Goal: Information Seeking & Learning: Understand process/instructions

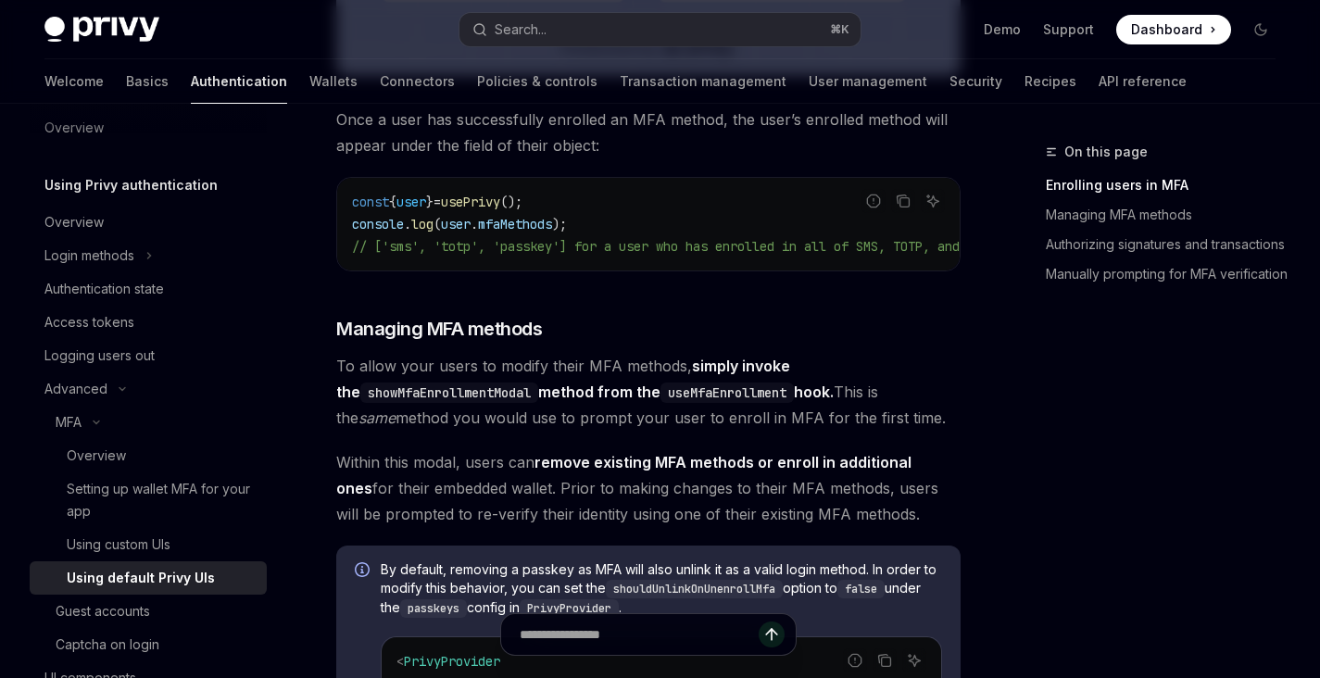
scroll to position [1204, 0]
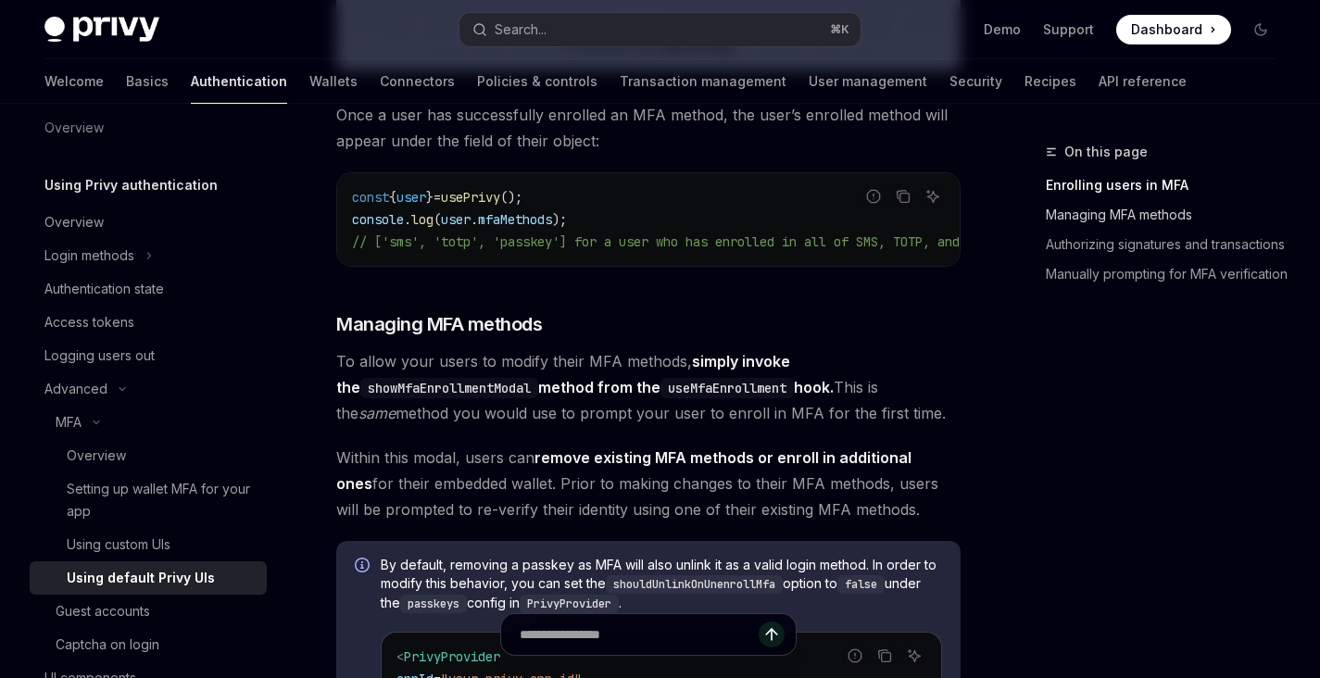
click at [1101, 220] on link "Managing MFA methods" at bounding box center [1168, 215] width 244 height 30
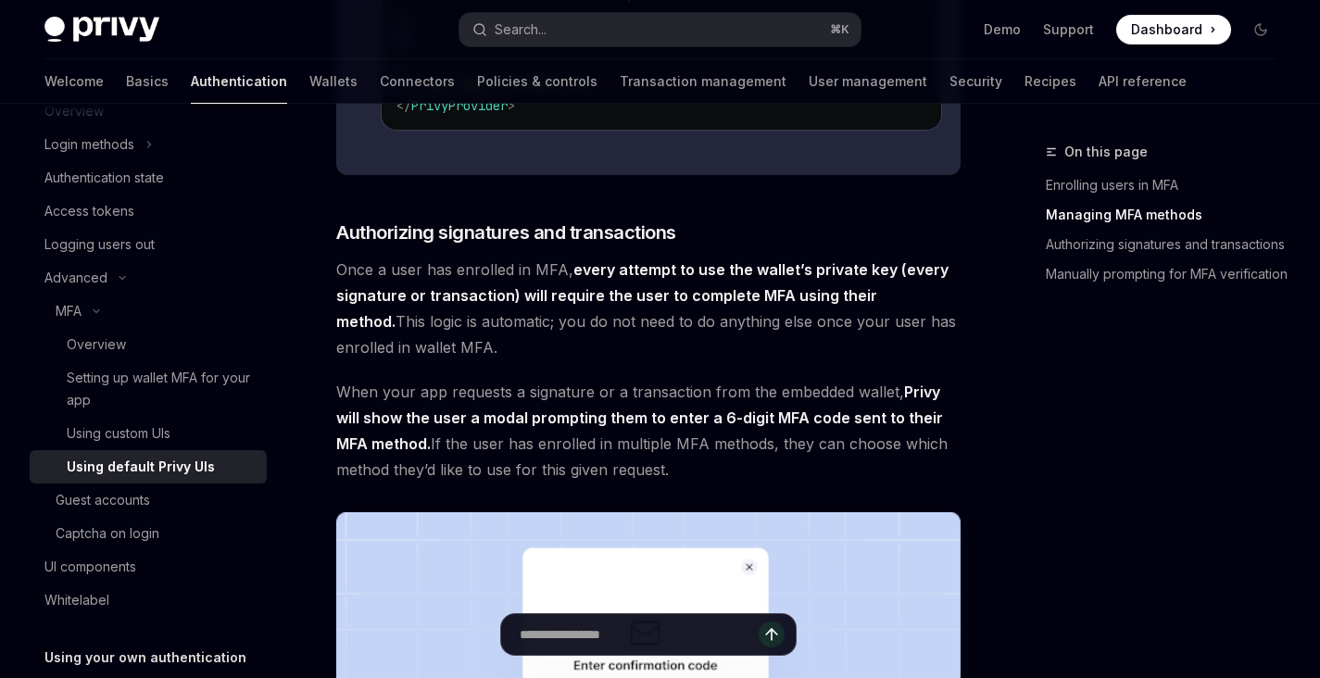
scroll to position [2004, 0]
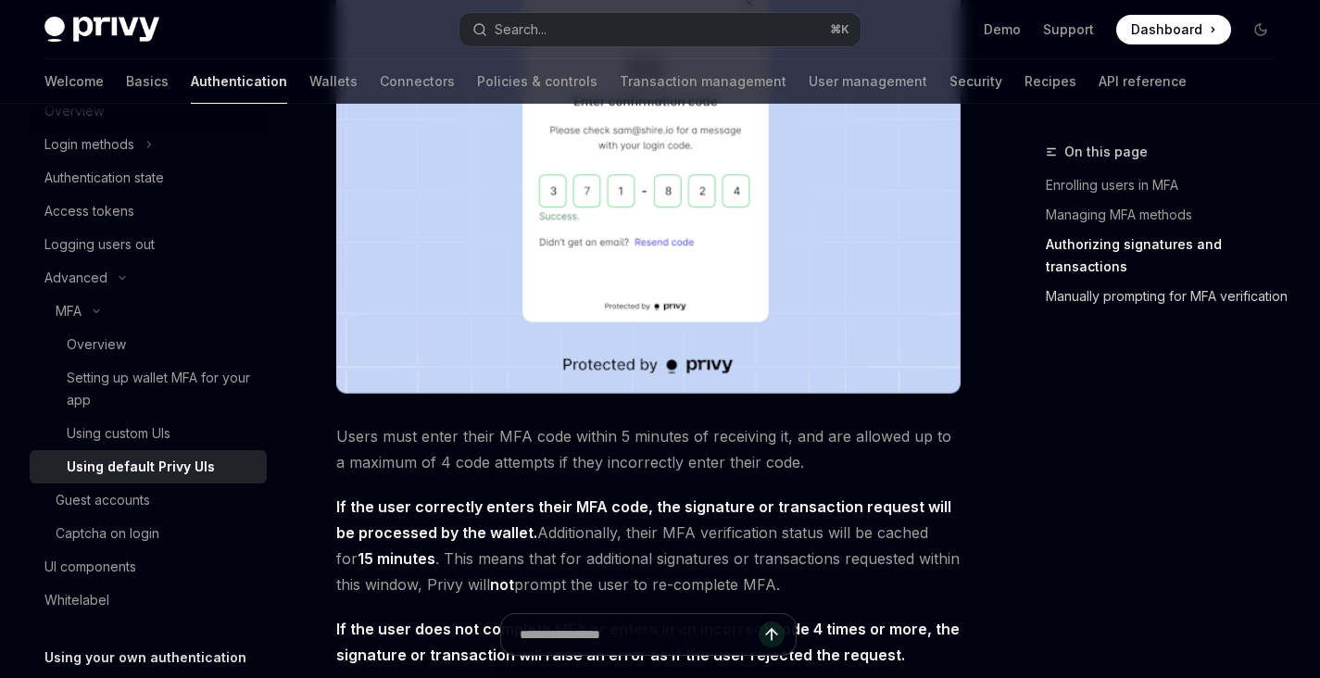
click at [1113, 285] on link "Manually prompting for MFA verification" at bounding box center [1168, 297] width 244 height 30
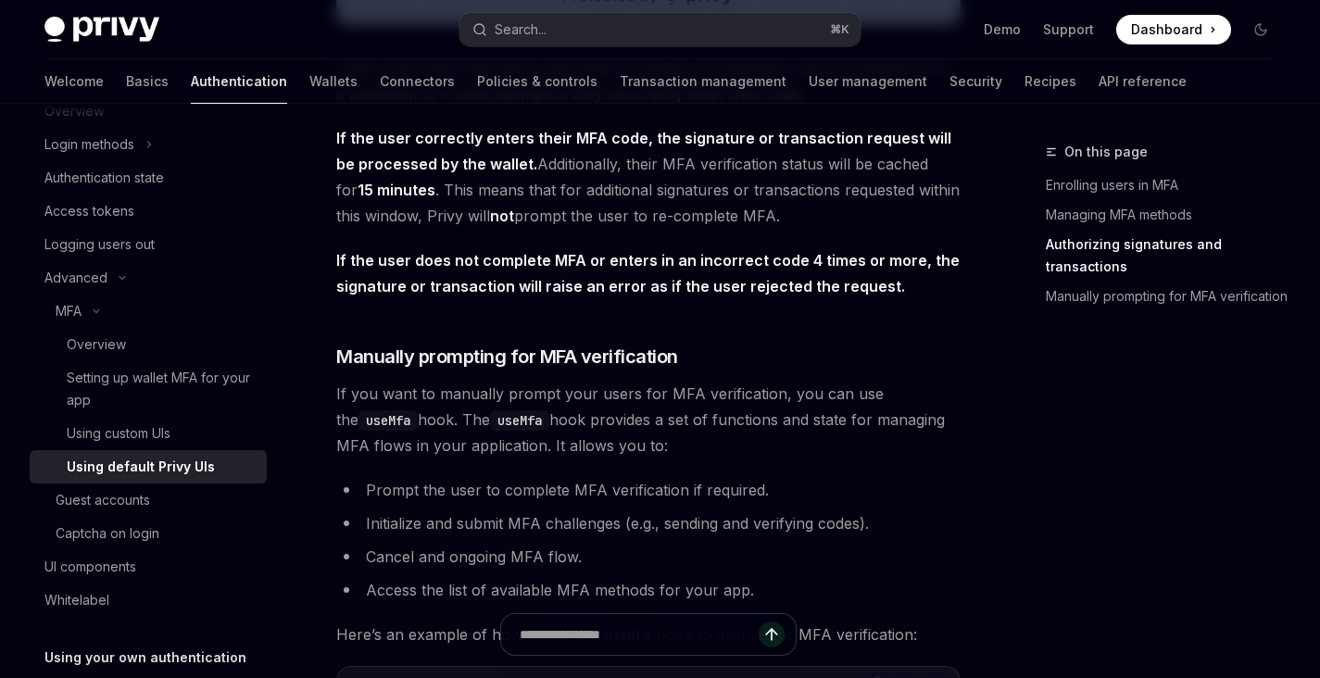
scroll to position [2966, 0]
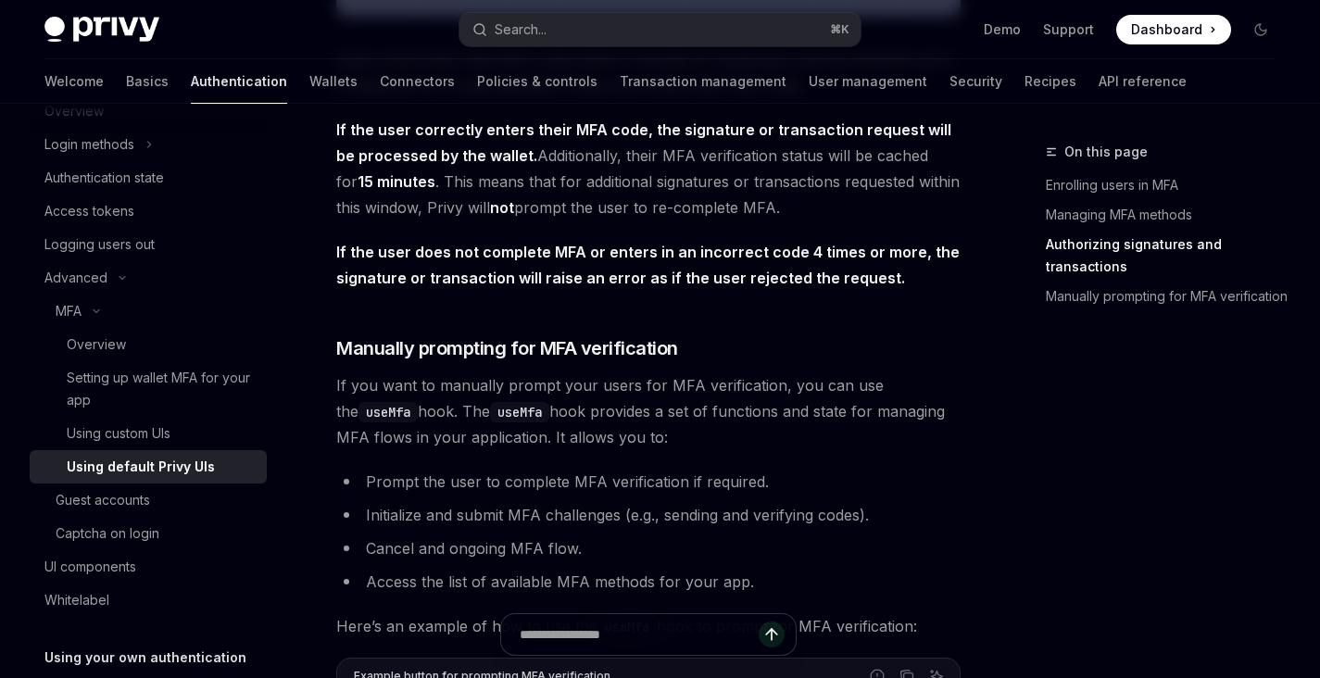
click at [1118, 253] on link "Authorizing signatures and transactions" at bounding box center [1168, 256] width 244 height 52
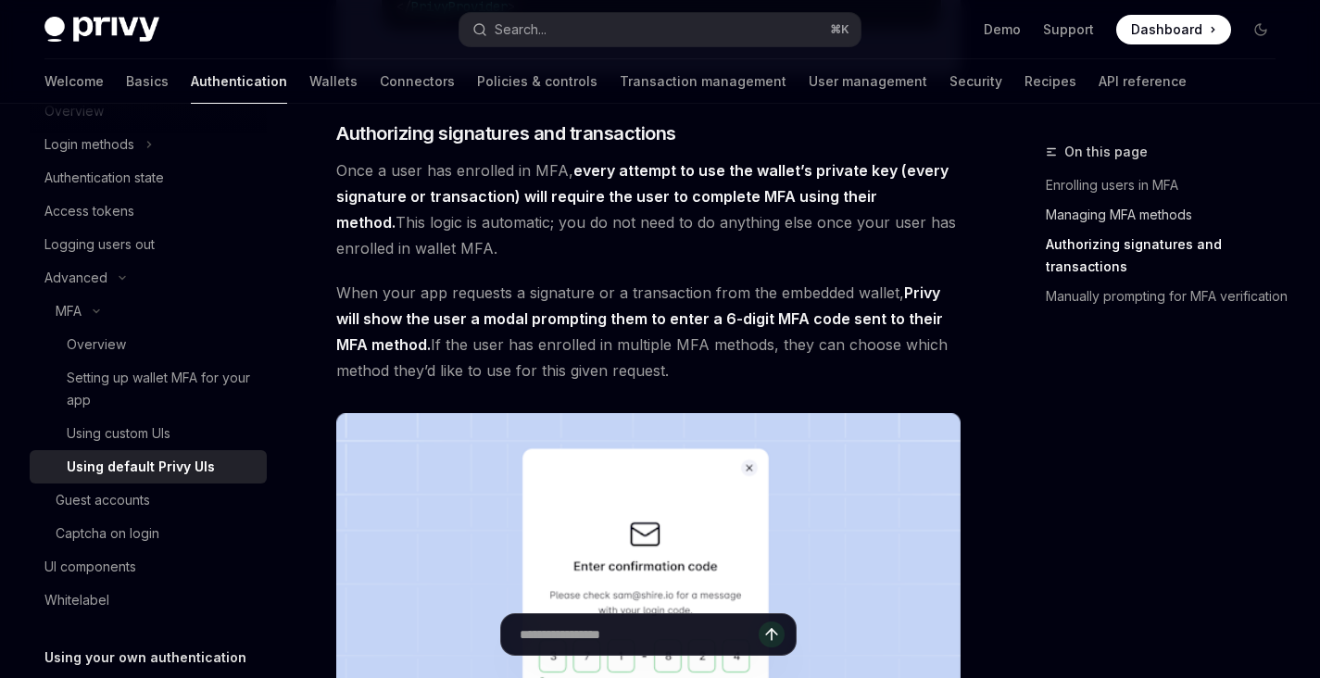
click at [1102, 222] on link "Managing MFA methods" at bounding box center [1168, 215] width 244 height 30
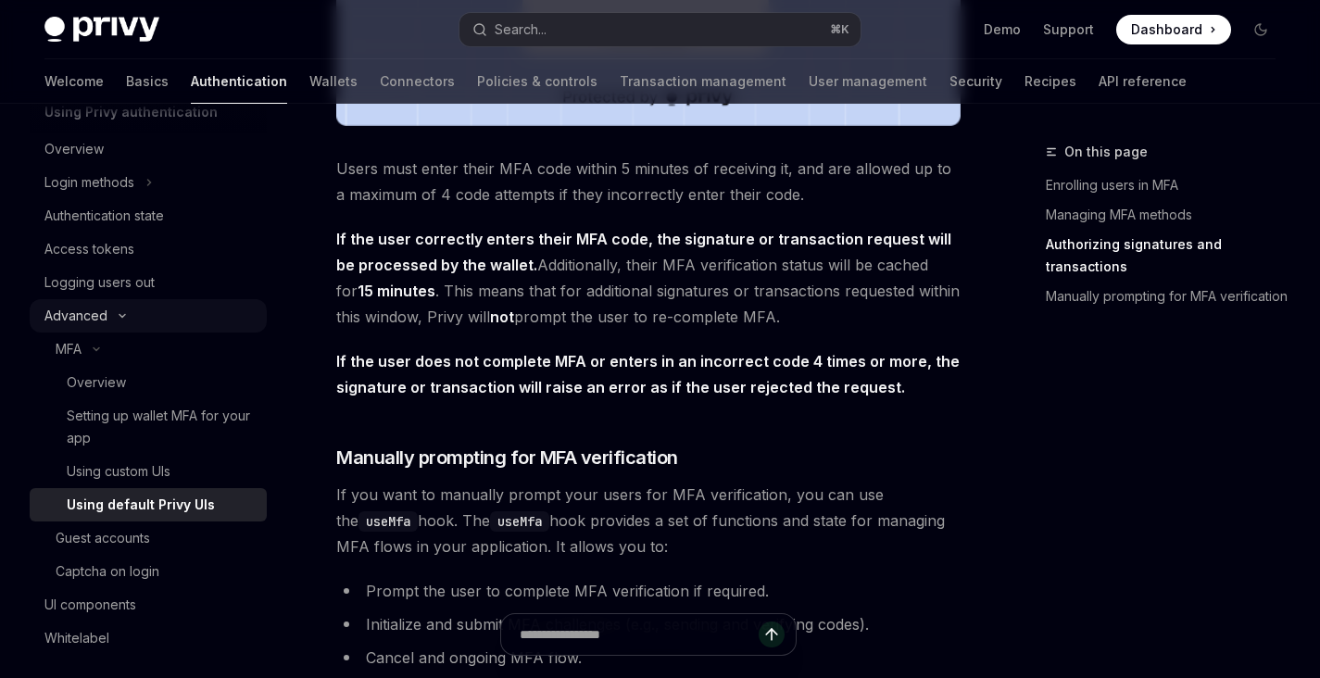
scroll to position [94, 0]
click at [146, 225] on div "Authentication state" at bounding box center [103, 218] width 119 height 22
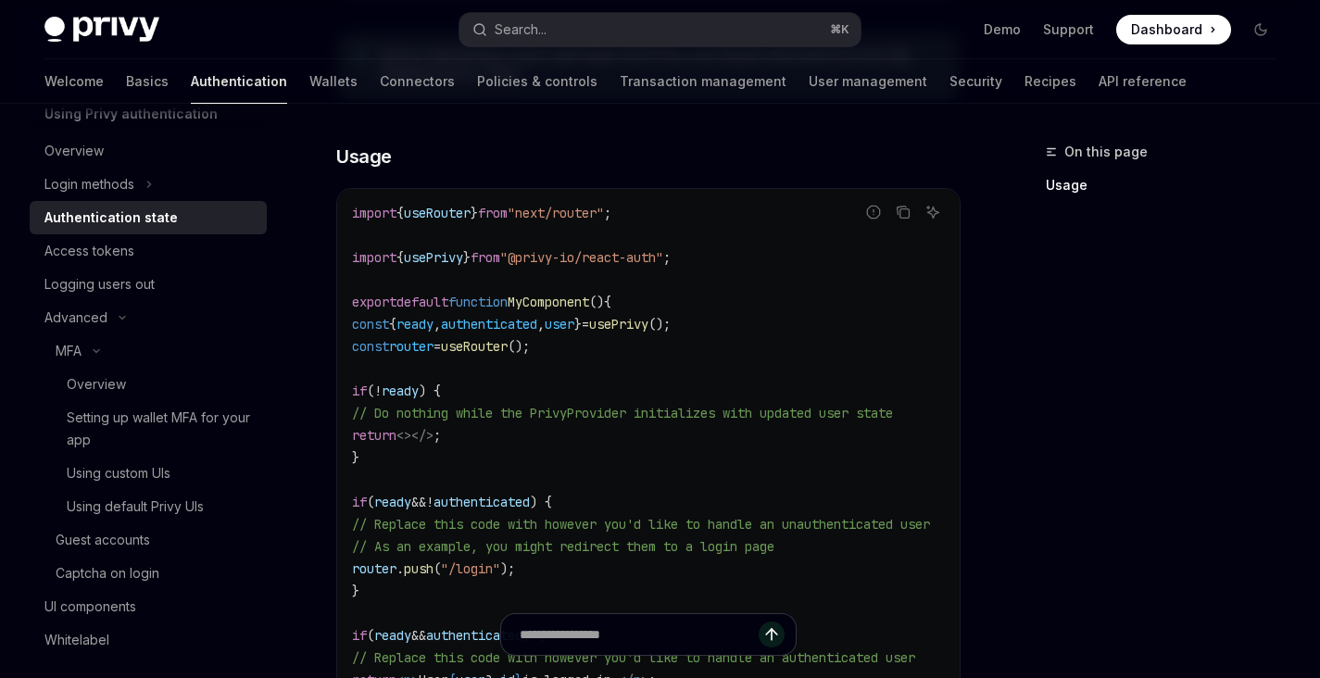
scroll to position [518, 0]
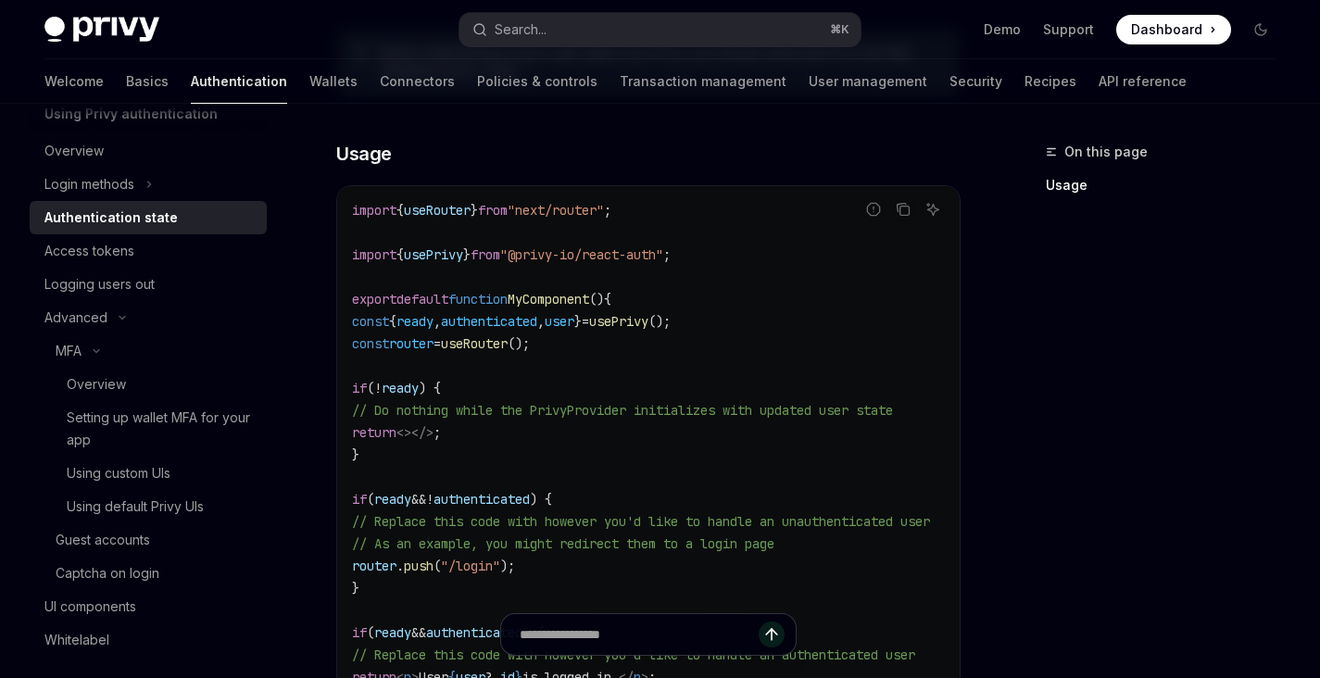
click at [363, 389] on span "if" at bounding box center [359, 388] width 15 height 17
click at [146, 240] on div "Access tokens" at bounding box center [149, 251] width 211 height 22
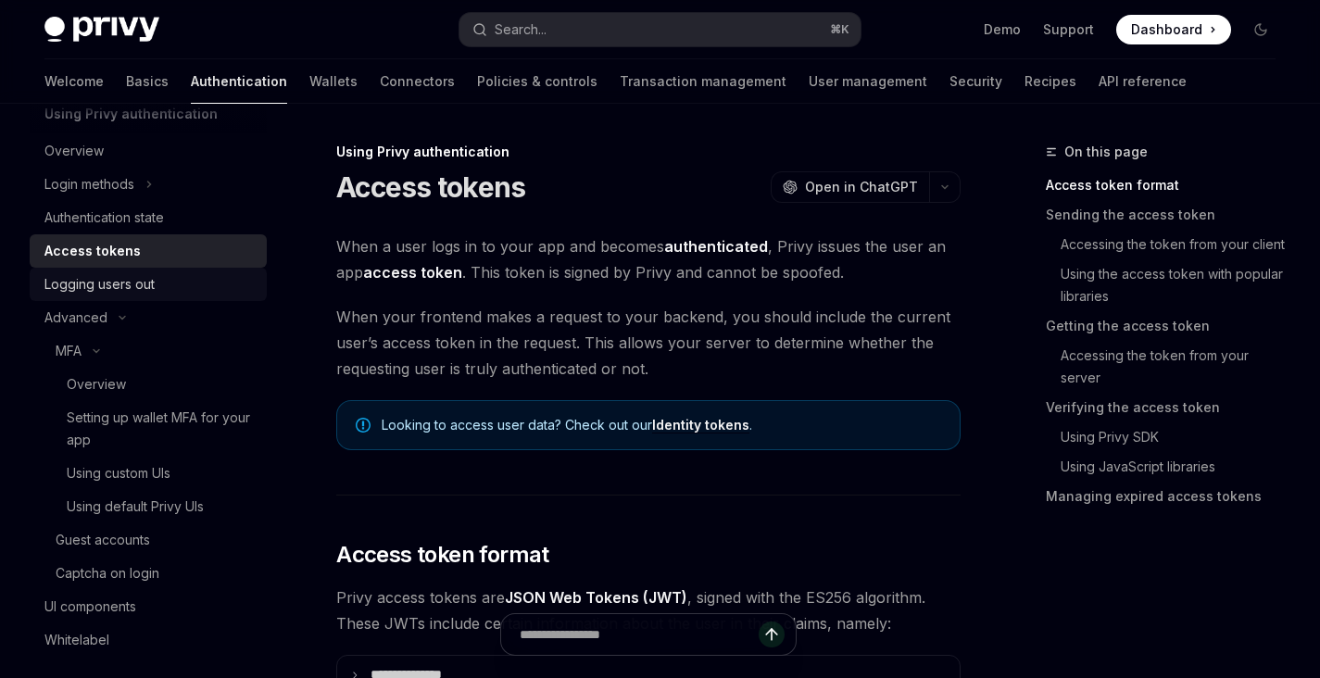
click at [157, 274] on div "Logging users out" at bounding box center [149, 284] width 211 height 22
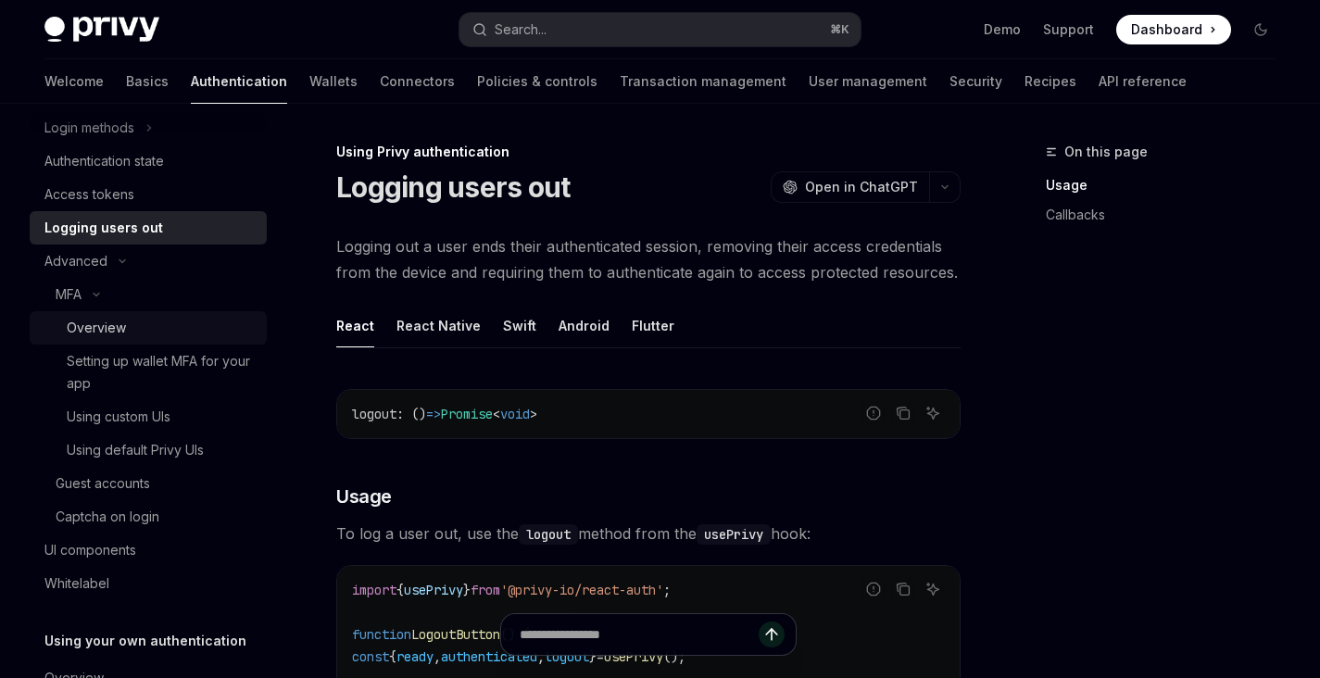
scroll to position [156, 0]
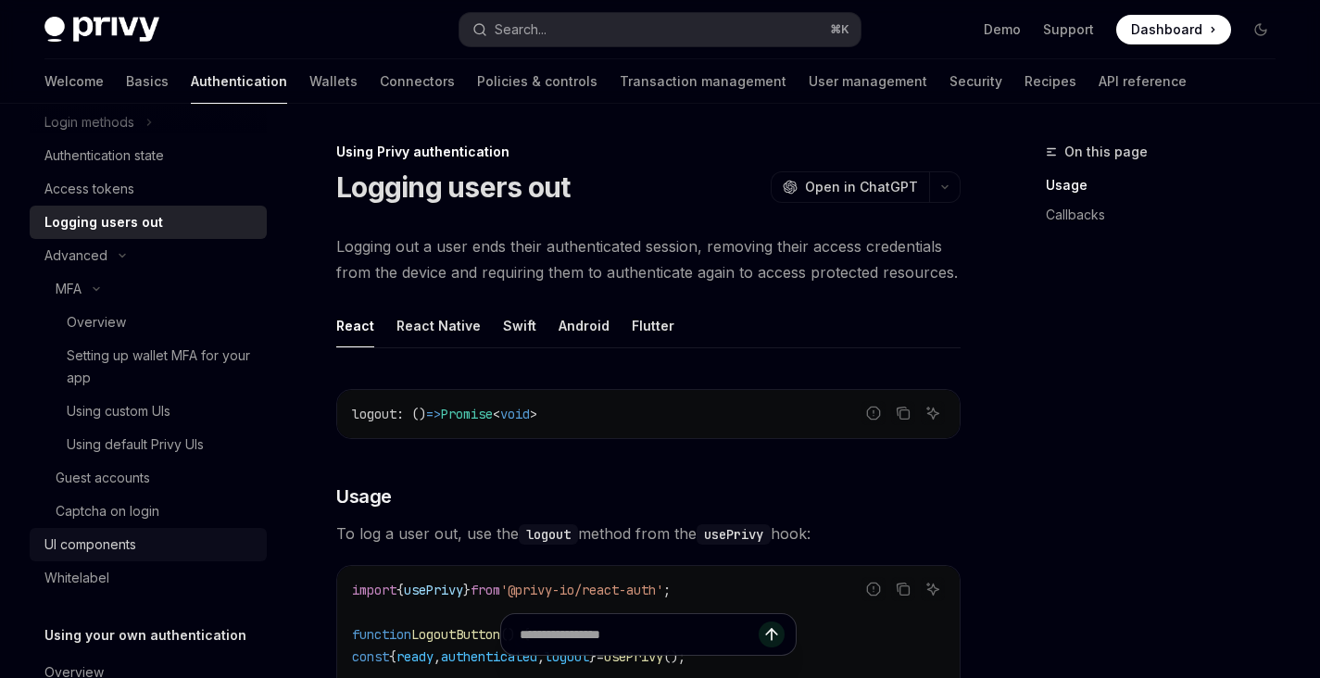
click at [150, 554] on div "UI components" at bounding box center [149, 544] width 211 height 22
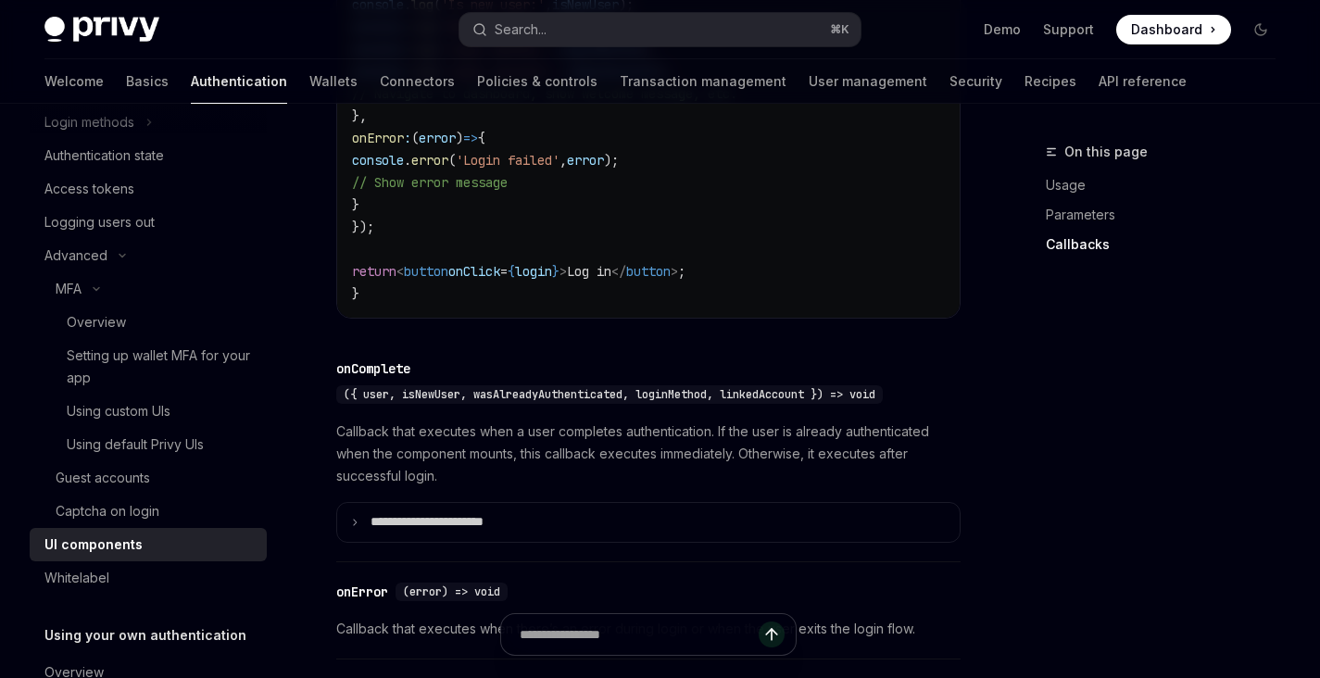
scroll to position [2584, 0]
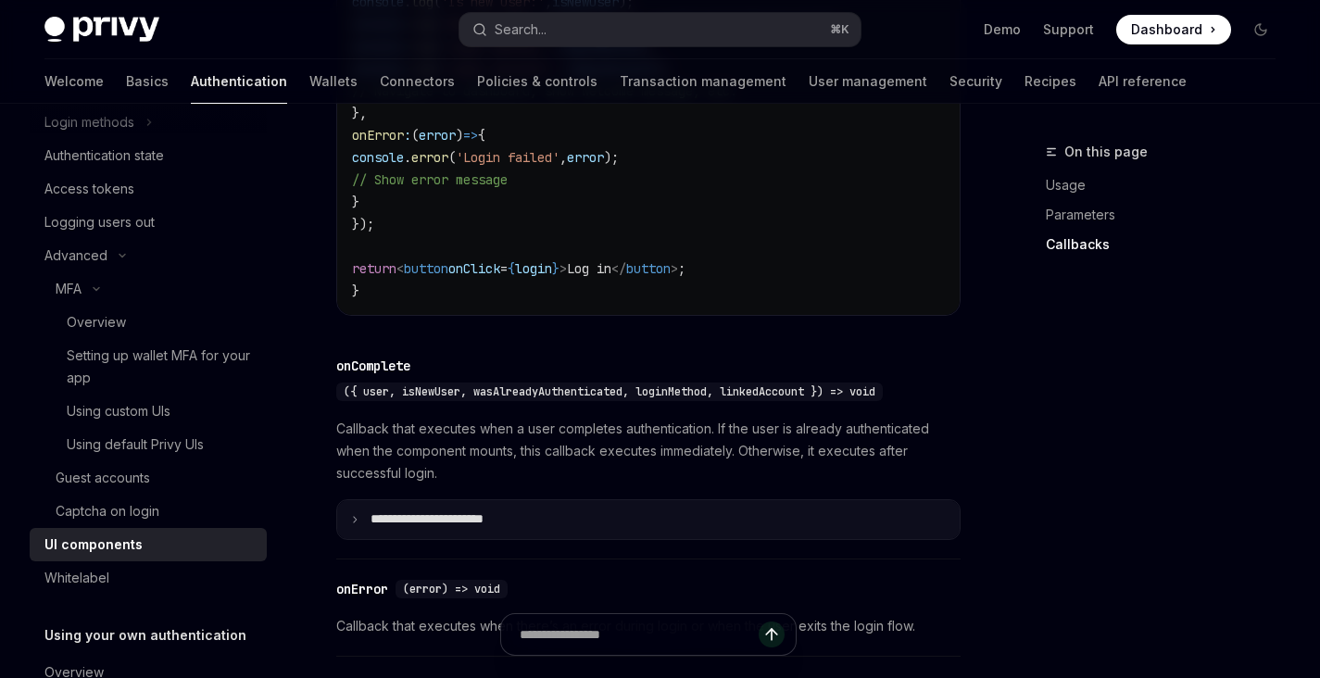
click at [362, 511] on summary "**********" at bounding box center [648, 519] width 622 height 39
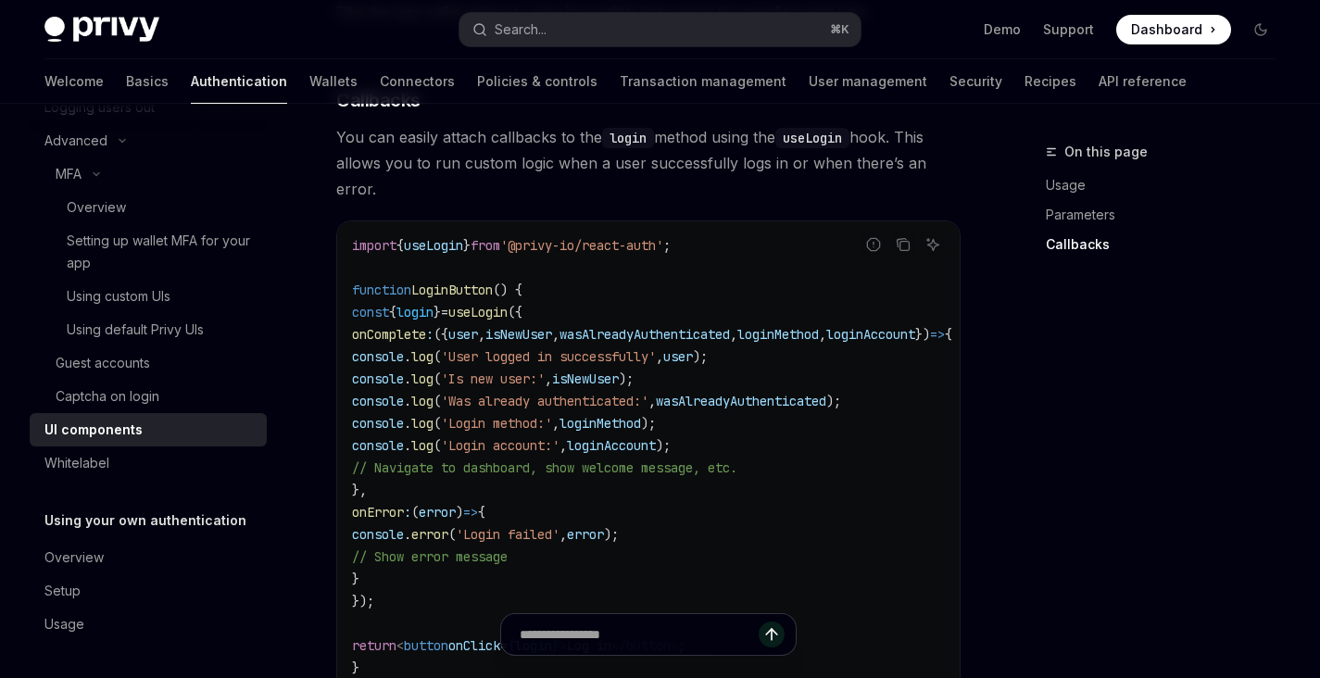
scroll to position [2210, 0]
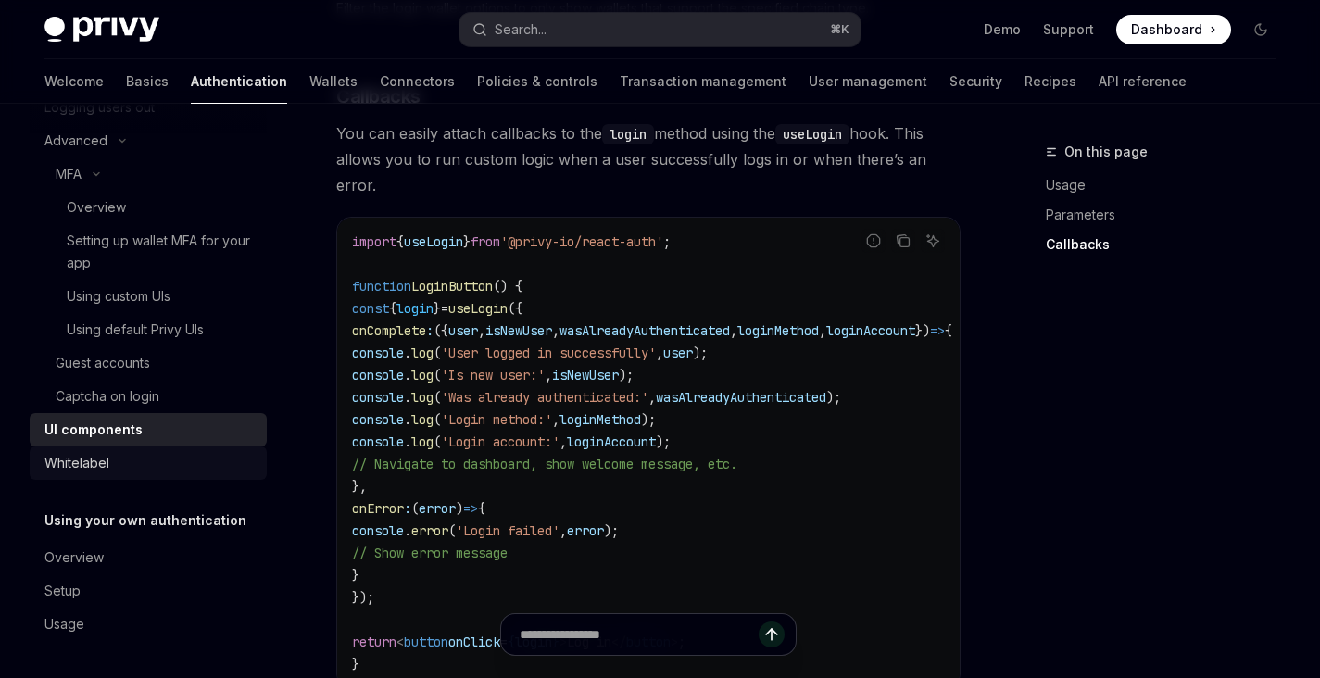
click at [163, 462] on div "Whitelabel" at bounding box center [149, 463] width 211 height 22
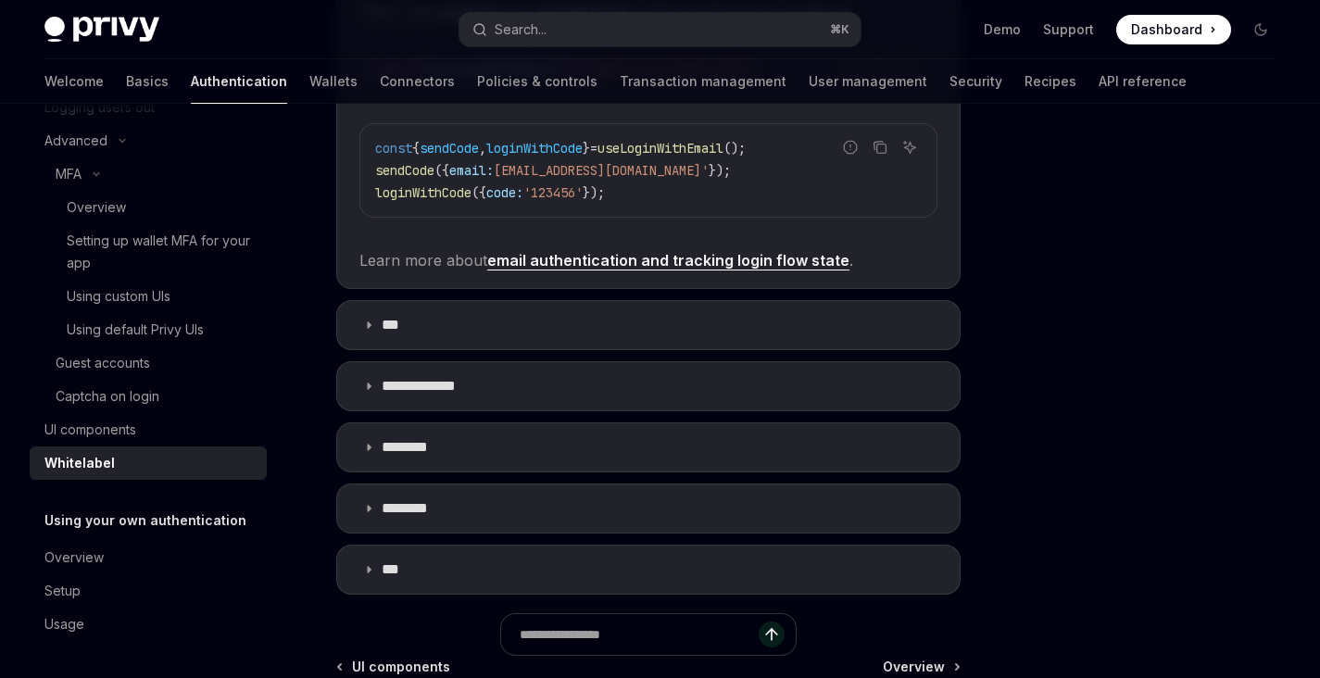
scroll to position [607, 0]
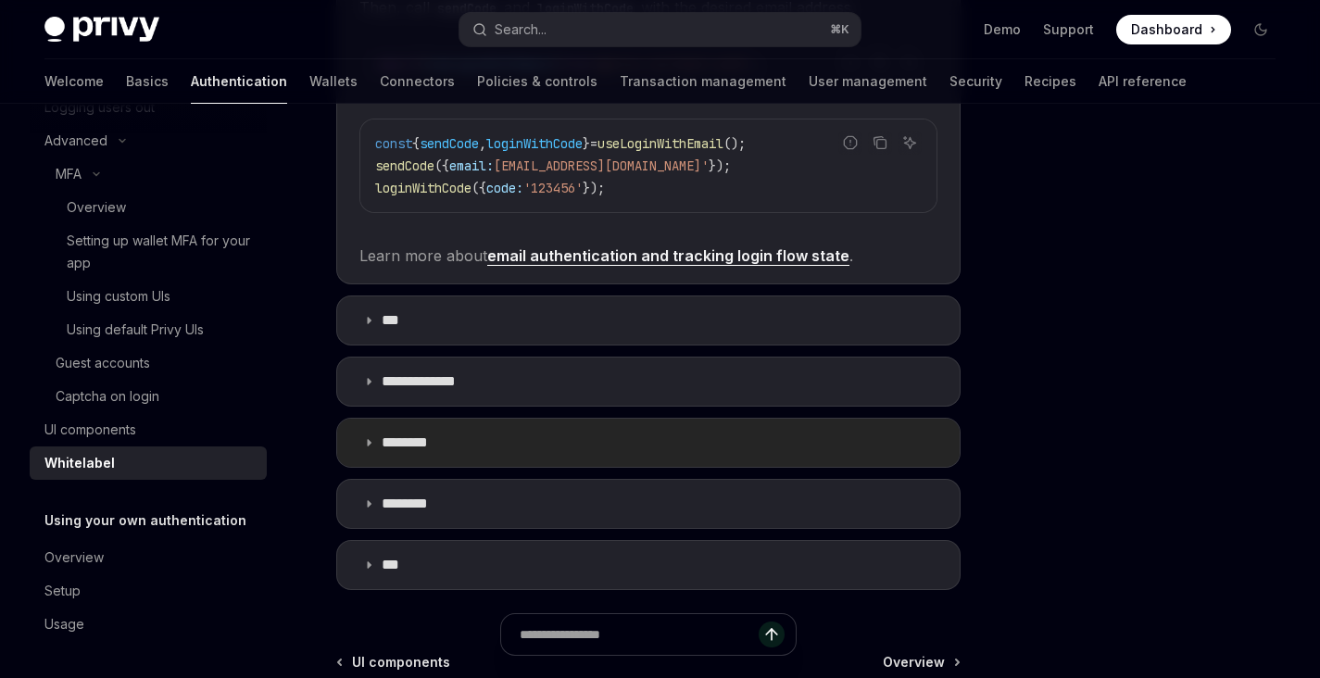
click at [363, 437] on icon at bounding box center [368, 442] width 11 height 11
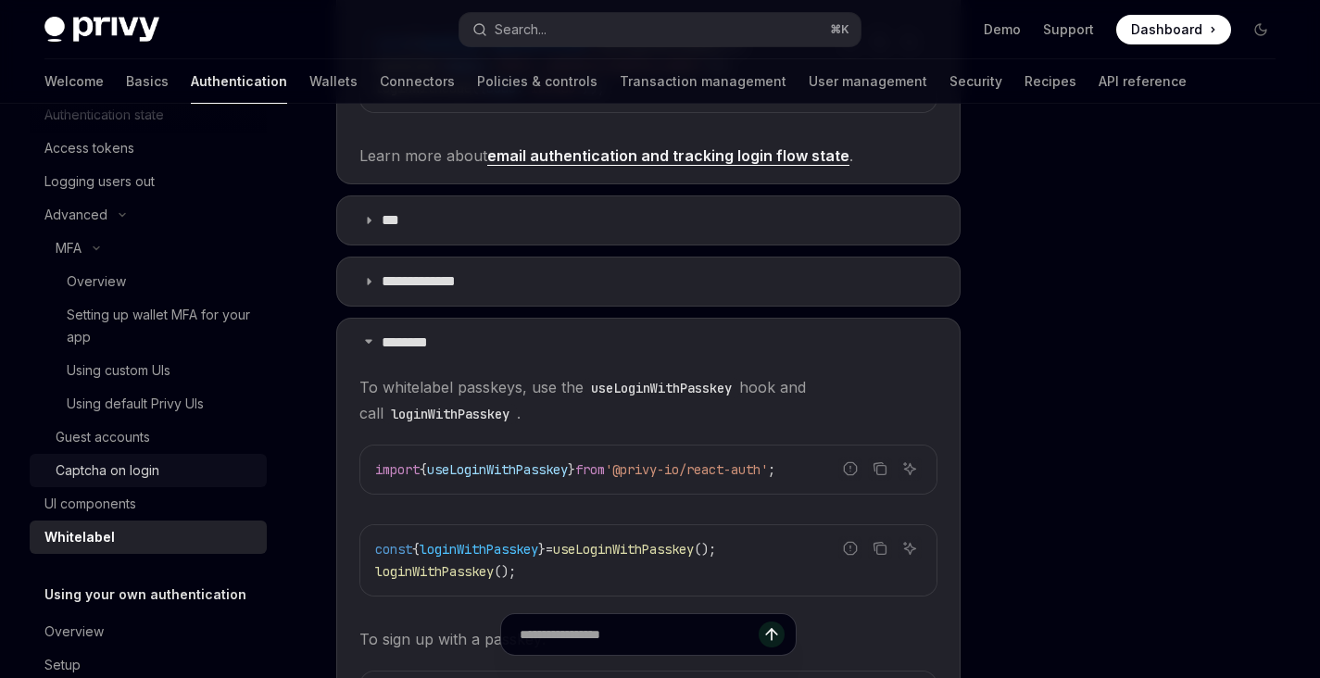
scroll to position [205, 0]
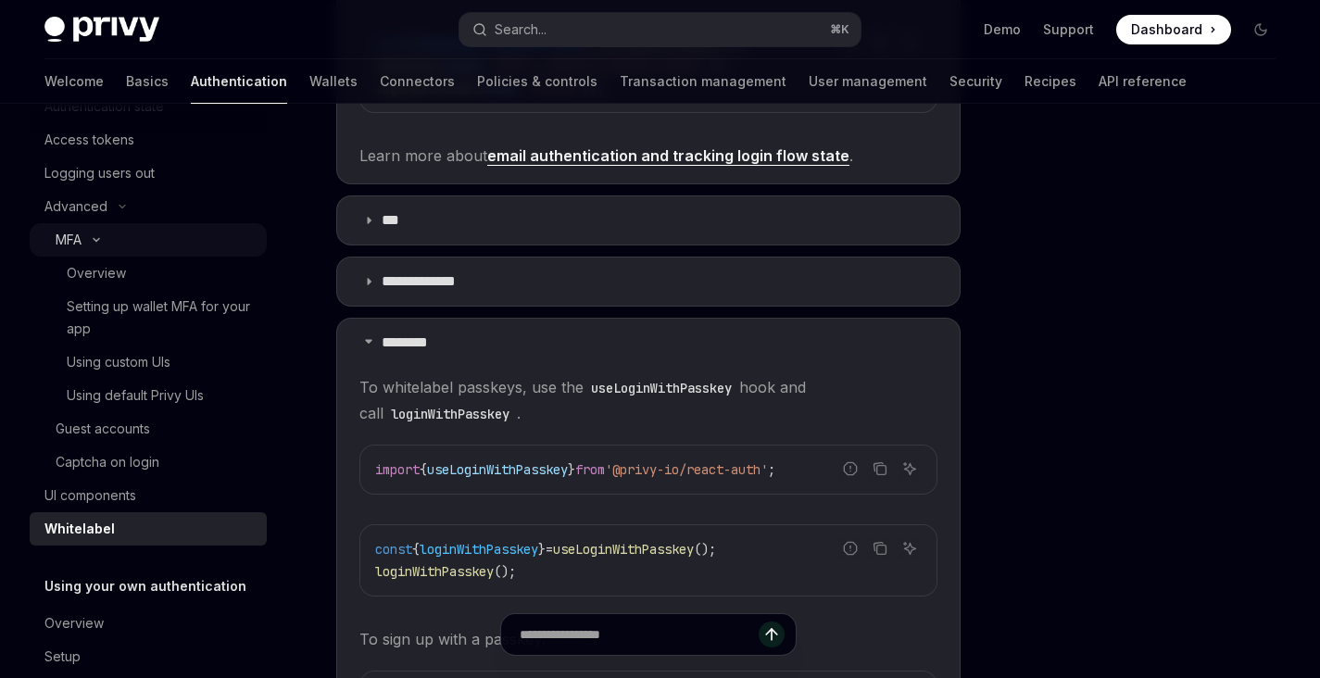
click at [124, 227] on button "MFA" at bounding box center [148, 239] width 237 height 33
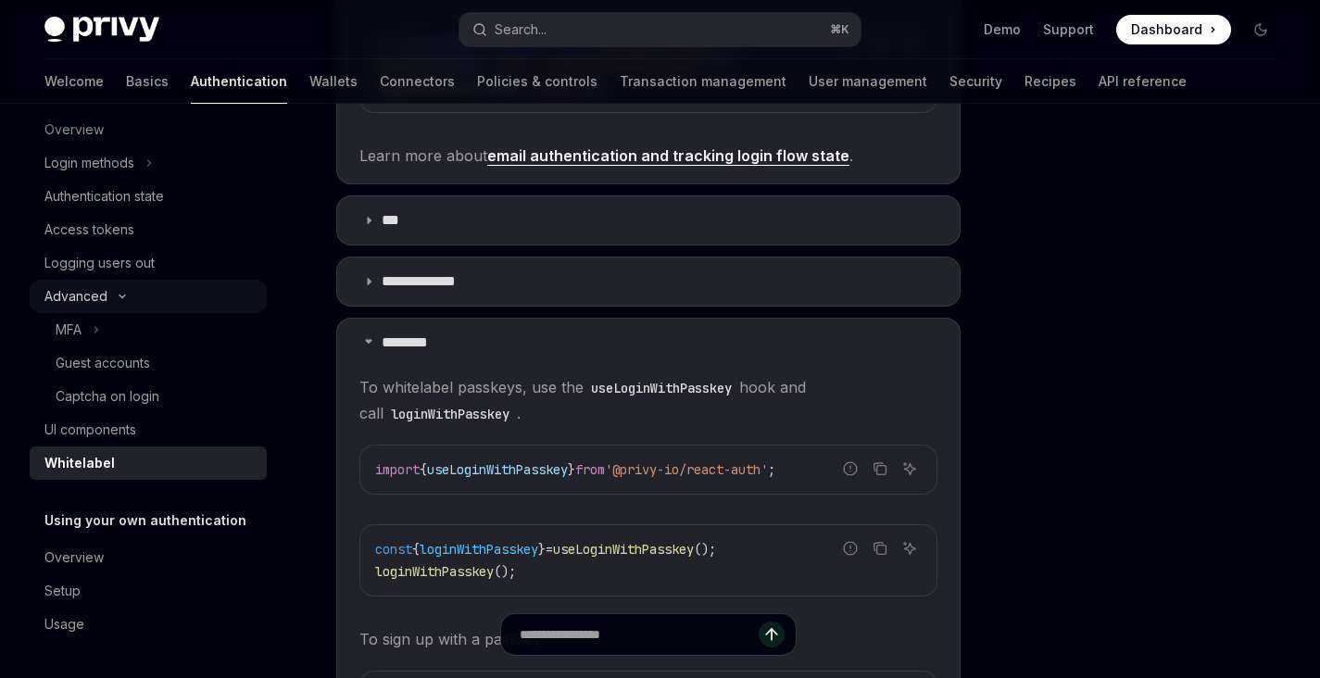
click at [110, 302] on button "Advanced" at bounding box center [148, 296] width 237 height 33
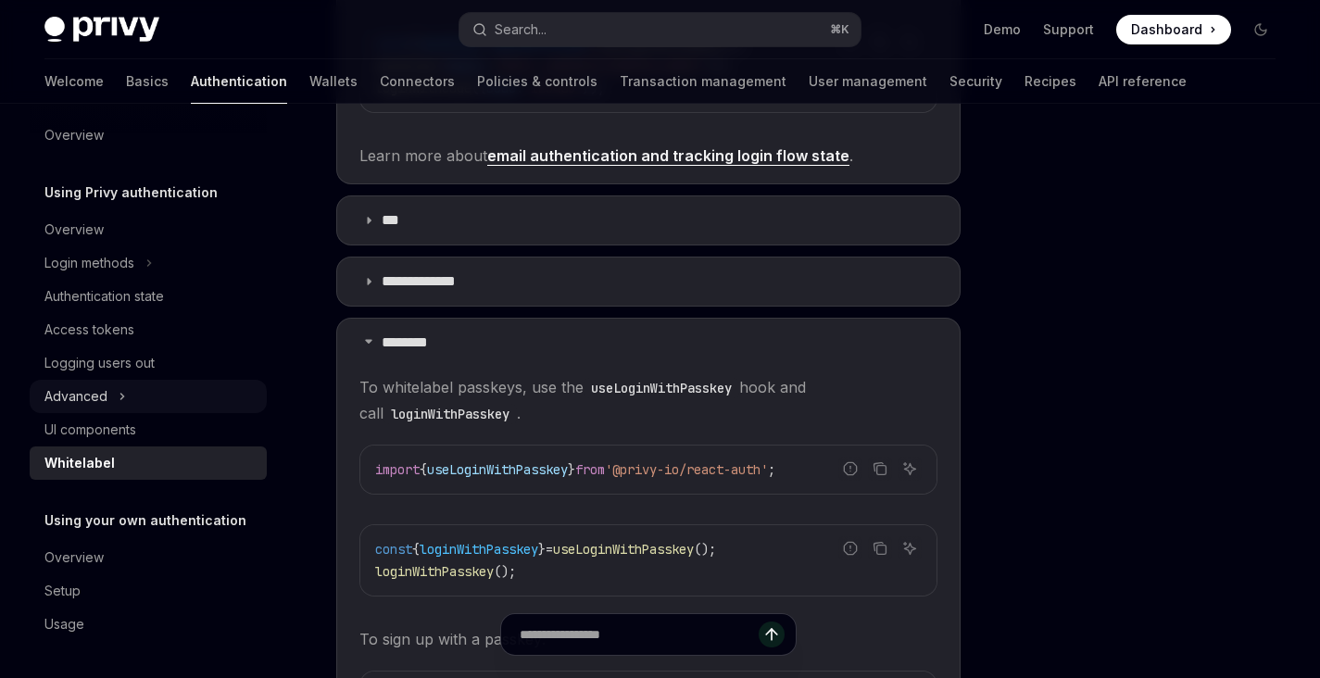
scroll to position [15, 0]
click at [119, 401] on icon "Toggle Advanced section" at bounding box center [122, 396] width 7 height 22
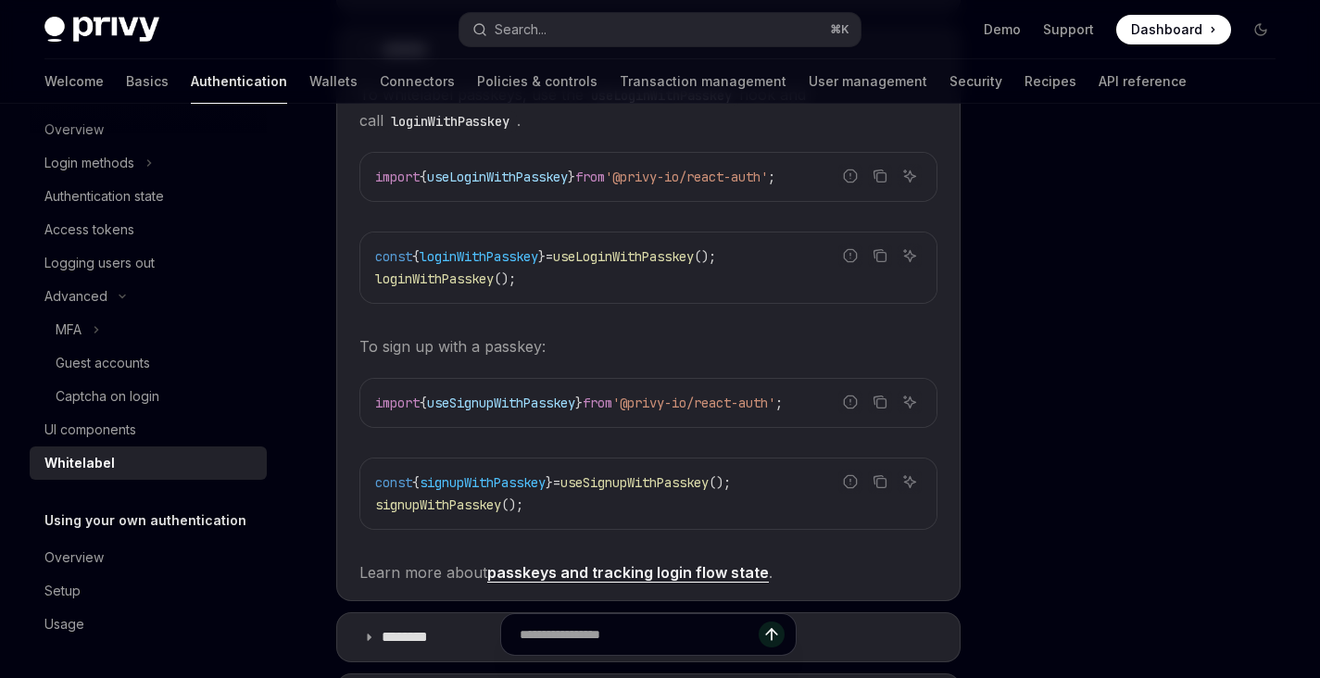
scroll to position [1005, 0]
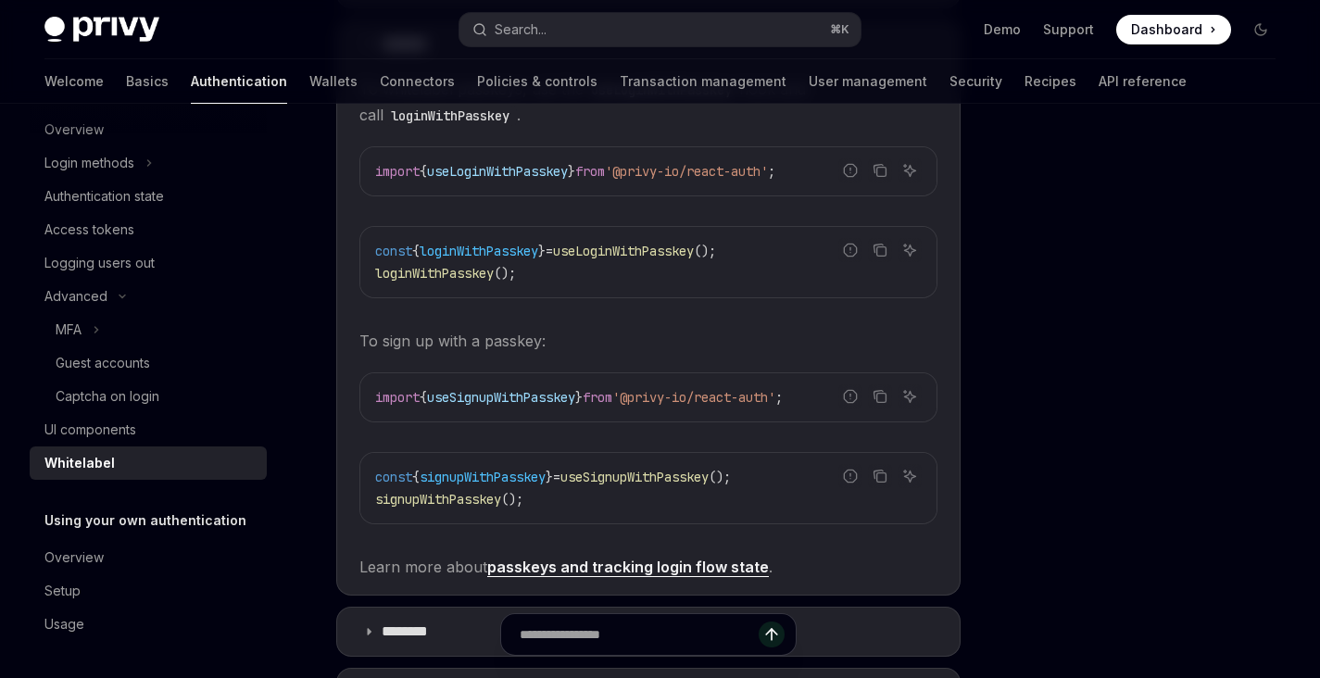
click at [470, 389] on span "useSignupWithPasskey" at bounding box center [501, 397] width 148 height 17
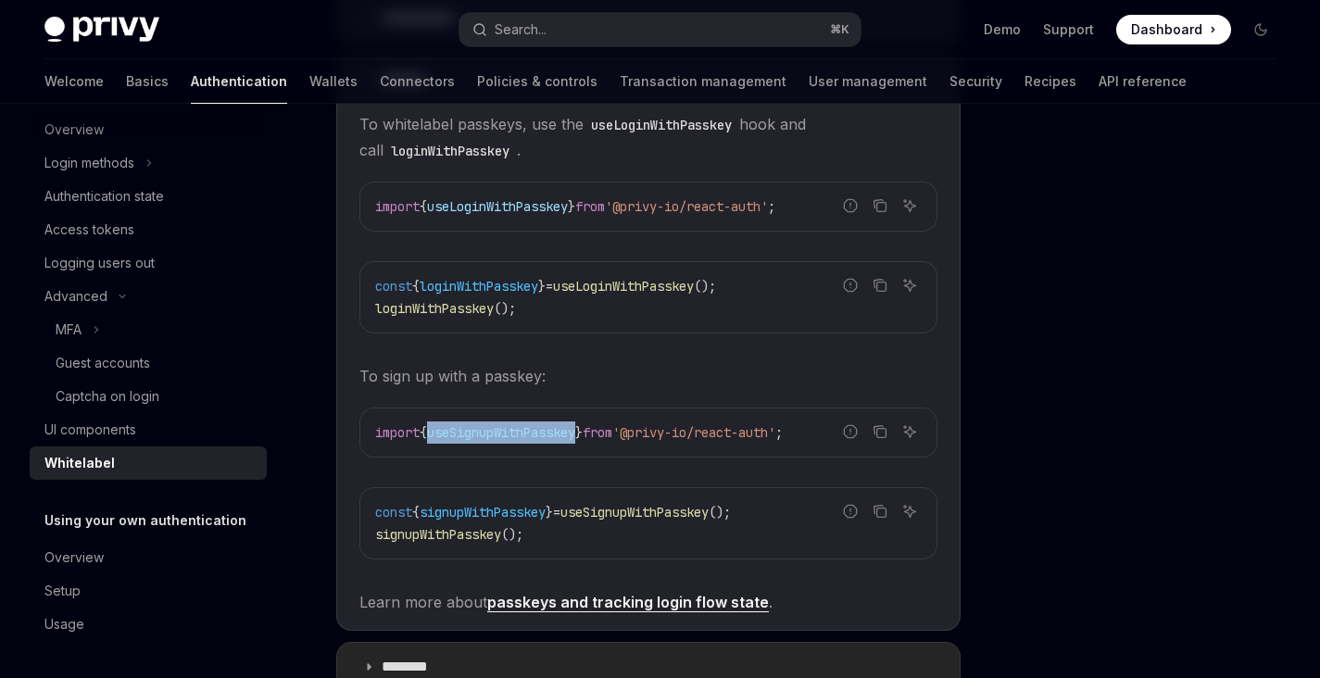
scroll to position [1232, 0]
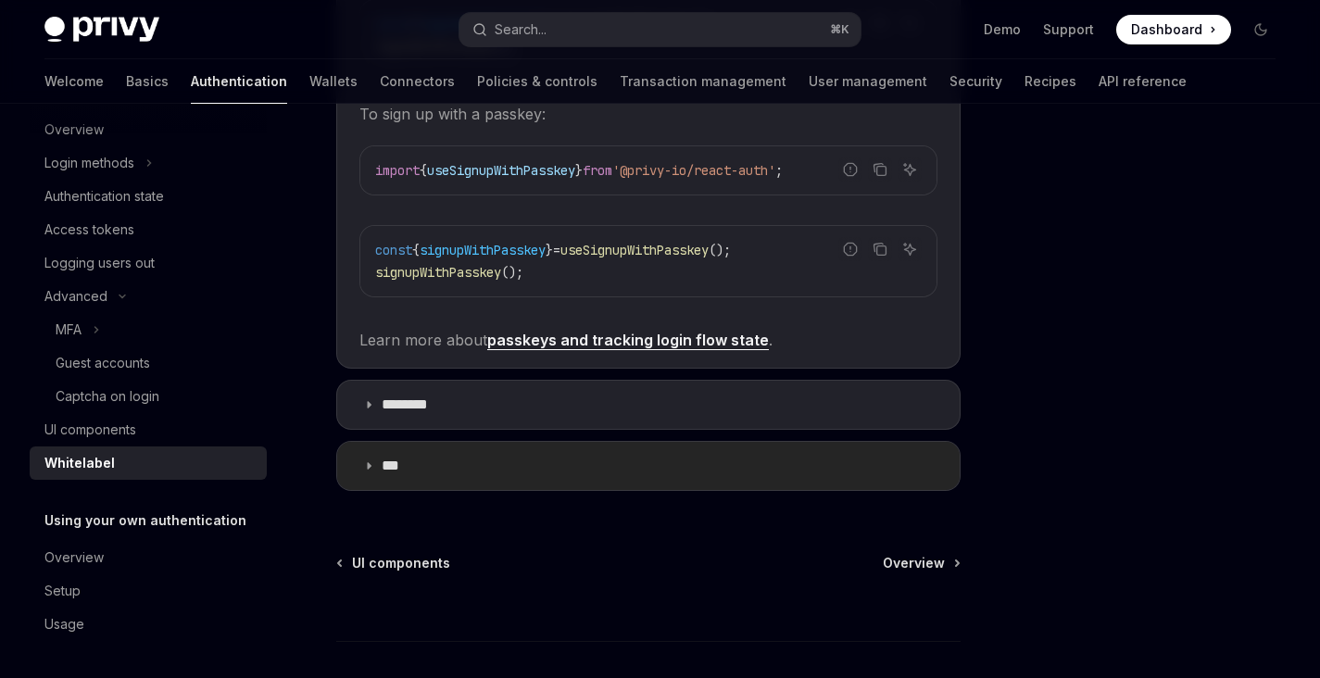
click at [425, 454] on summary "***" at bounding box center [648, 466] width 622 height 48
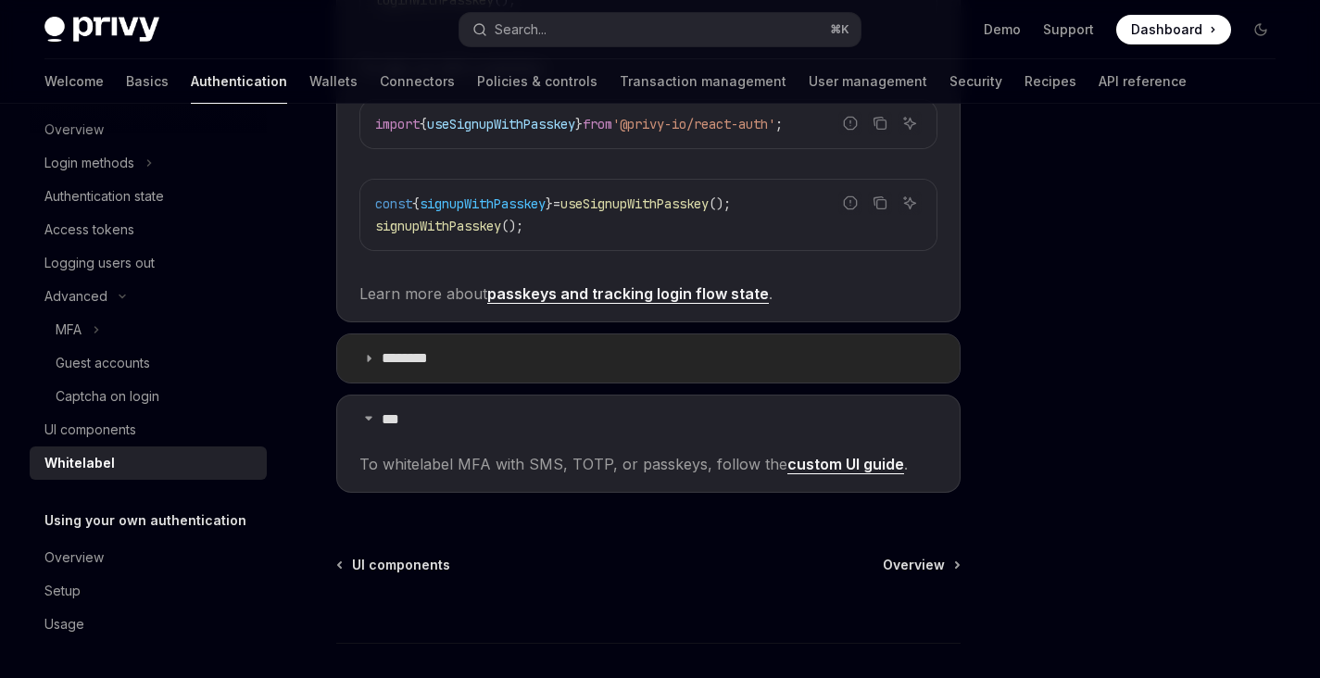
scroll to position [1279, 0]
click at [809, 454] on link "custom UI guide" at bounding box center [845, 463] width 117 height 19
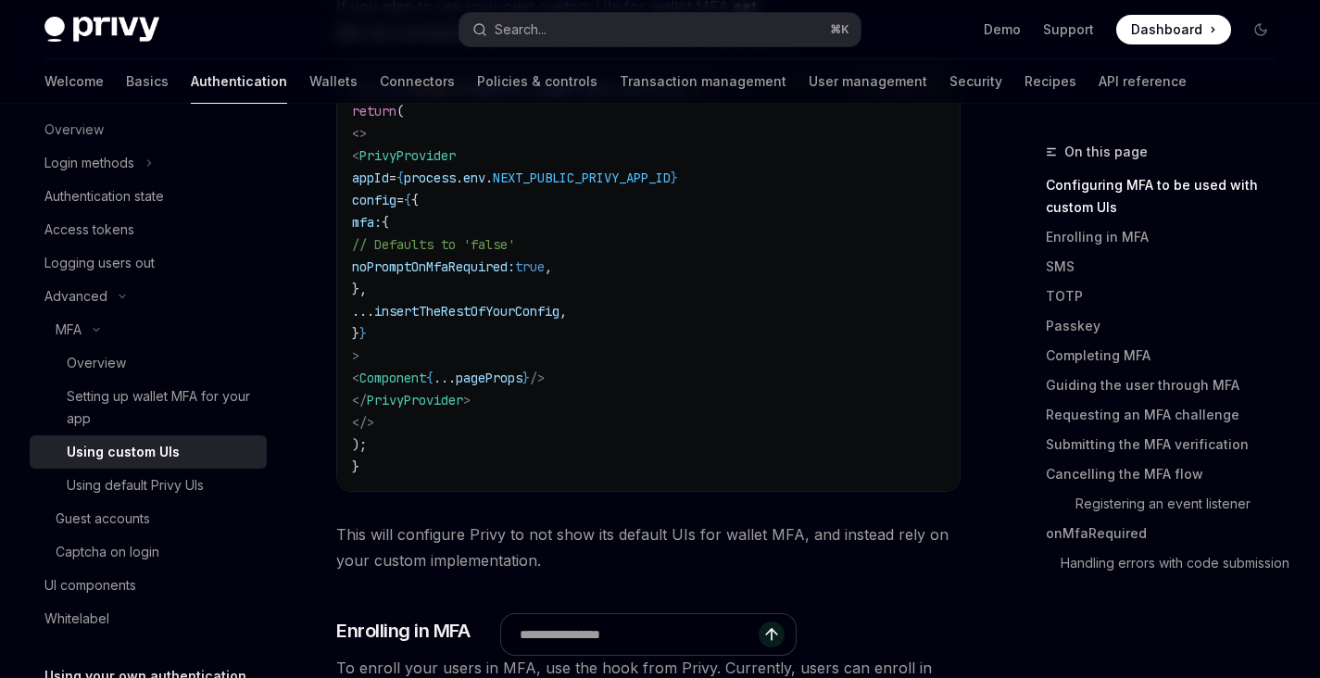
scroll to position [585, 0]
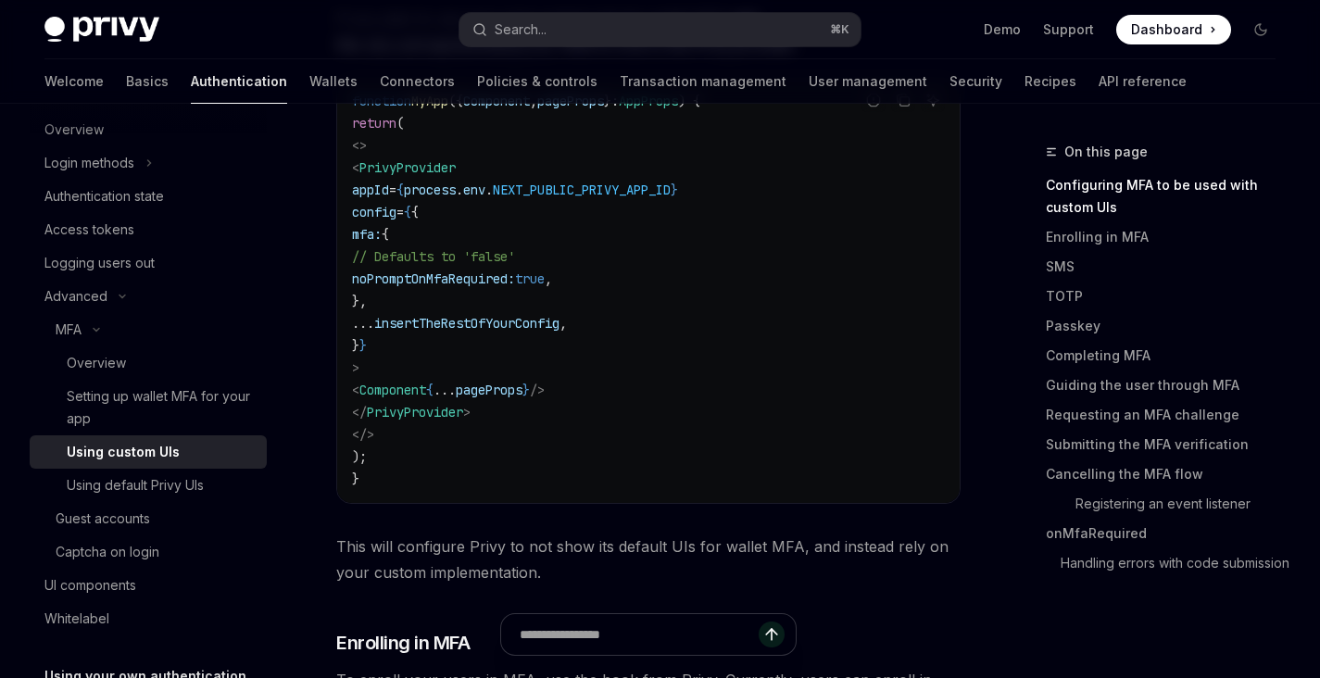
click at [568, 289] on code "function MyApp ({ Component , pageProps } : AppProps ) { return ( <> < PrivyPro…" at bounding box center [648, 290] width 593 height 400
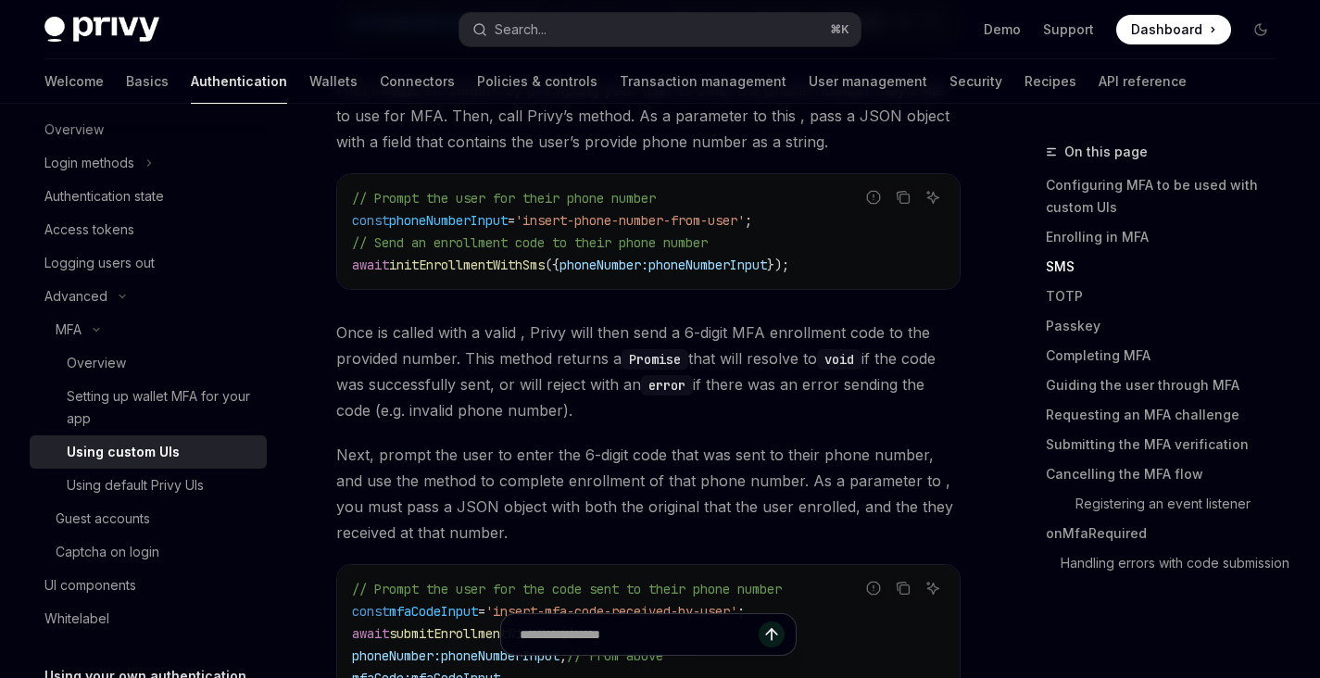
scroll to position [1834, 0]
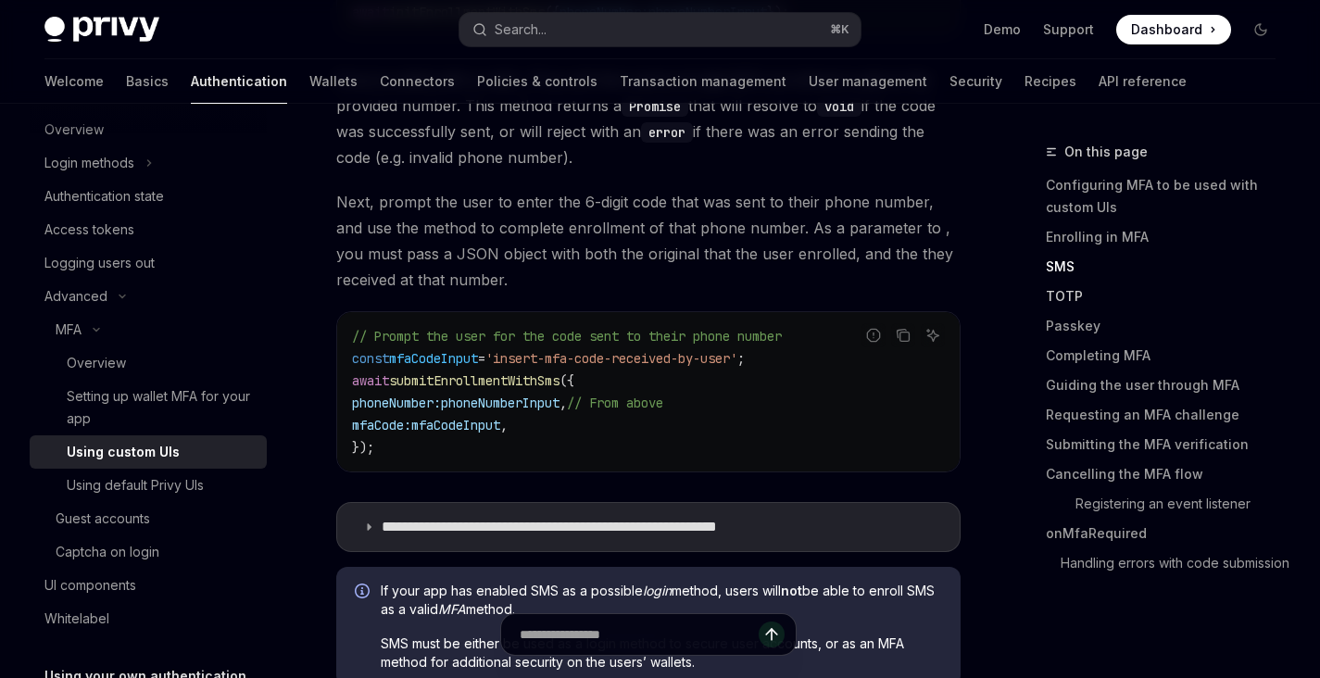
click at [1084, 298] on link "TOTP" at bounding box center [1168, 297] width 244 height 30
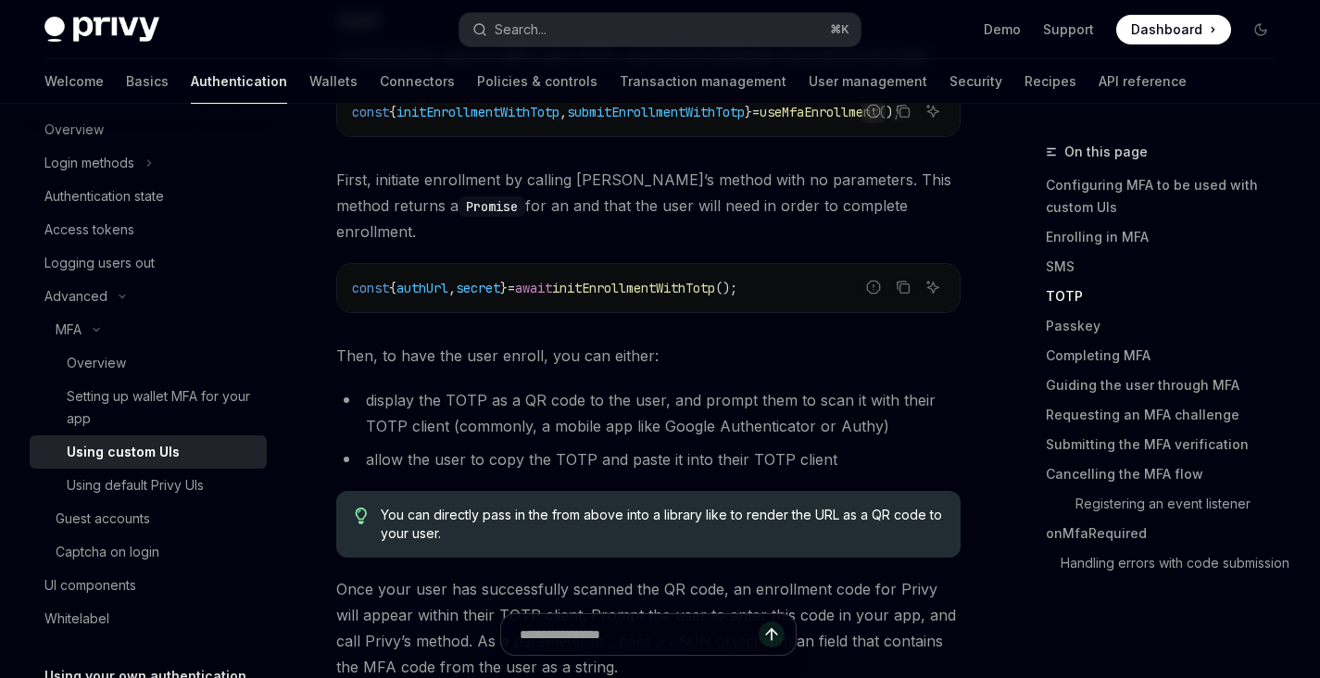
scroll to position [2562, 0]
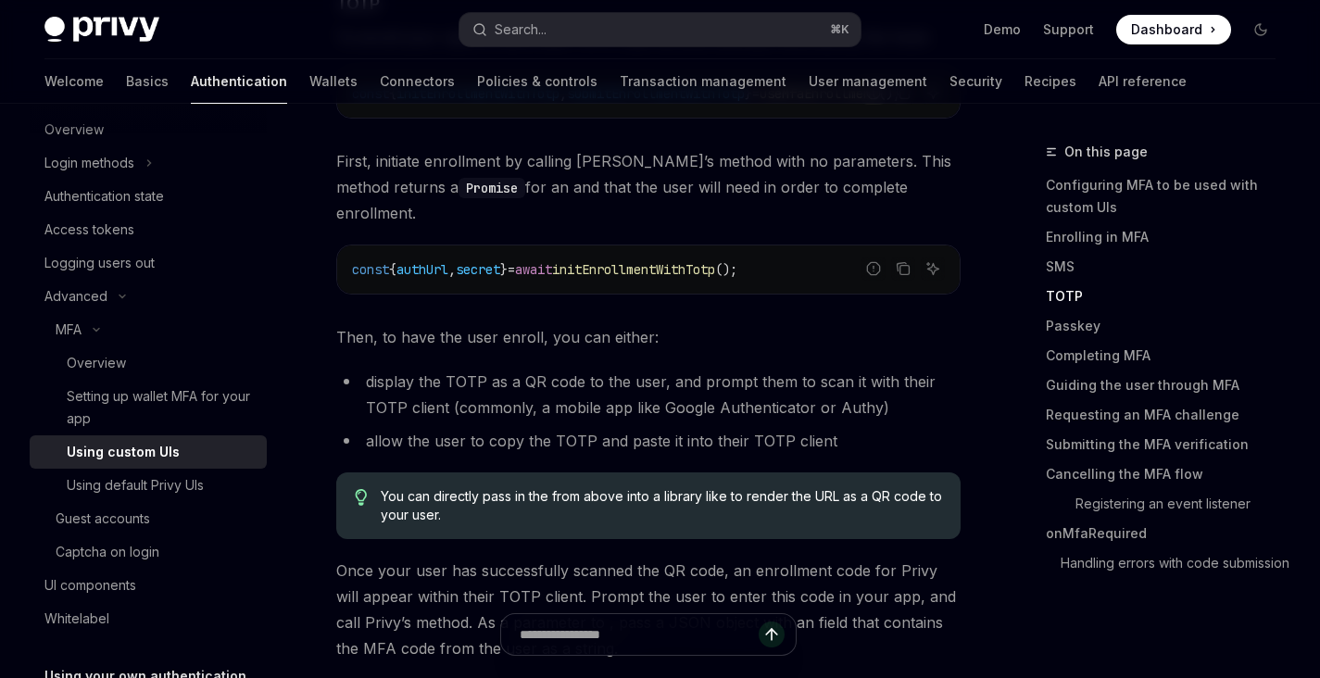
click at [600, 496] on span "You can directly pass in the from above into a library like to render the URL a…" at bounding box center [662, 505] width 562 height 37
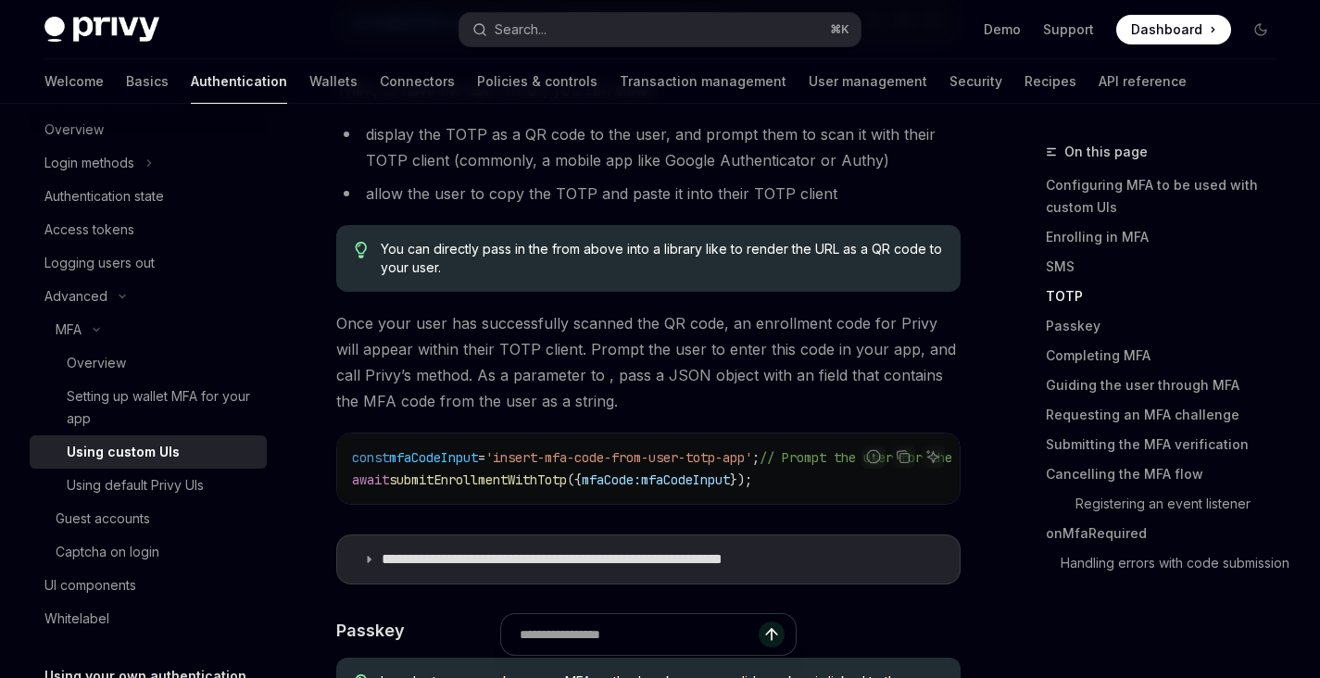
scroll to position [2823, 0]
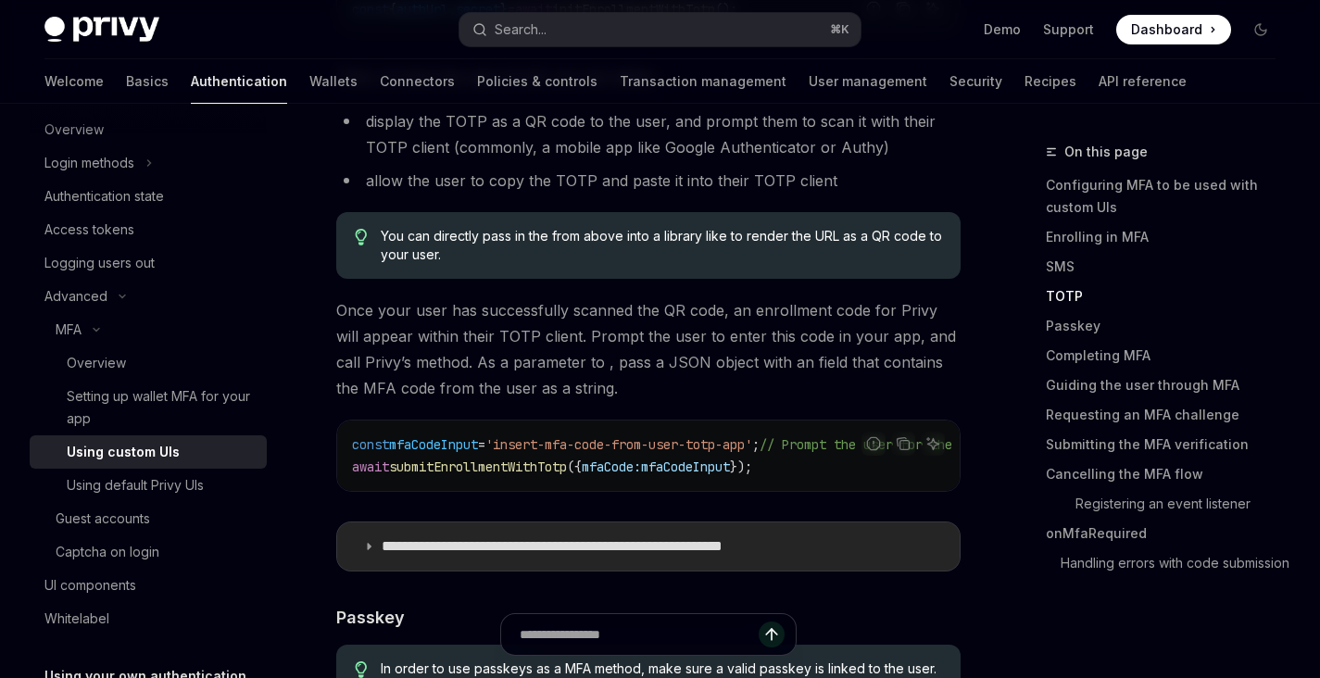
click at [559, 544] on p "**********" at bounding box center [608, 546] width 453 height 19
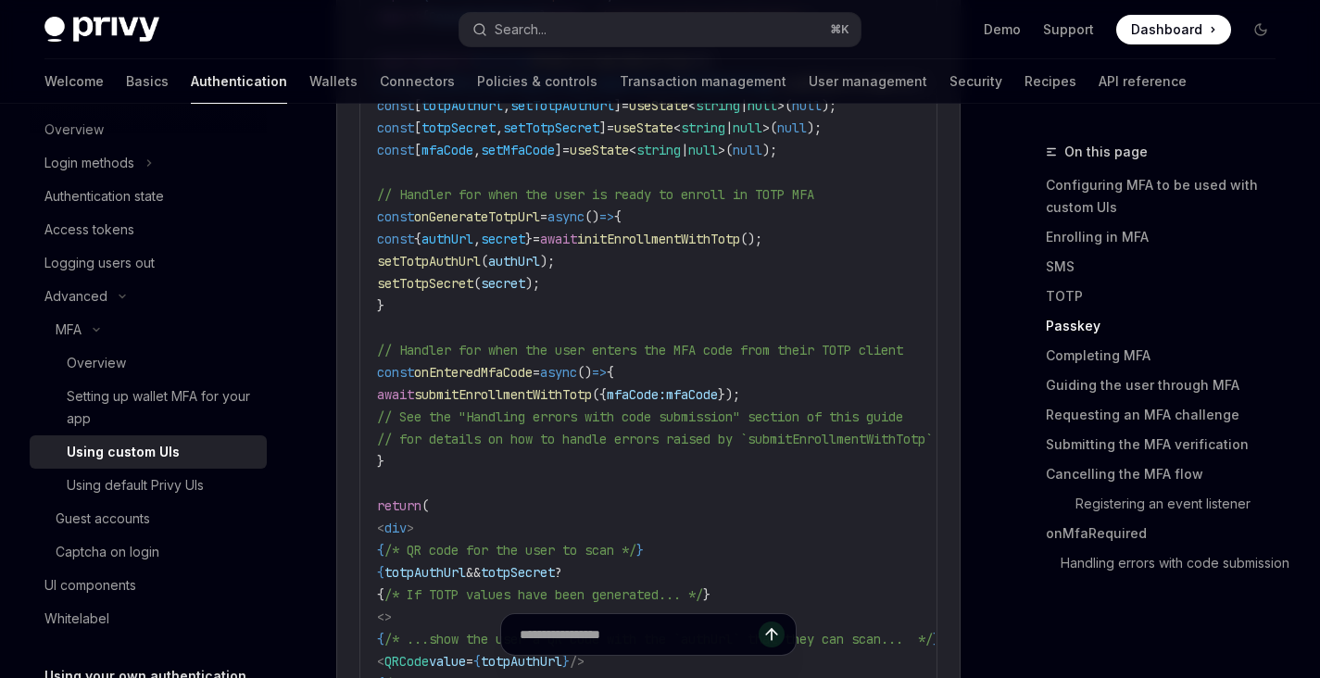
scroll to position [3568, 0]
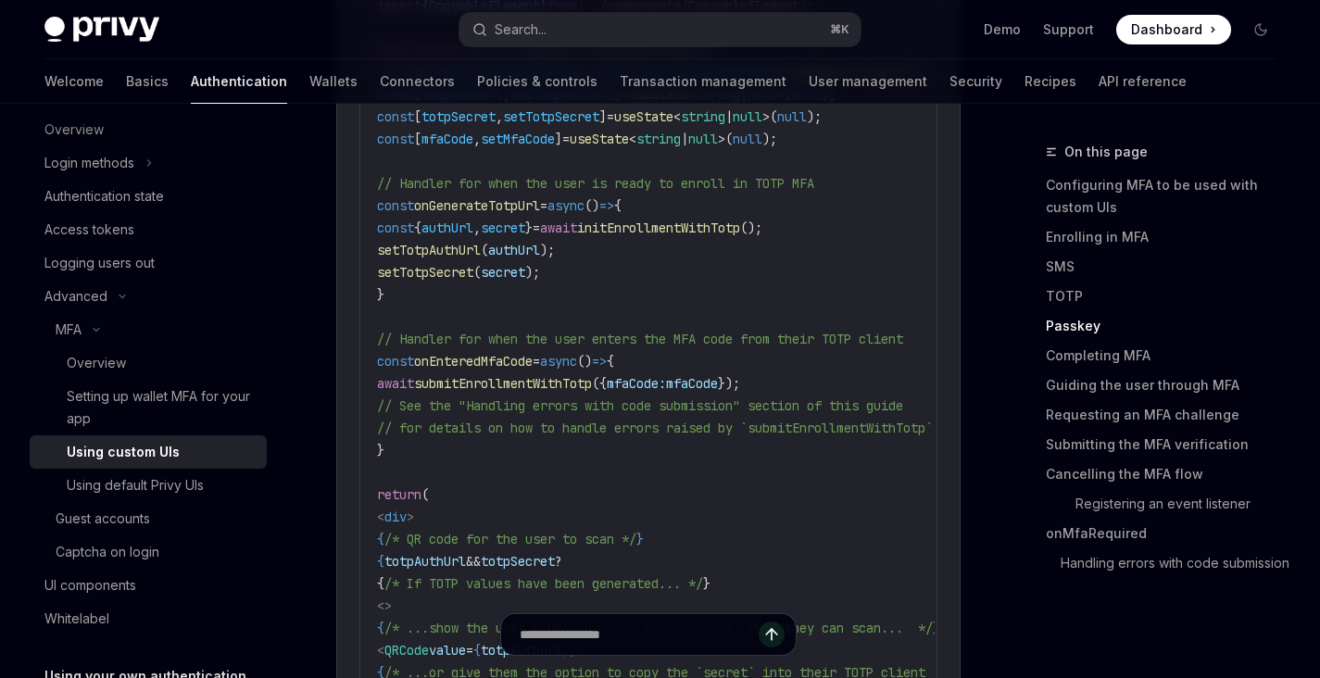
click at [592, 384] on span "submitEnrollmentWithTotp" at bounding box center [503, 383] width 178 height 17
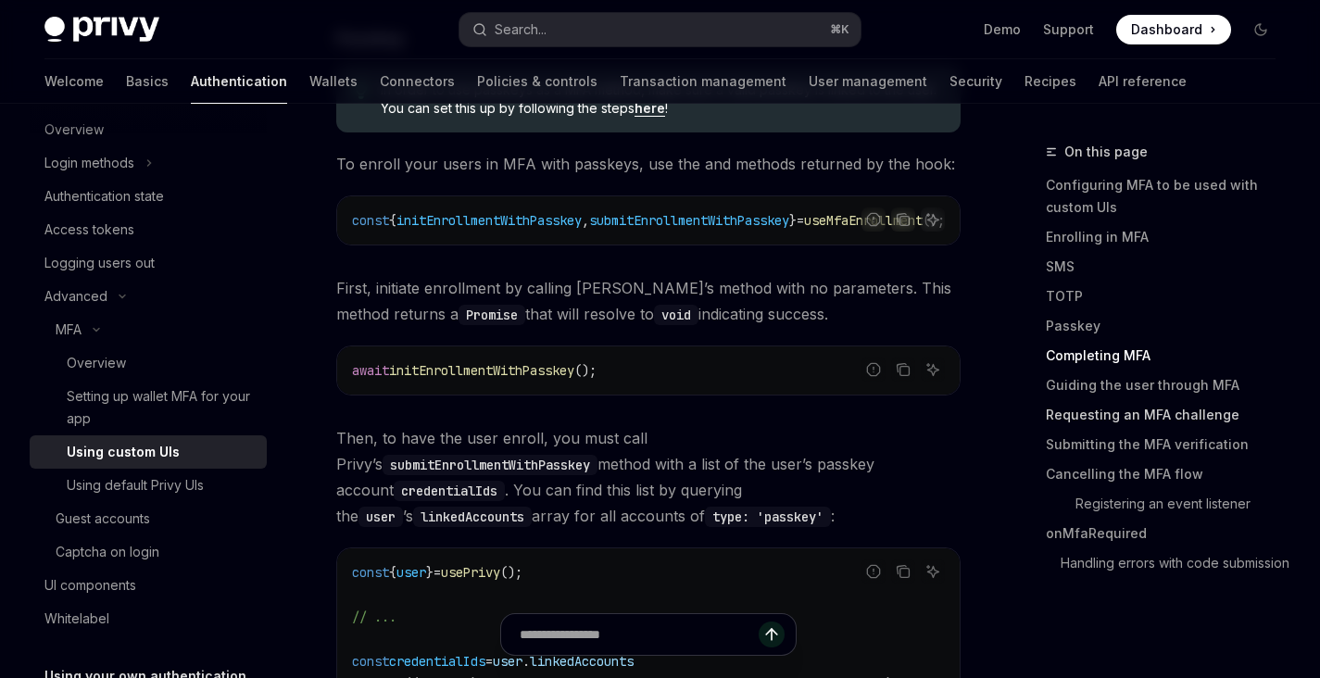
click at [1082, 408] on link "Requesting an MFA challenge" at bounding box center [1168, 415] width 244 height 30
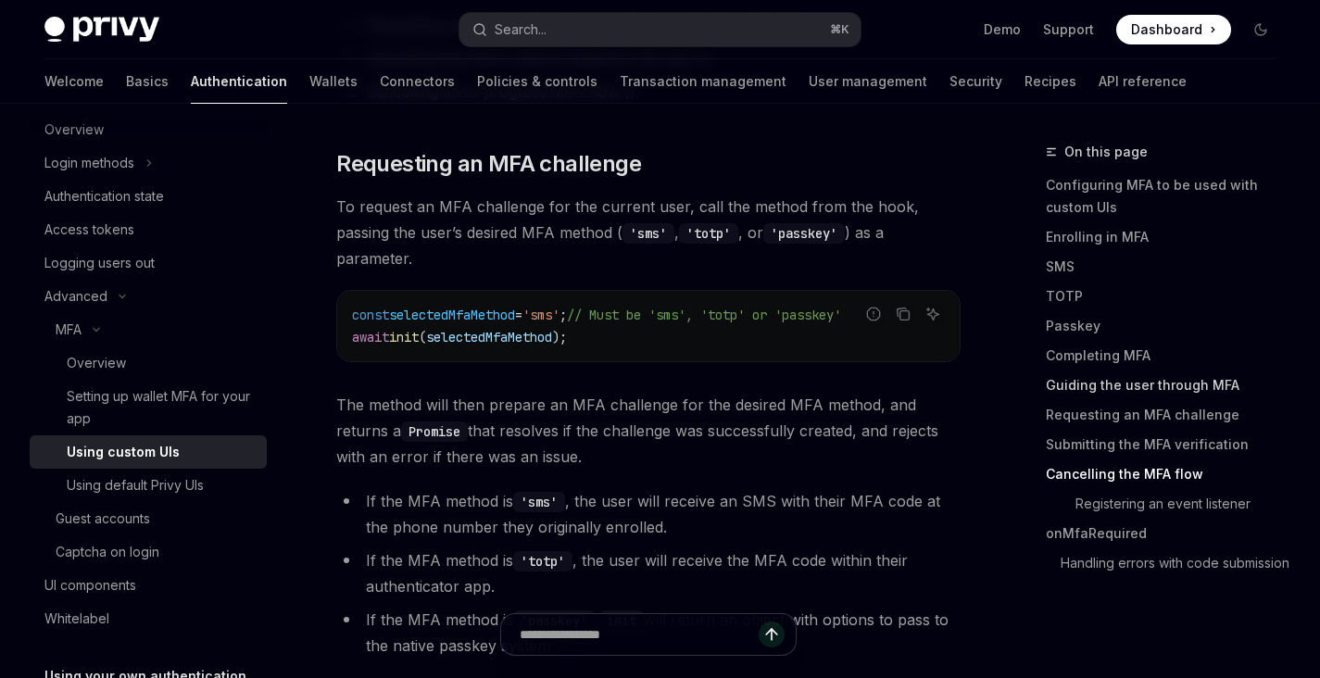
click at [1079, 372] on link "Guiding the user through MFA" at bounding box center [1168, 385] width 244 height 30
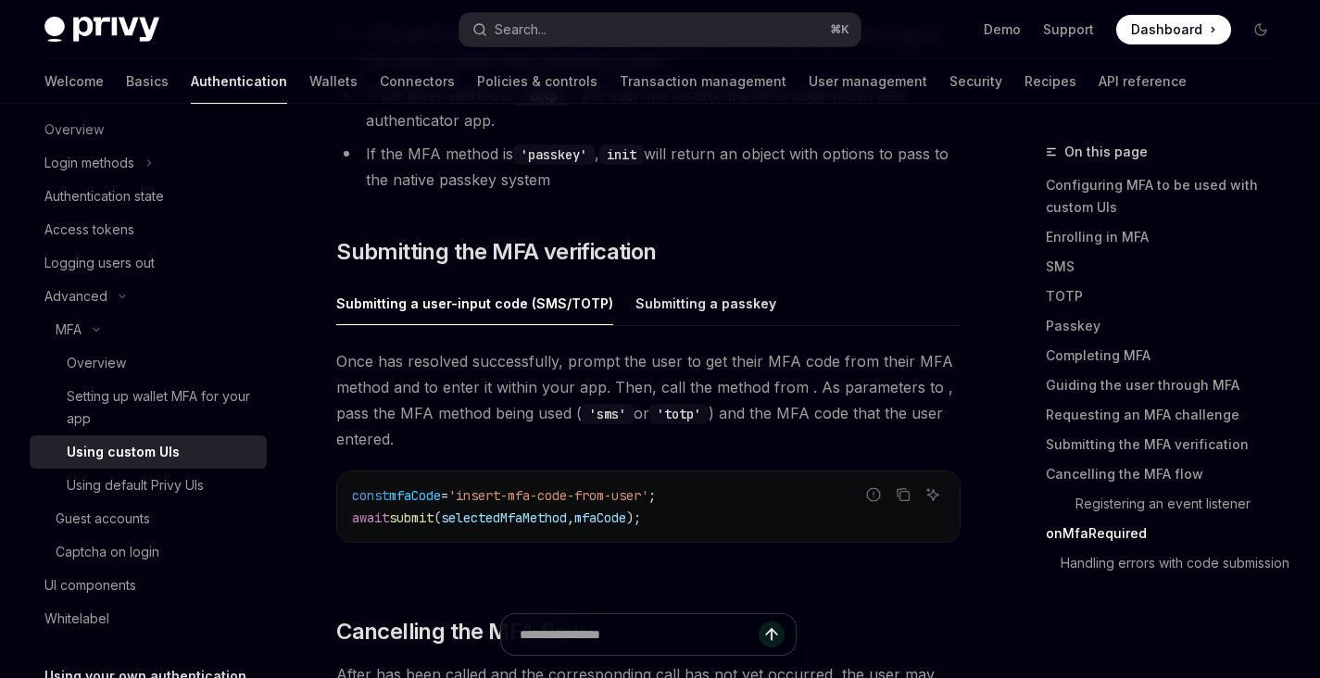
scroll to position [6606, 0]
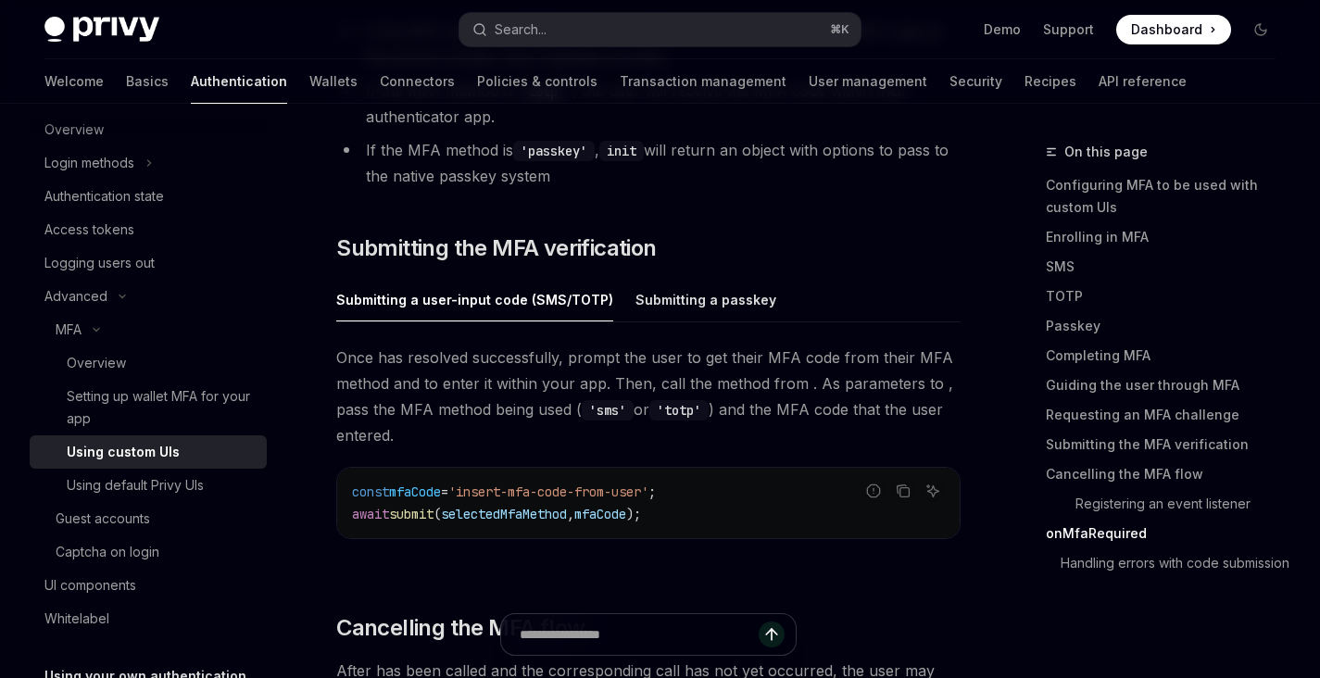
click at [552, 506] on span "selectedMfaMethod" at bounding box center [504, 514] width 126 height 17
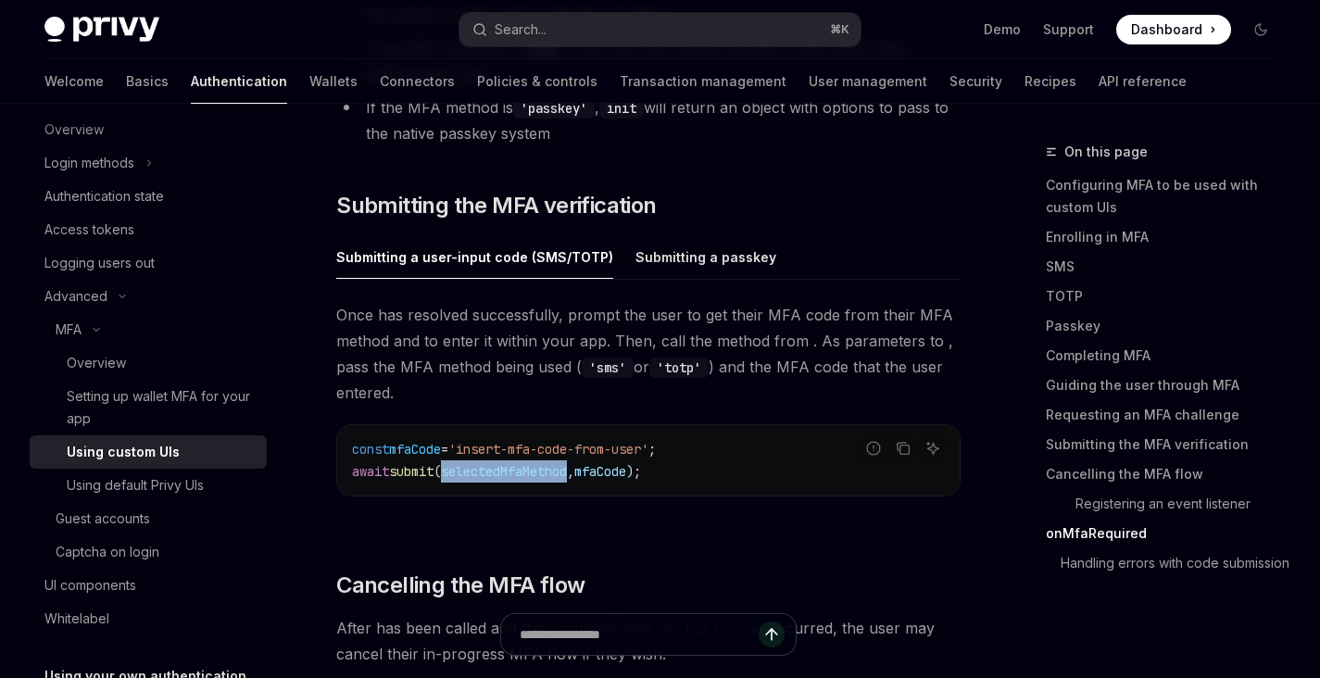
scroll to position [6651, 0]
click at [552, 482] on div "Once has resolved successfully, prompt the user to get their MFA code from thei…" at bounding box center [648, 412] width 624 height 224
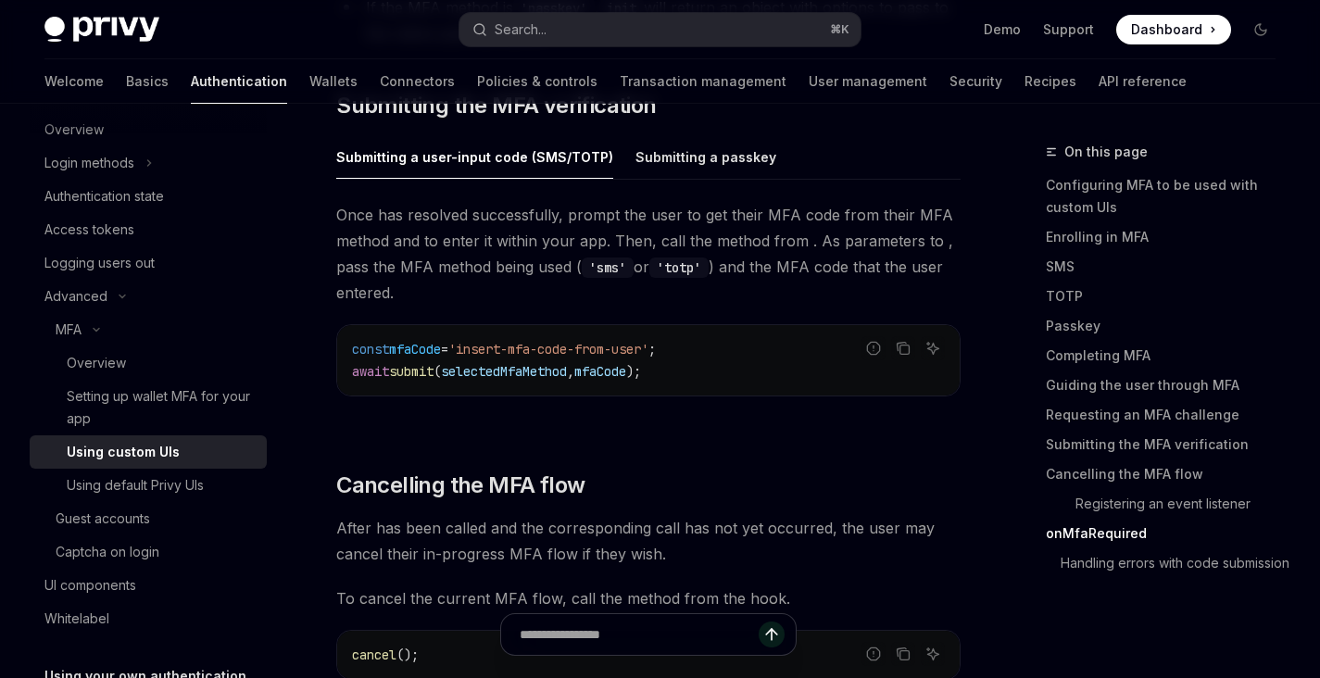
scroll to position [6756, 0]
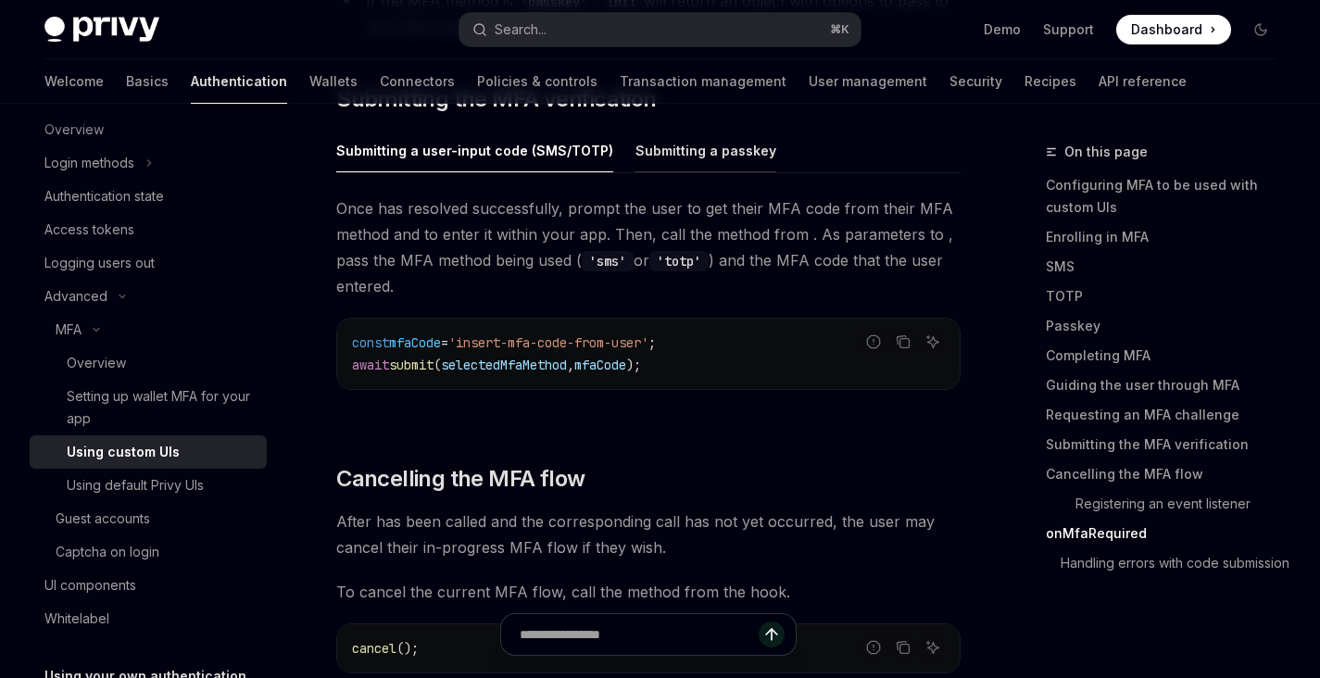
click at [643, 129] on div "Submitting a passkey" at bounding box center [705, 151] width 141 height 44
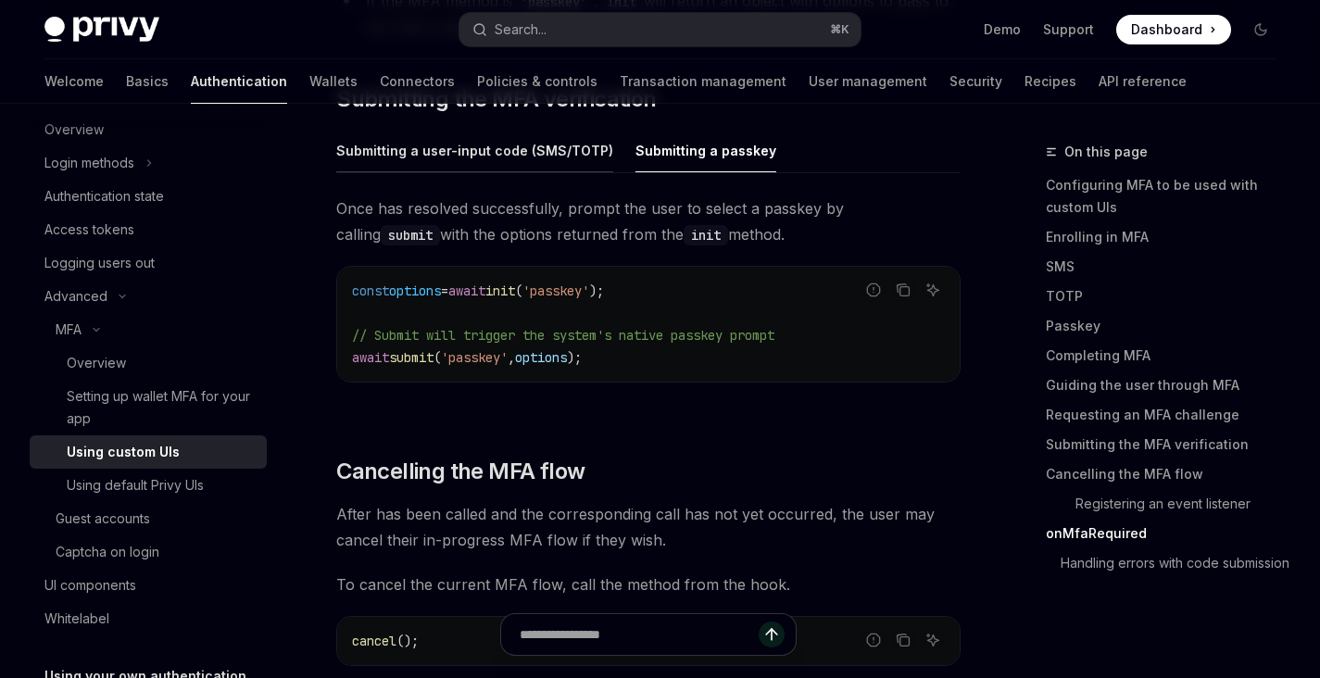
click at [545, 129] on div "Submitting a user-input code (SMS/TOTP)" at bounding box center [474, 151] width 277 height 44
type textarea "*"
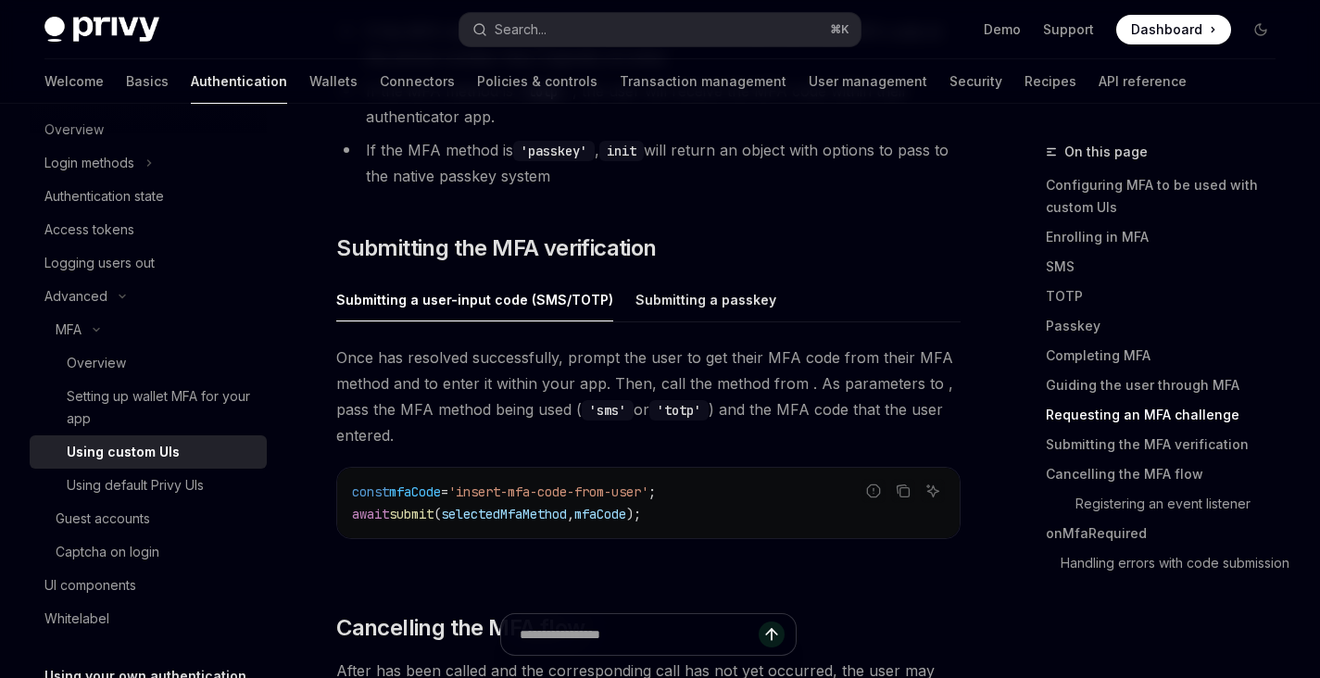
scroll to position [6618, 0]
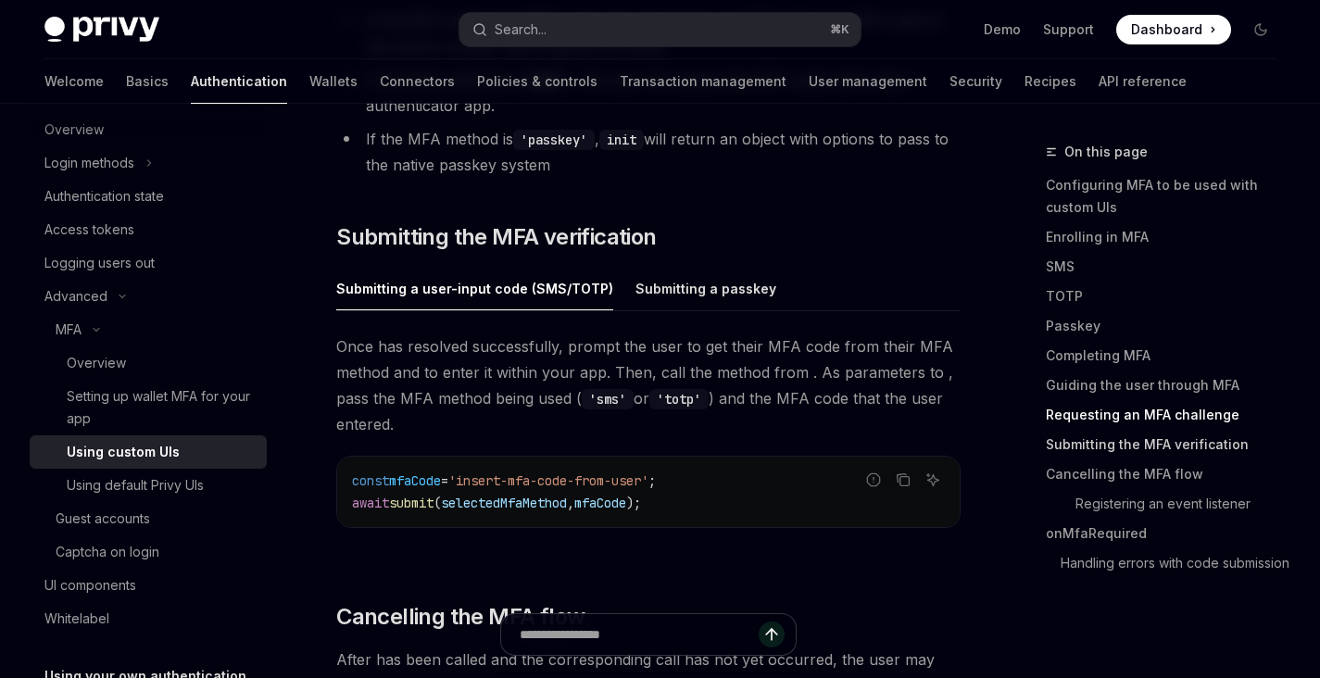
click at [1123, 446] on link "Submitting the MFA verification" at bounding box center [1168, 445] width 244 height 30
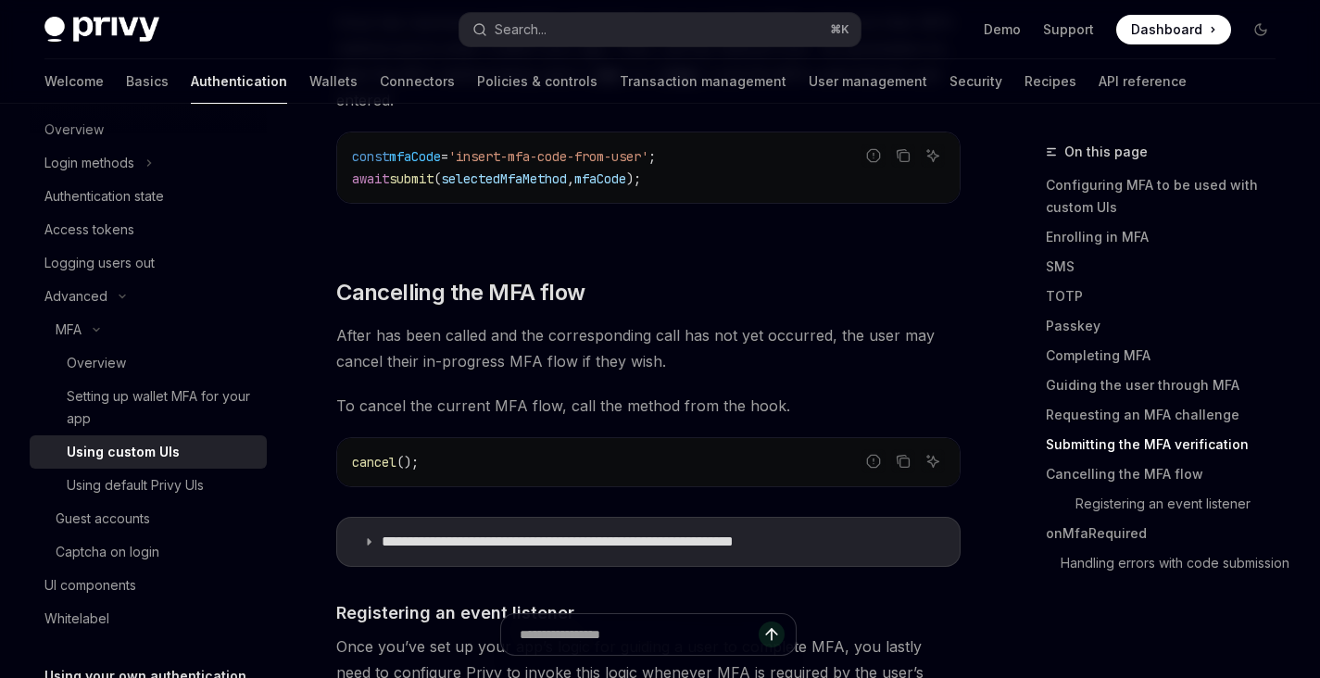
scroll to position [6950, 0]
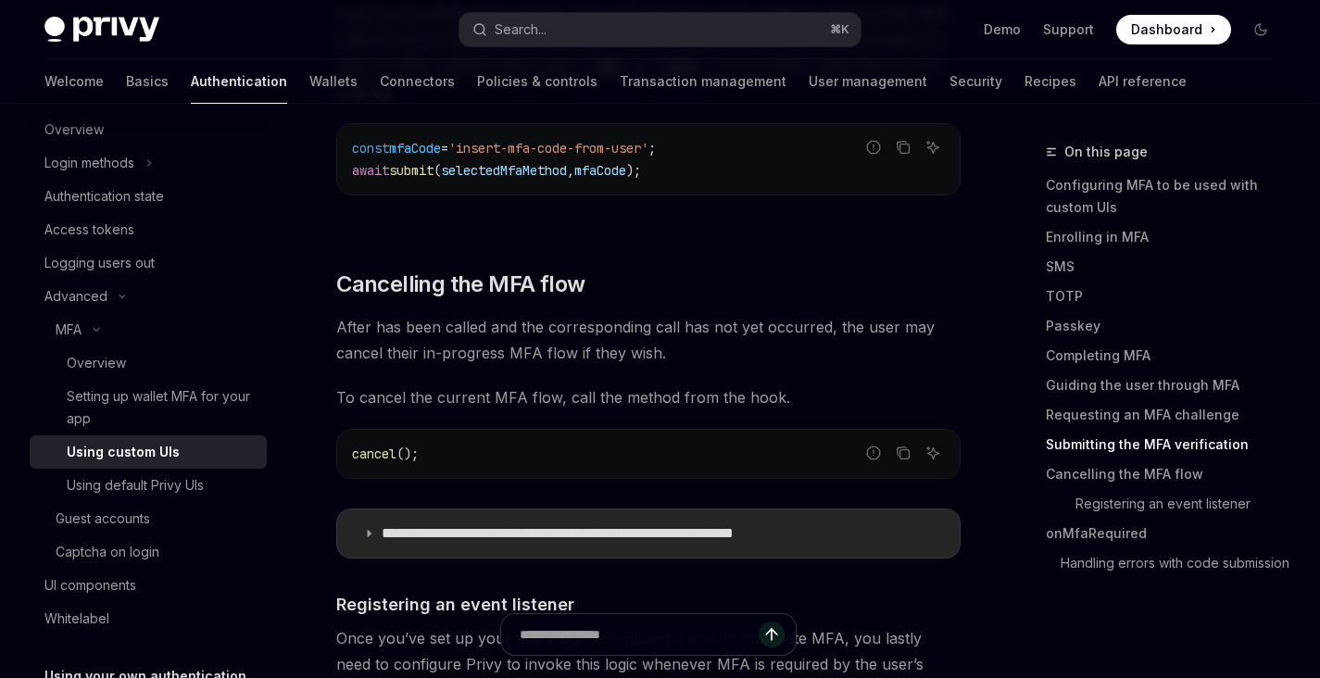
click at [372, 528] on icon at bounding box center [368, 533] width 11 height 11
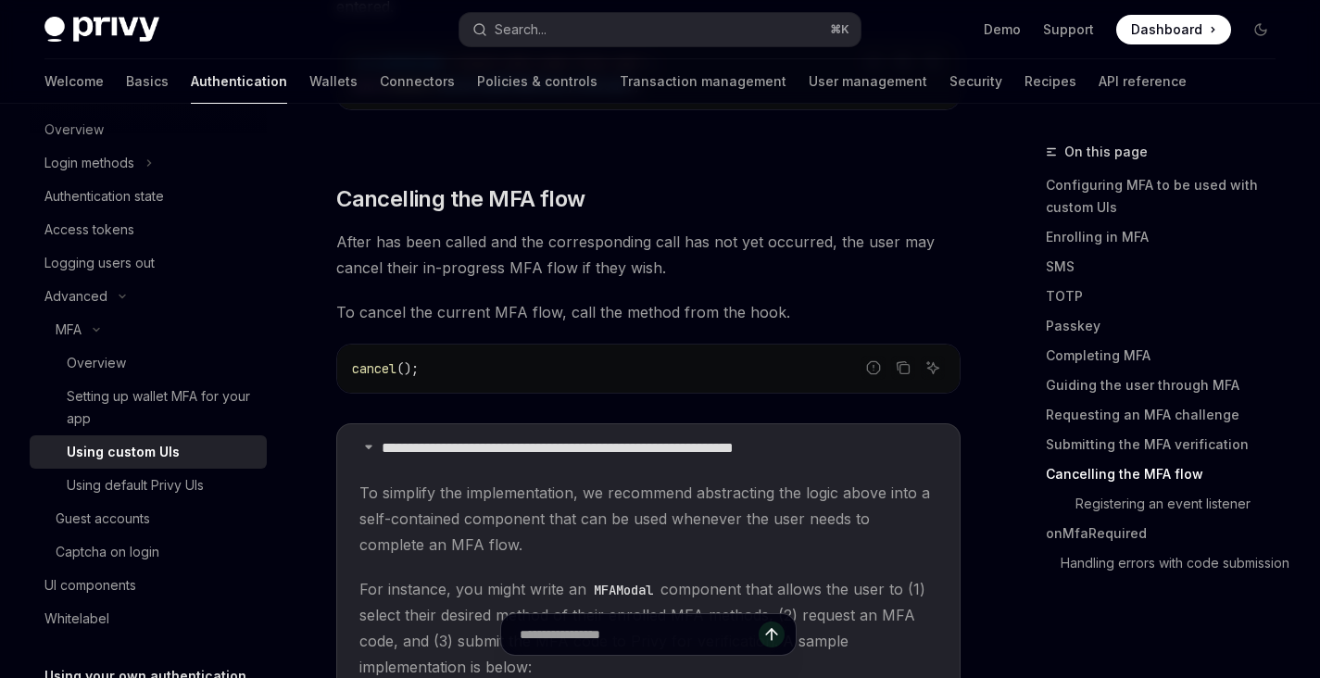
scroll to position [7046, 0]
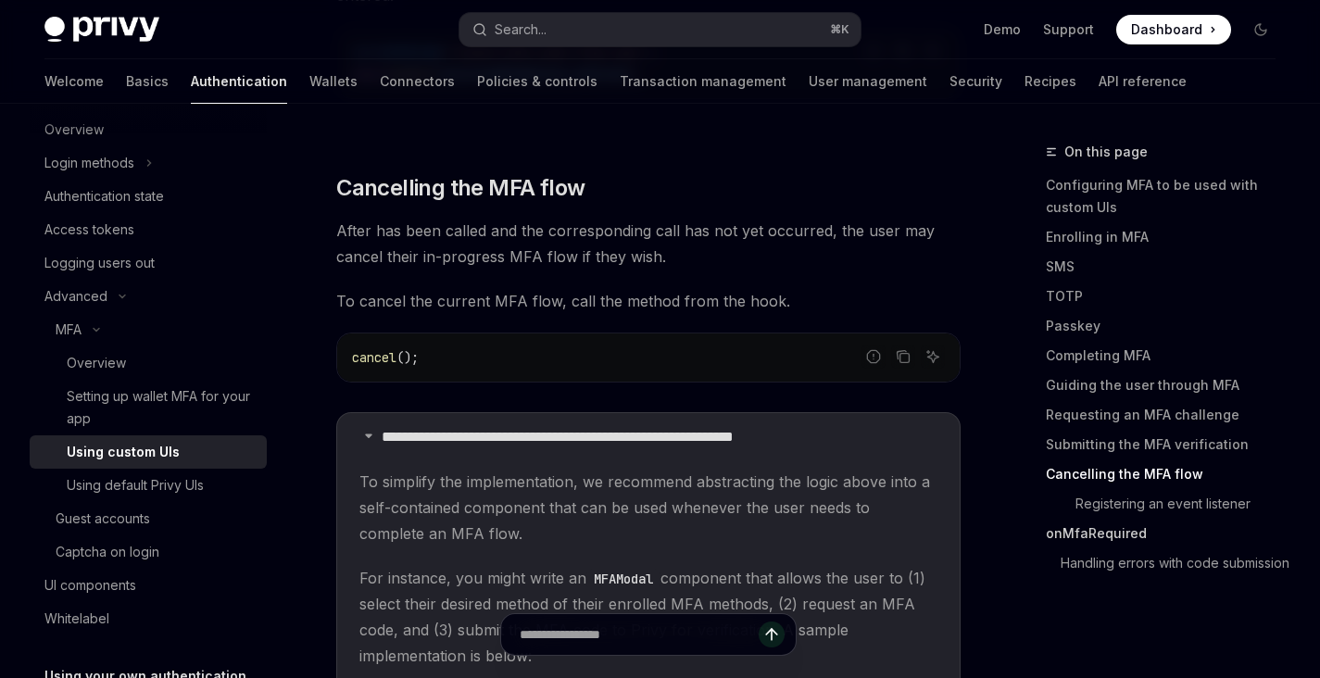
click at [1111, 531] on link "onMfaRequired" at bounding box center [1168, 534] width 244 height 30
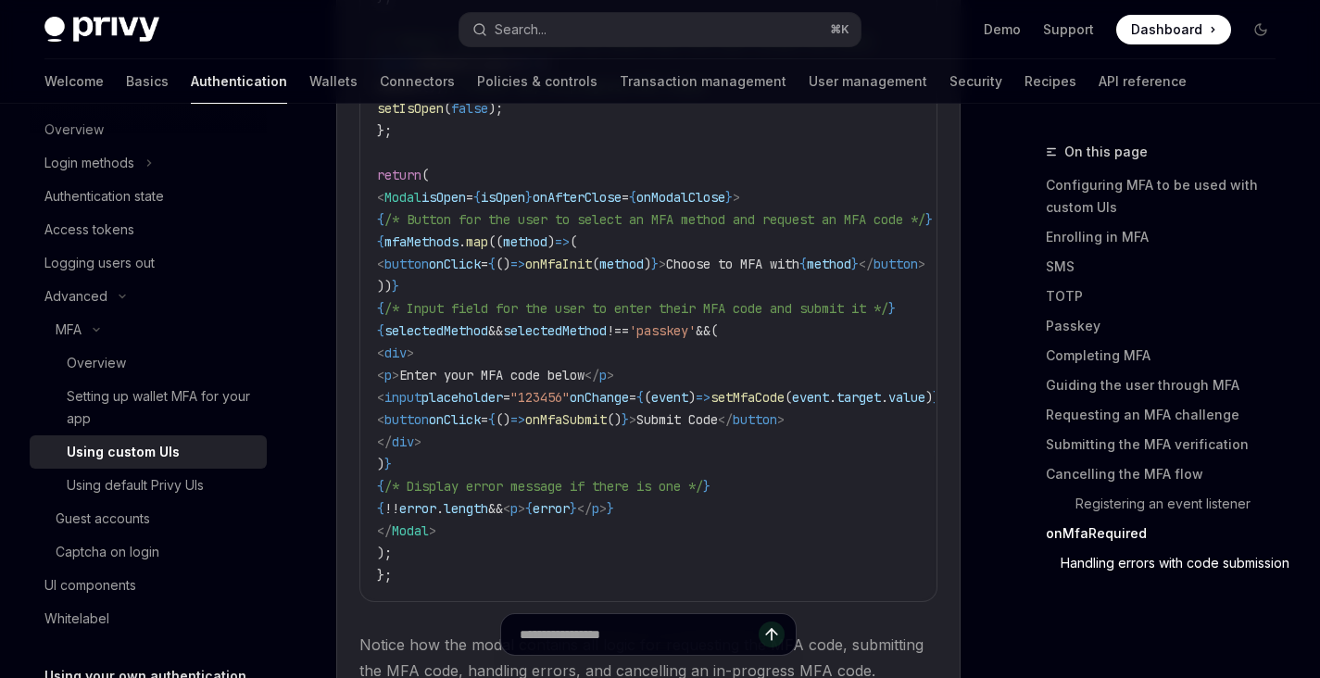
scroll to position [9190, 0]
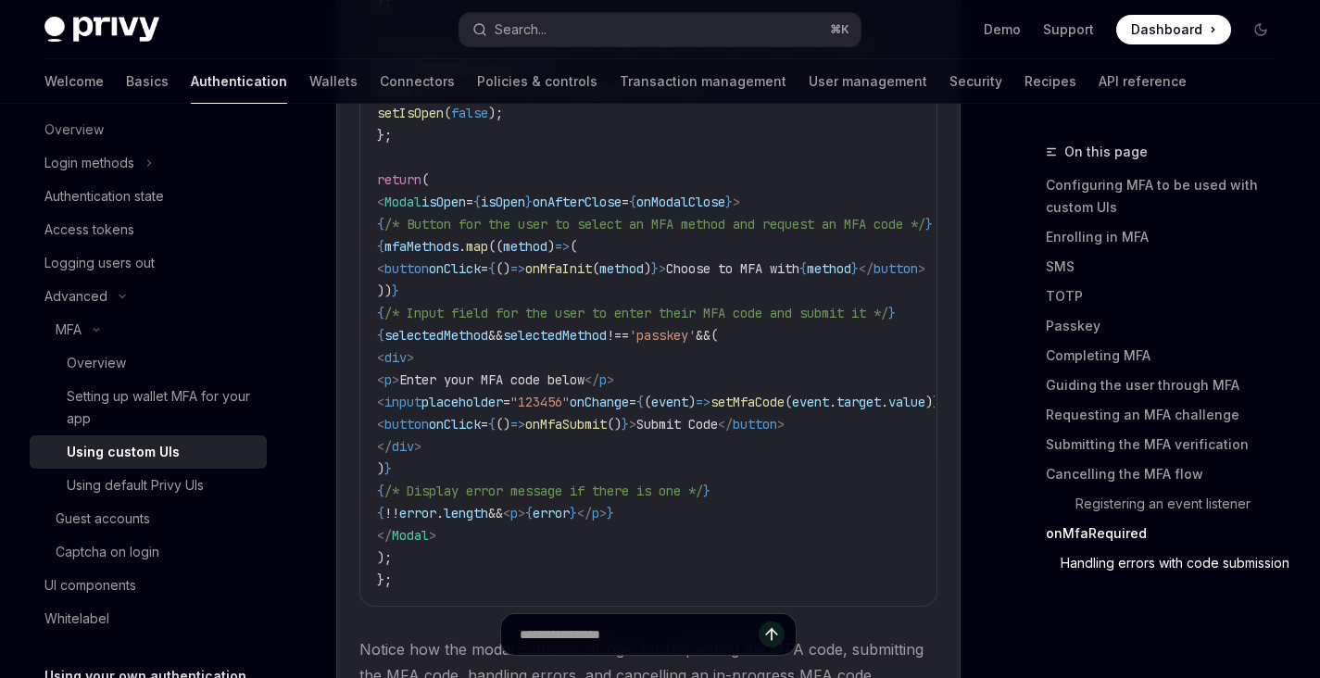
click at [607, 416] on span "onMfaSubmit" at bounding box center [565, 424] width 81 height 17
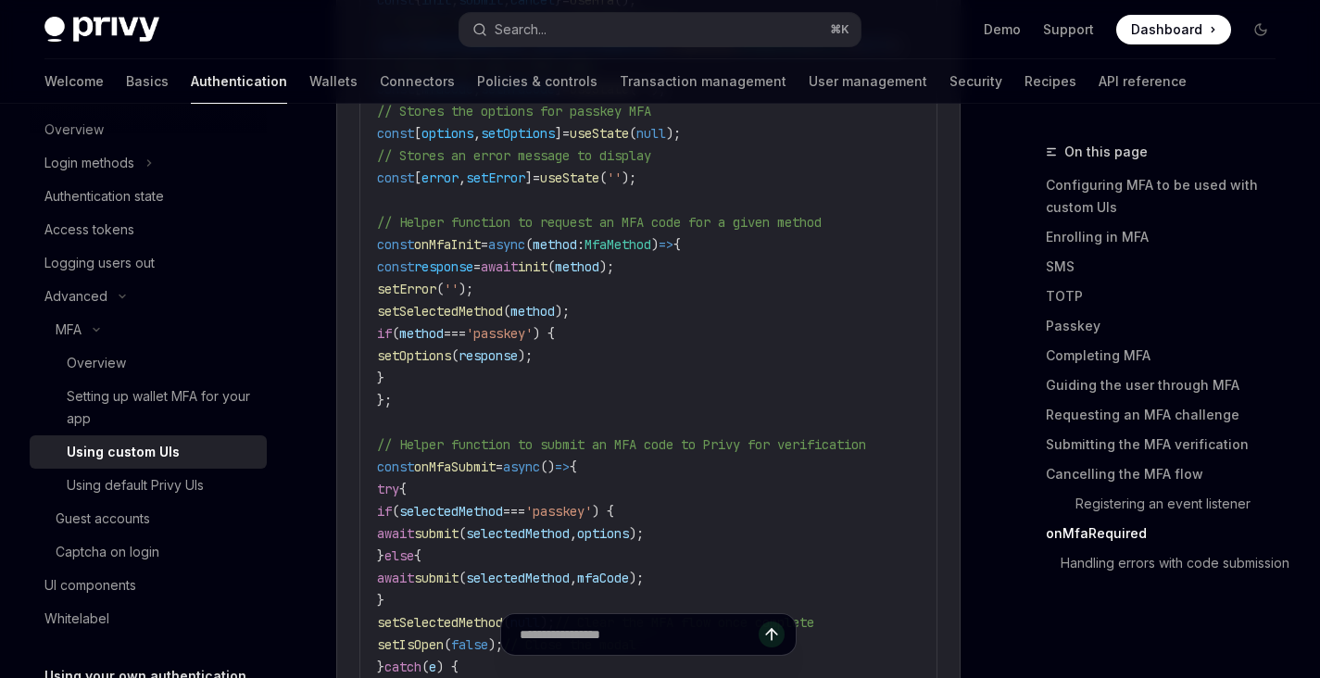
scroll to position [8229, 0]
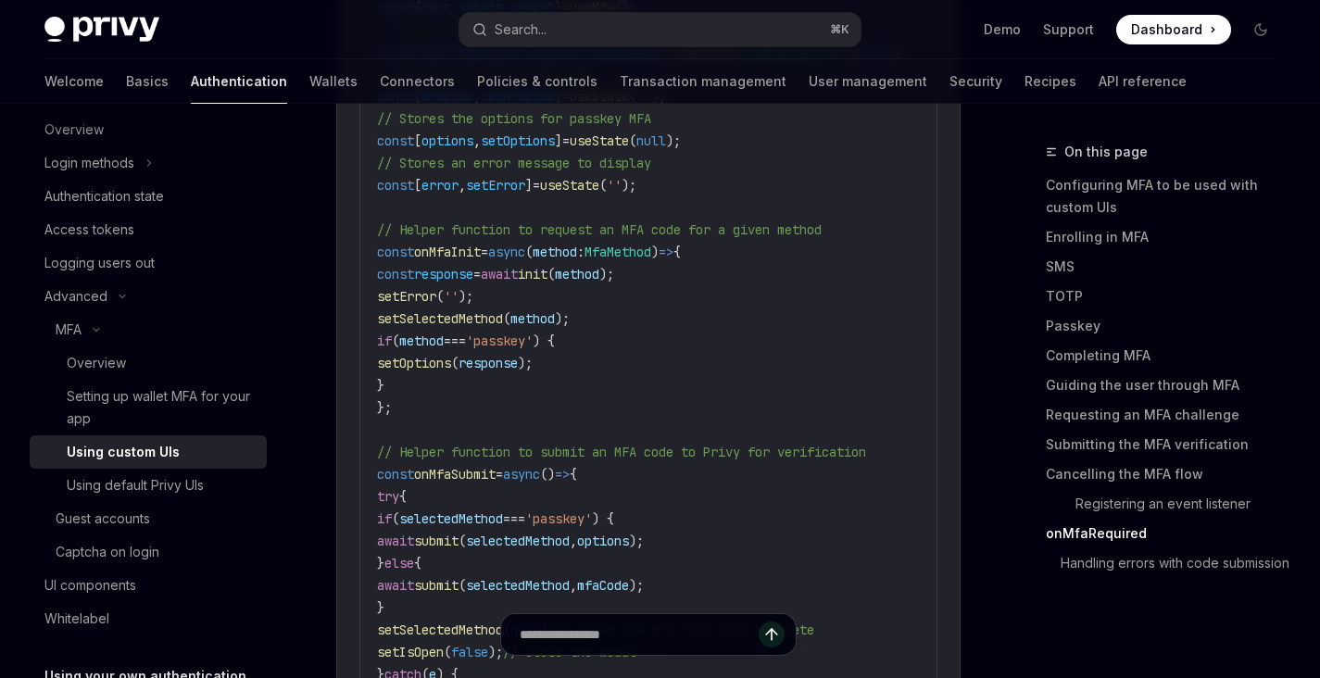
click at [451, 355] on span "setOptions" at bounding box center [414, 363] width 74 height 17
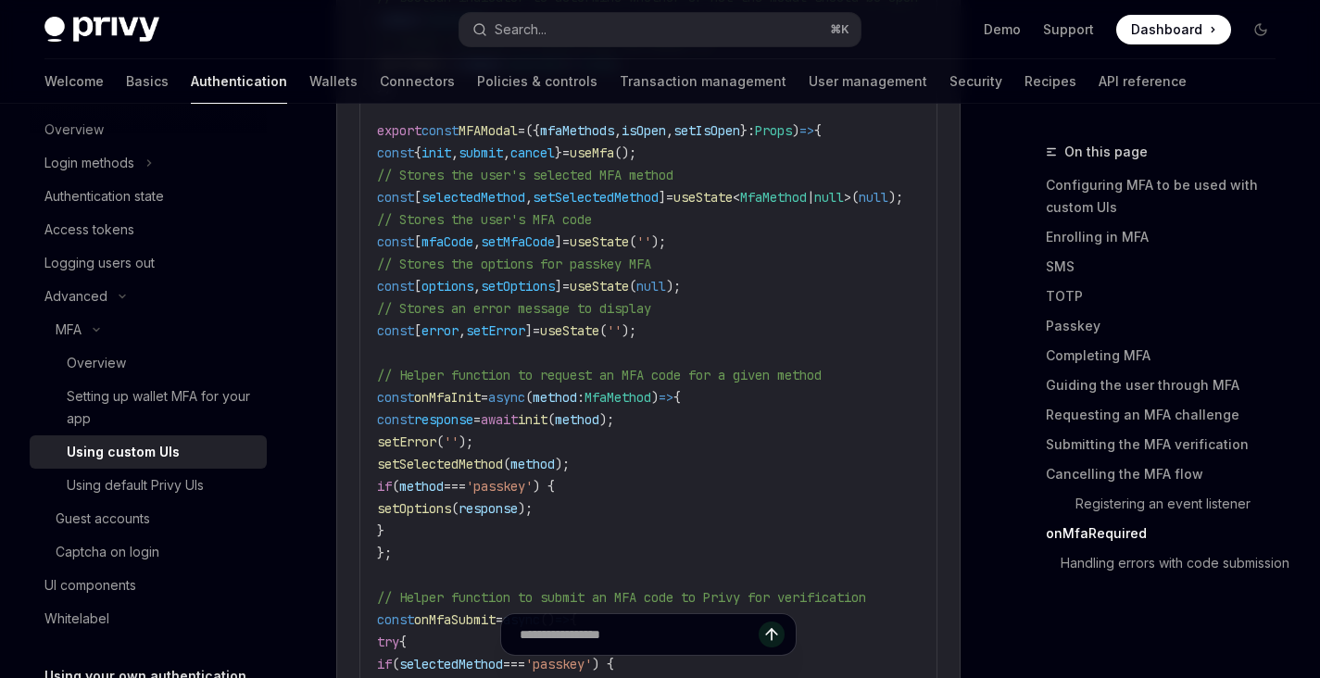
scroll to position [8072, 0]
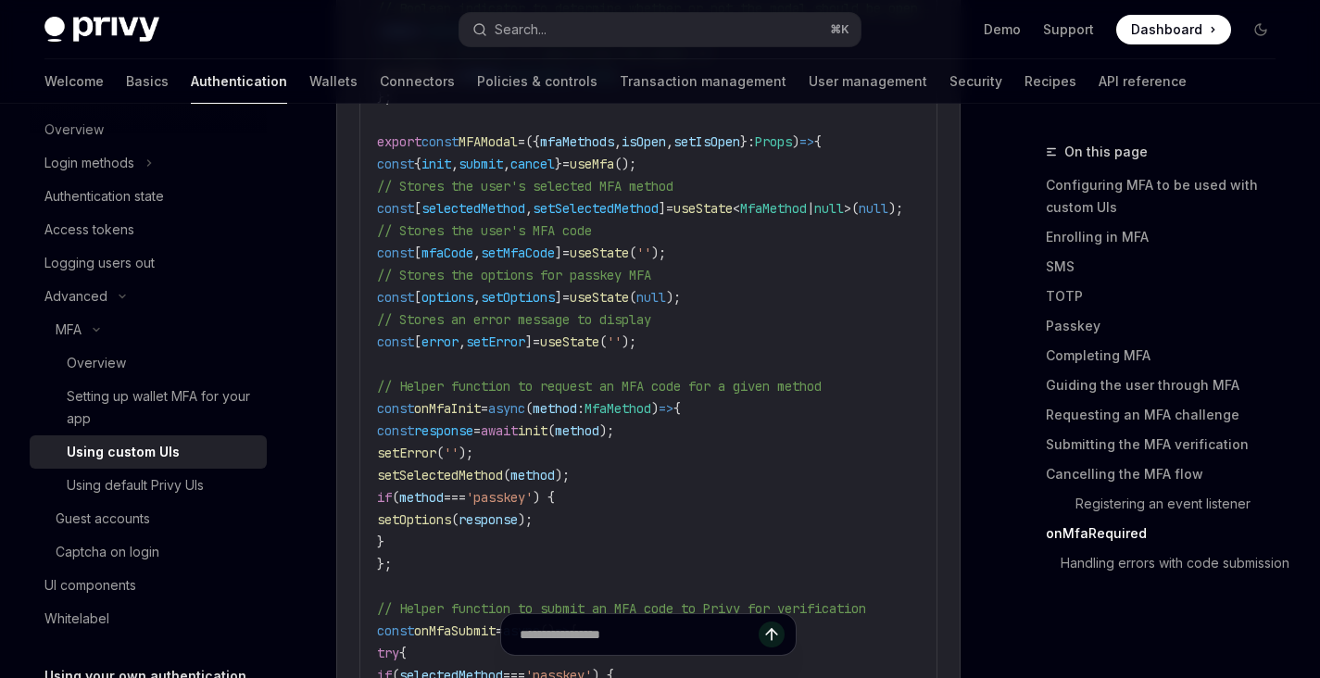
click at [555, 244] on span "setMfaCode" at bounding box center [518, 252] width 74 height 17
copy span "setMfaCode"
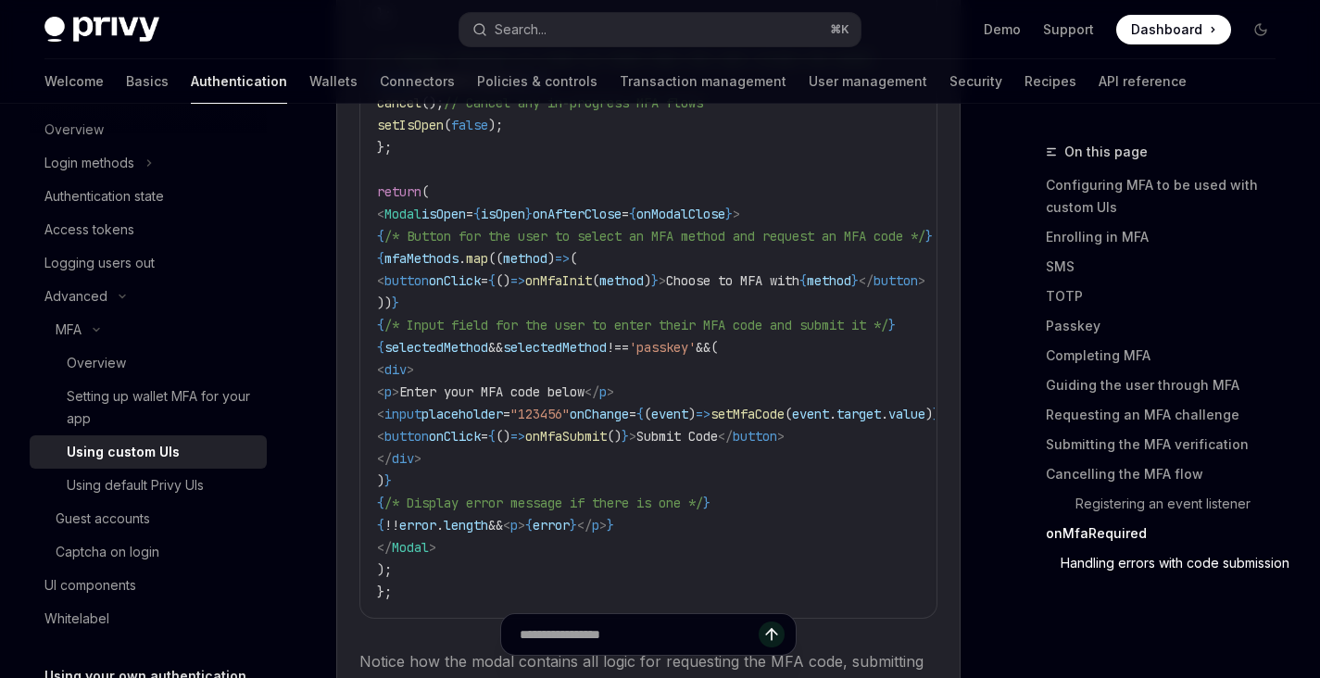
scroll to position [9177, 0]
click at [718, 429] on span "Submit Code" at bounding box center [676, 437] width 81 height 17
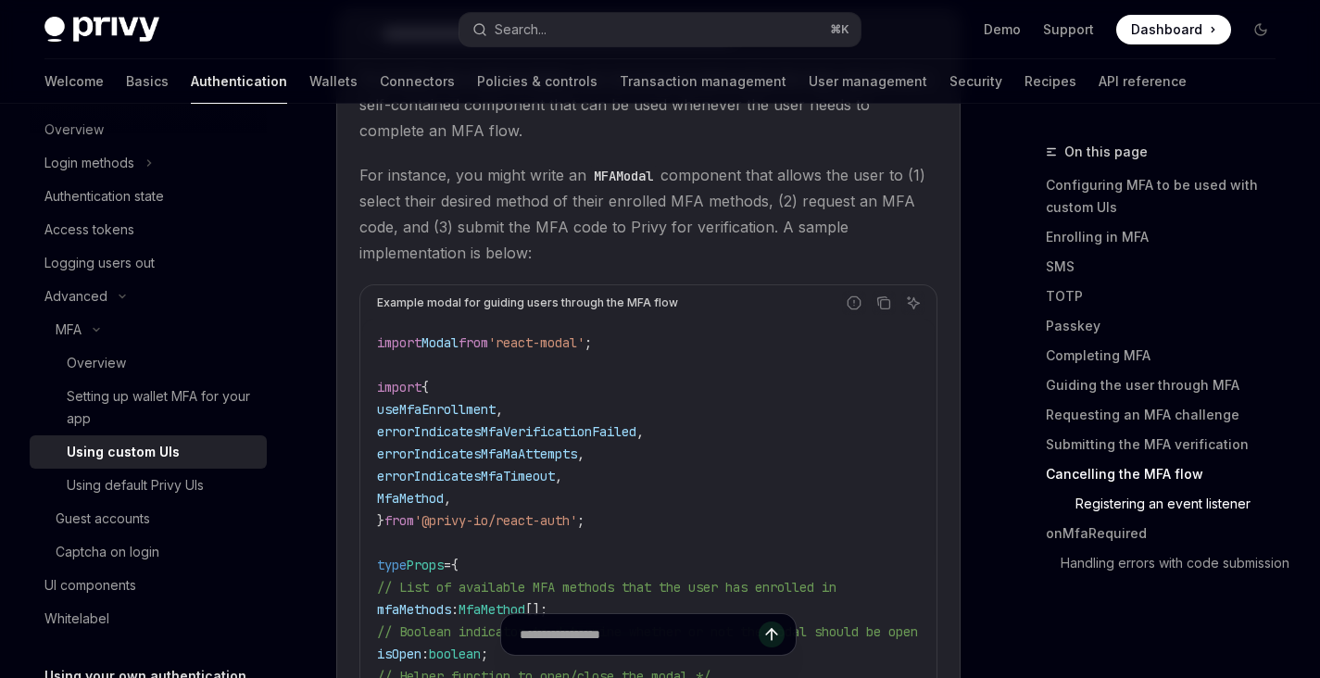
scroll to position [7383, 0]
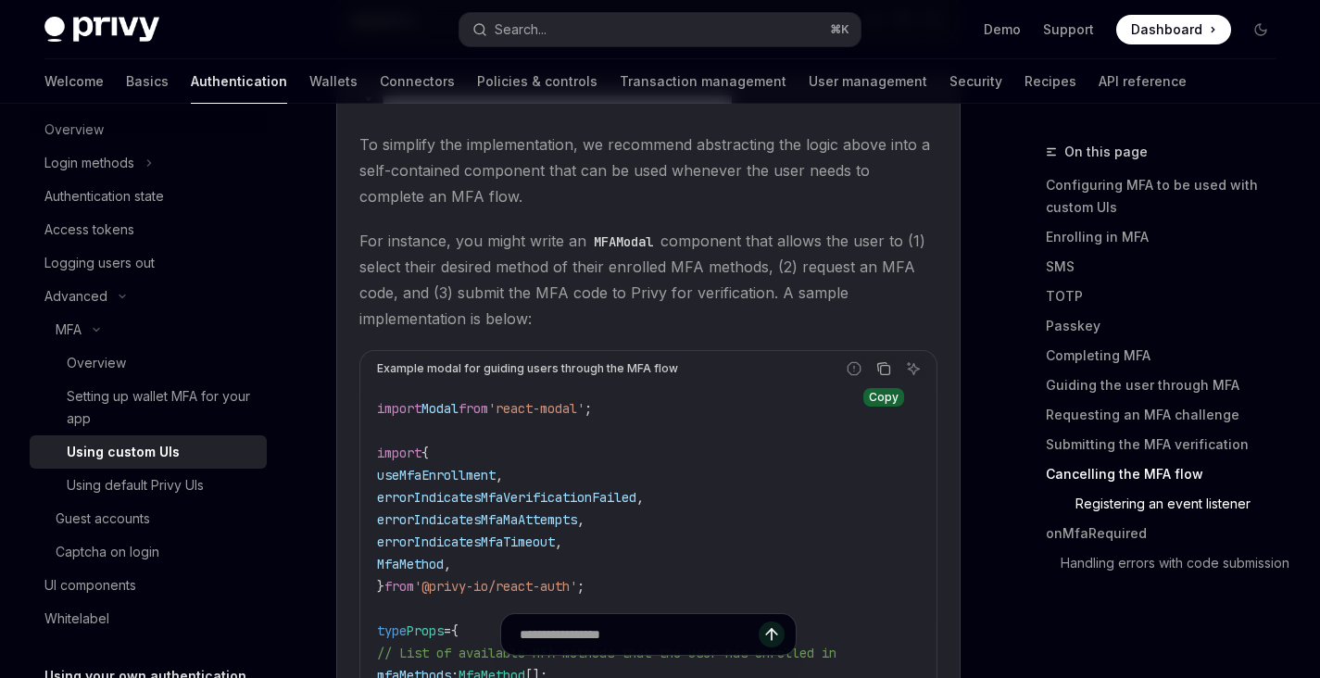
click at [887, 361] on icon "Copy the contents from the code block" at bounding box center [883, 368] width 15 height 15
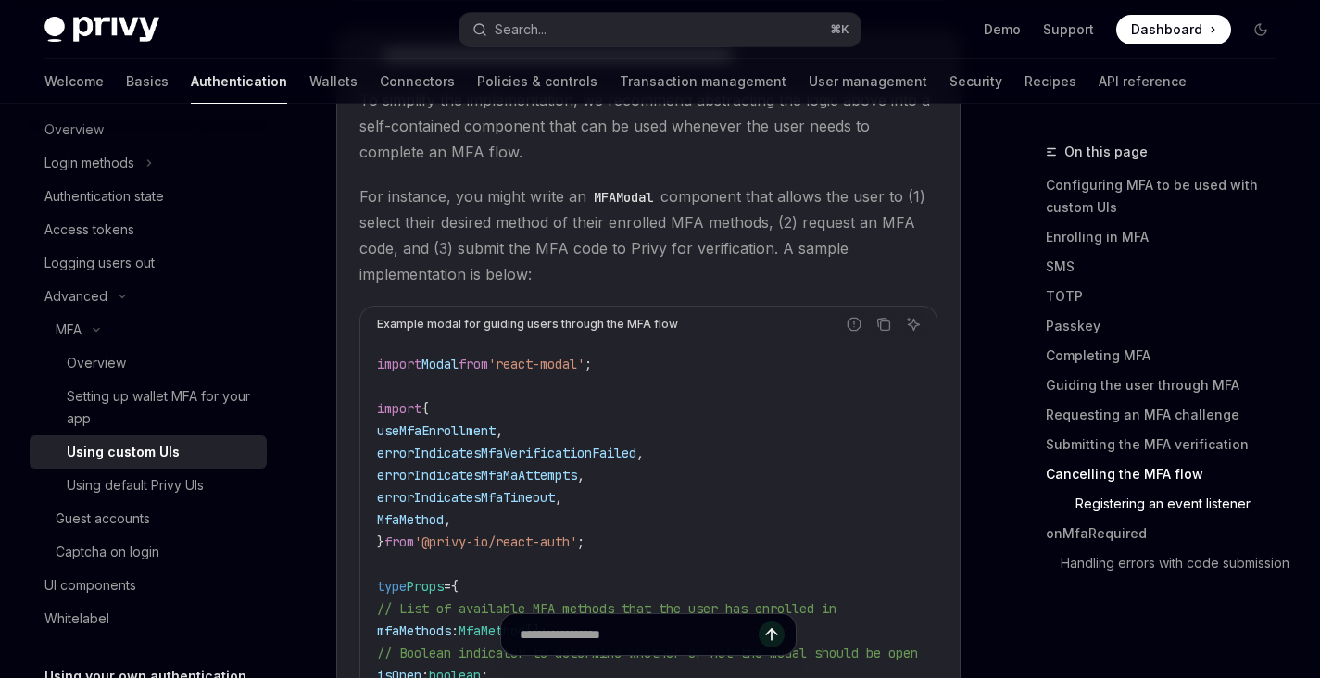
scroll to position [7421, 0]
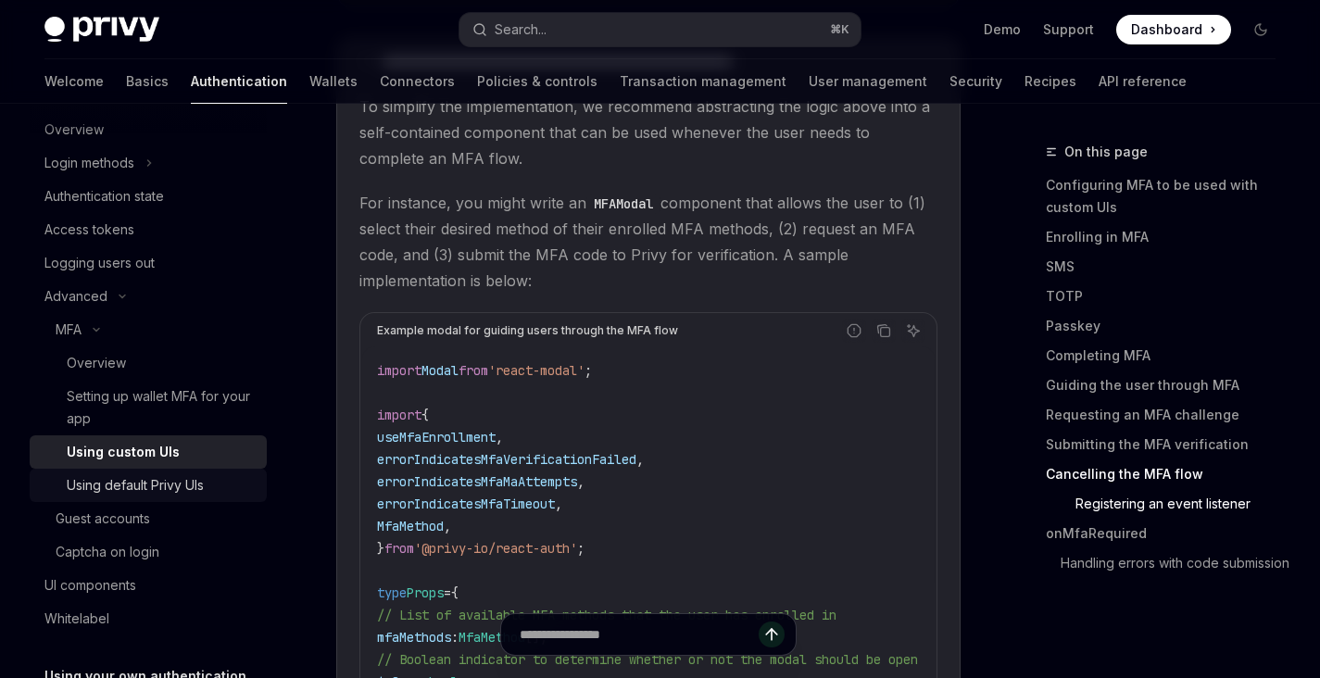
click at [201, 478] on div "Using default Privy UIs" at bounding box center [135, 485] width 137 height 22
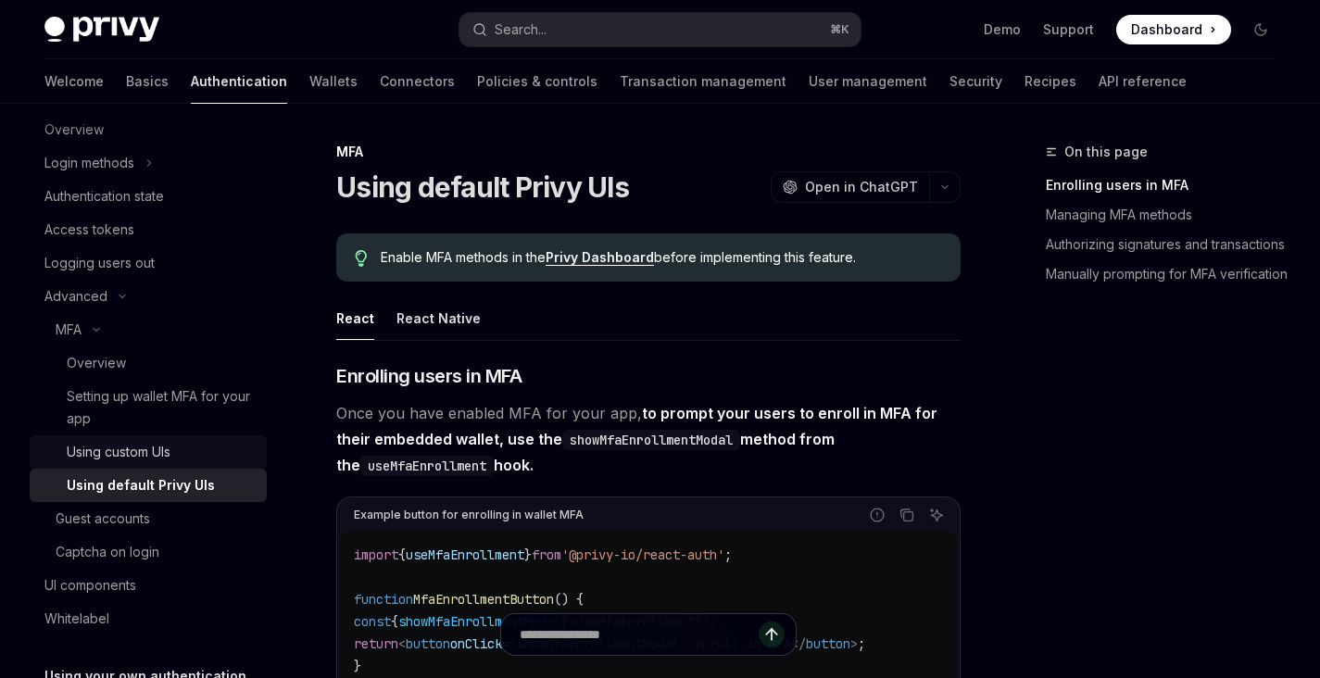
click at [202, 455] on div "Using custom UIs" at bounding box center [161, 452] width 189 height 22
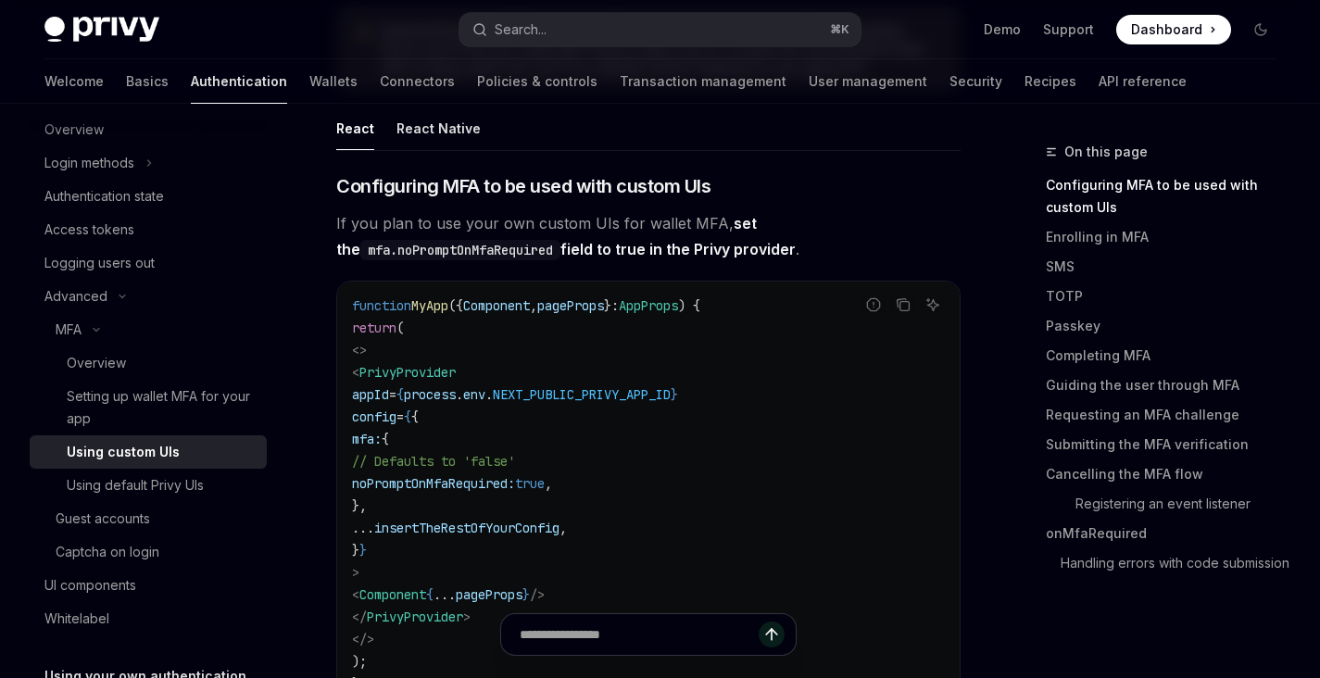
scroll to position [367, 0]
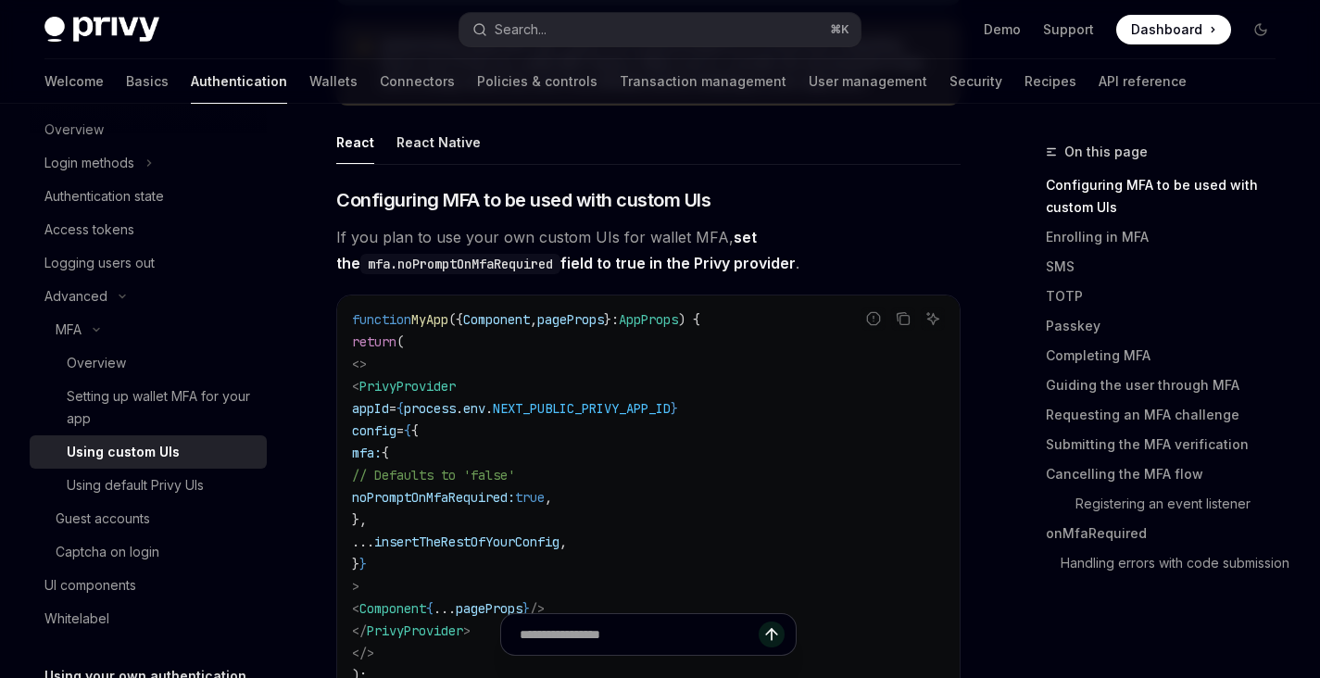
click at [712, 256] on strong "set the mfa.noPromptOnMfaRequired field to true in the Privy provider" at bounding box center [565, 250] width 459 height 44
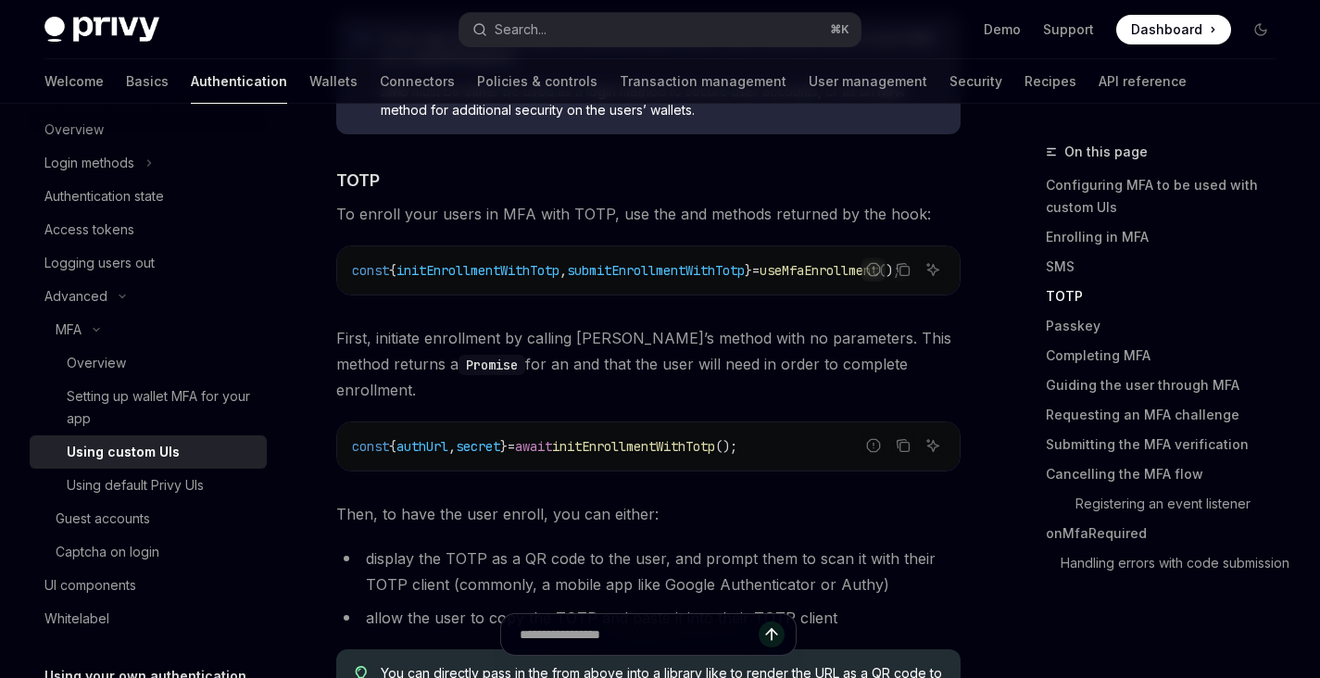
scroll to position [2428, 0]
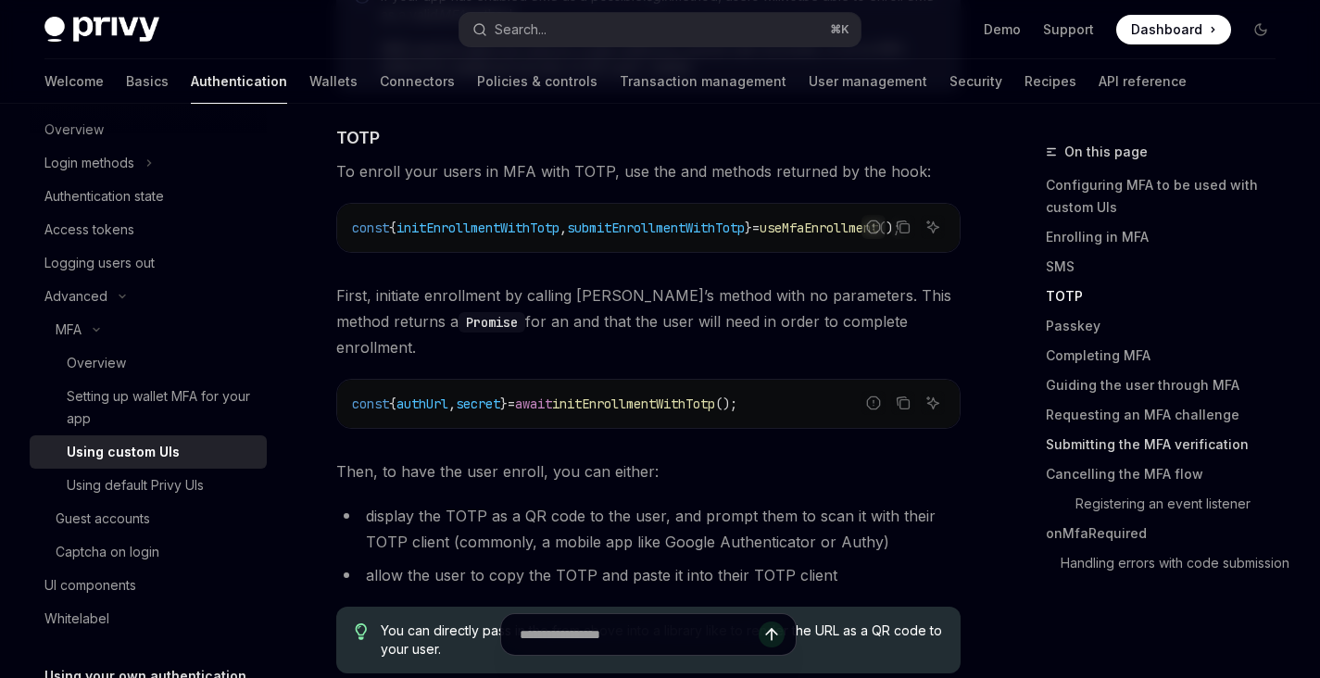
click at [1115, 442] on link "Submitting the MFA verification" at bounding box center [1168, 445] width 244 height 30
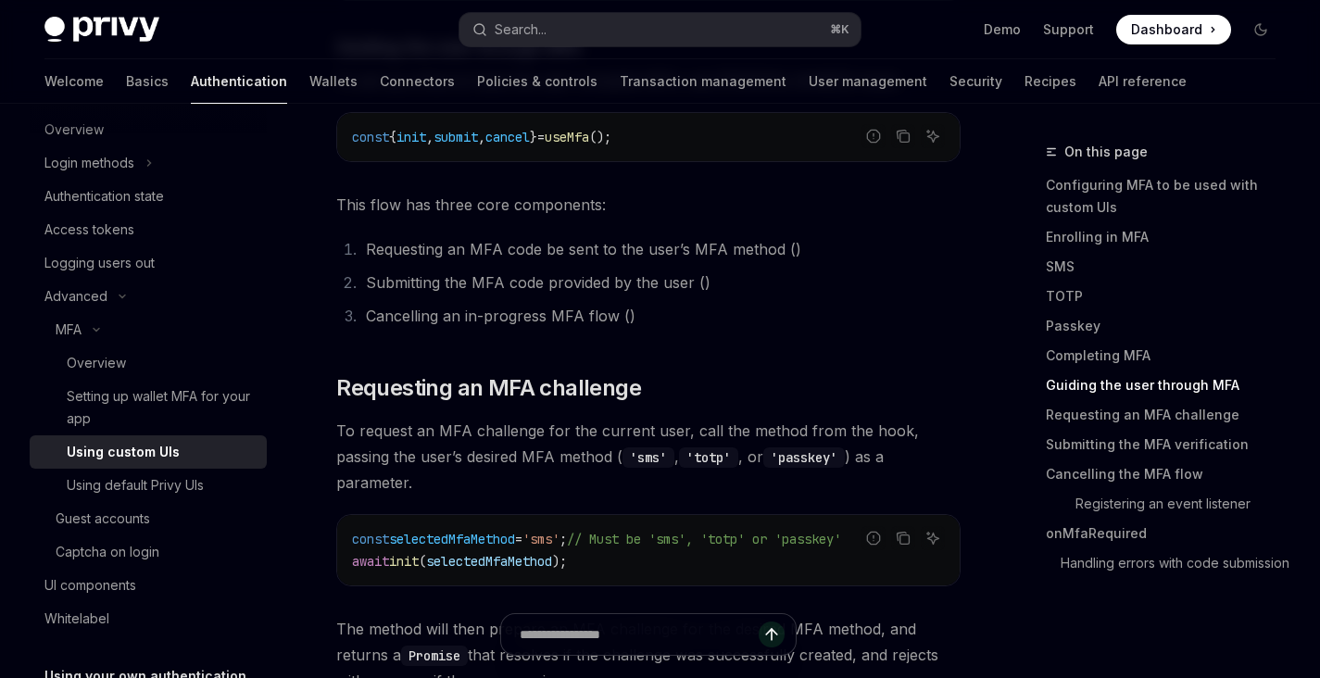
scroll to position [4608, 0]
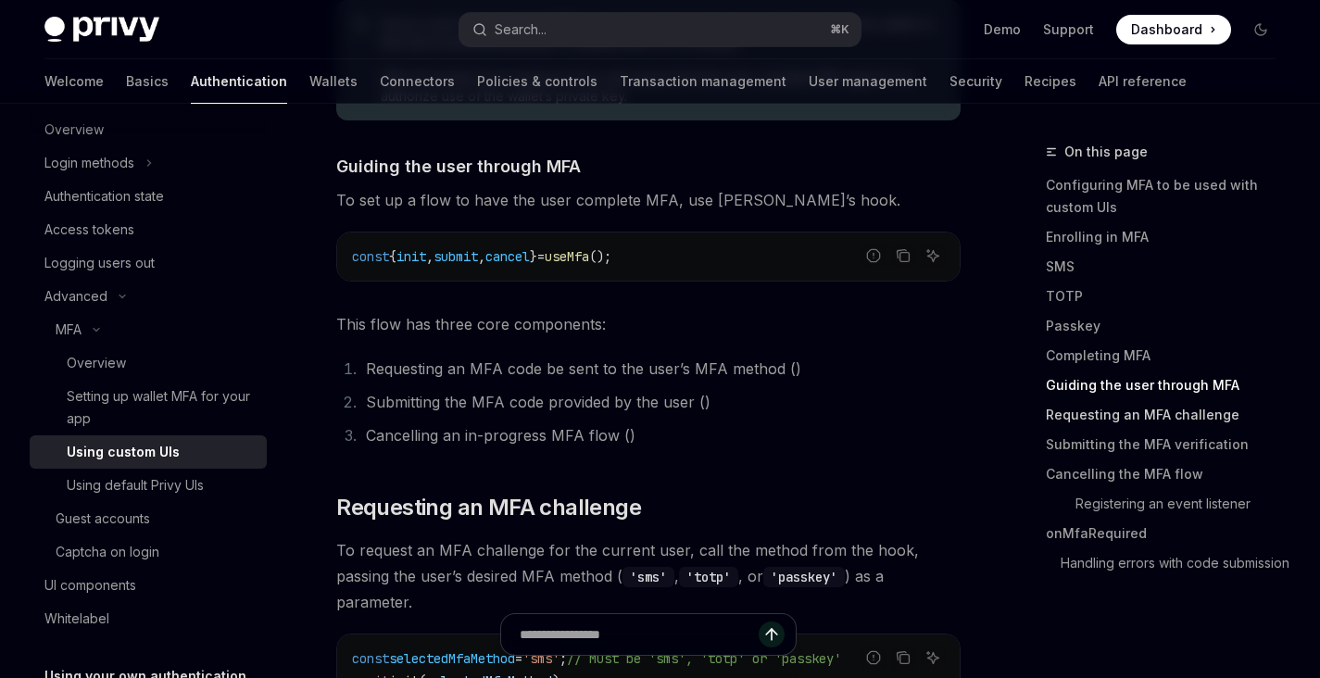
click at [1150, 423] on link "Requesting an MFA challenge" at bounding box center [1168, 415] width 244 height 30
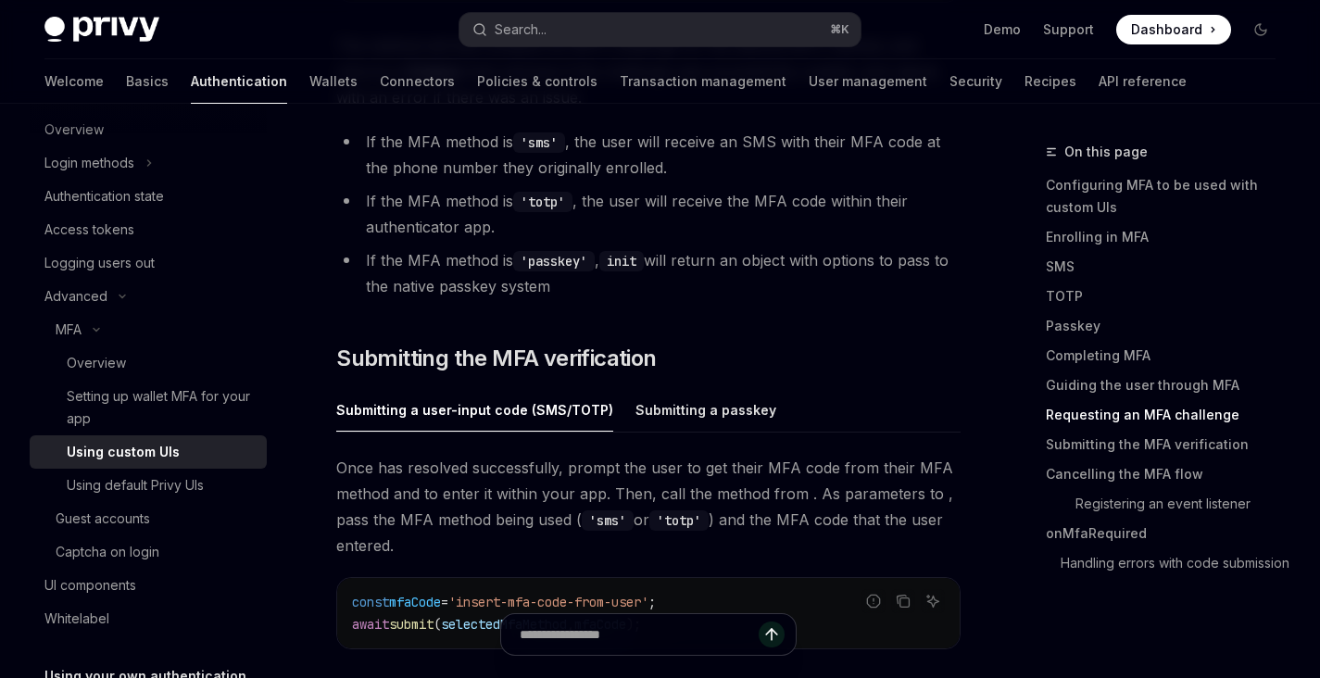
scroll to position [5314, 0]
click at [685, 385] on div "Submitting a passkey" at bounding box center [705, 407] width 141 height 44
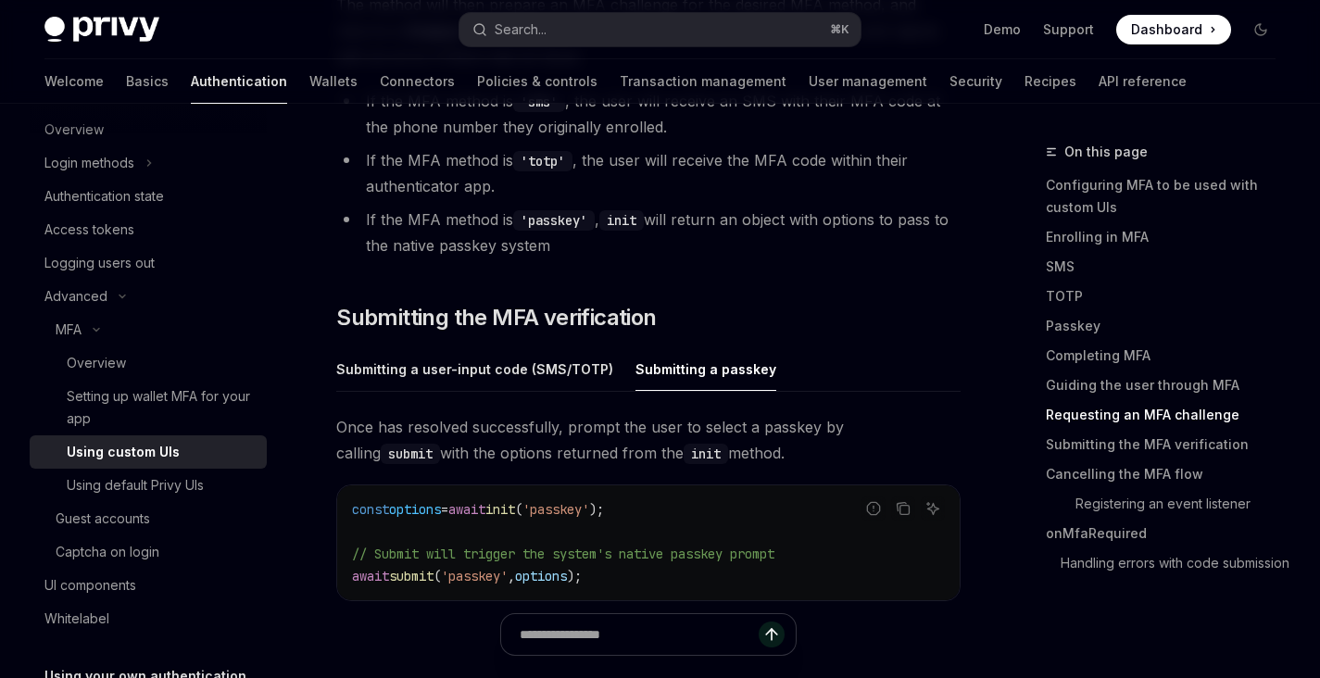
scroll to position [5357, 0]
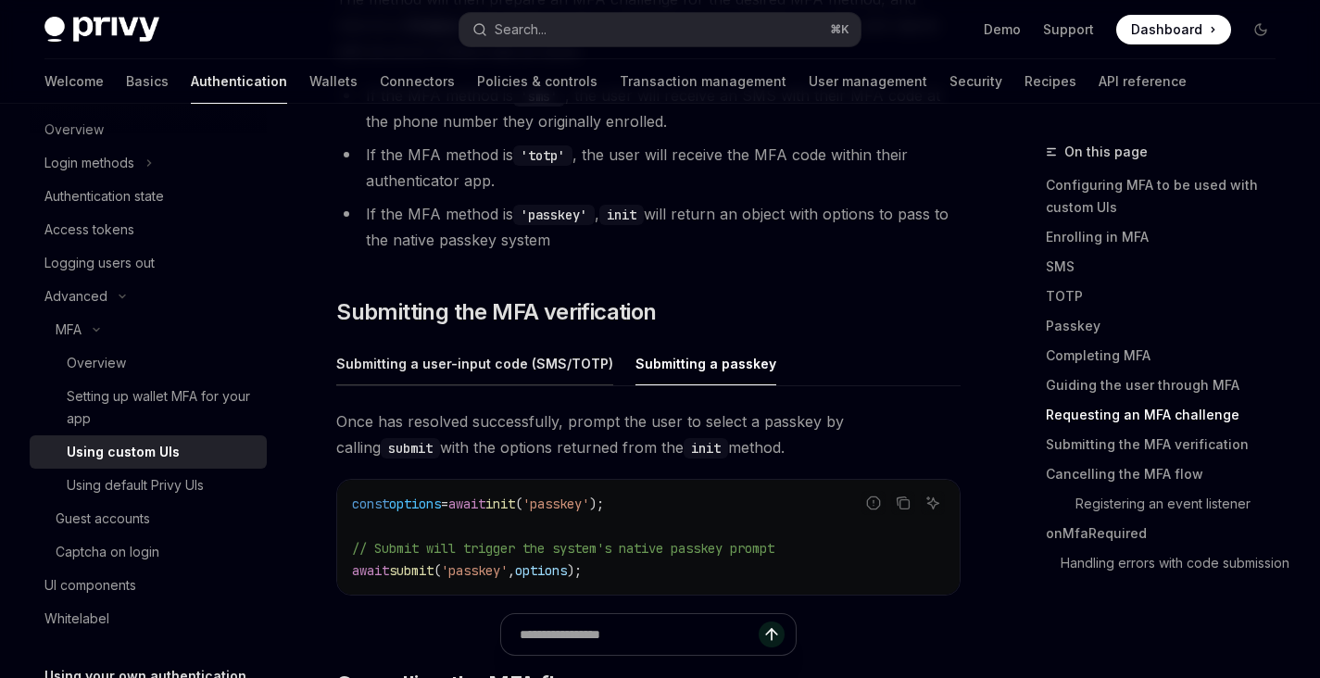
click at [545, 342] on div "Submitting a user-input code (SMS/TOTP)" at bounding box center [474, 364] width 277 height 44
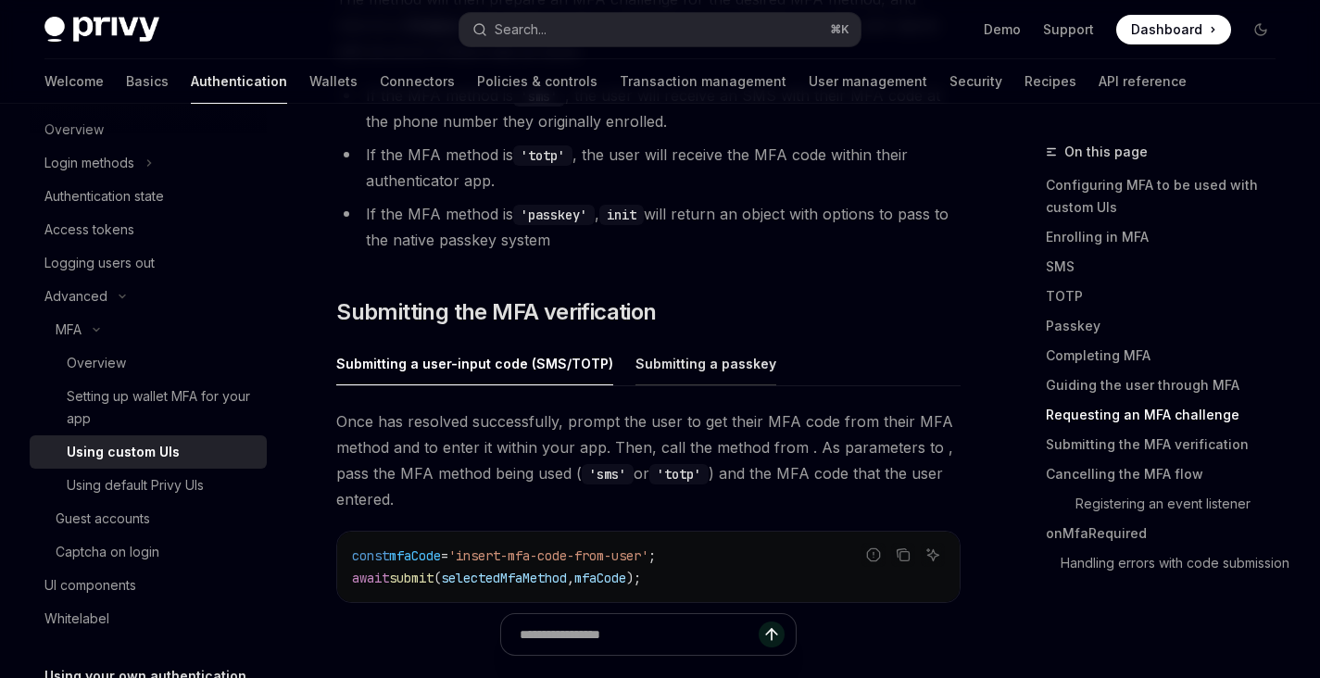
click at [719, 342] on div "Submitting a passkey" at bounding box center [705, 364] width 141 height 44
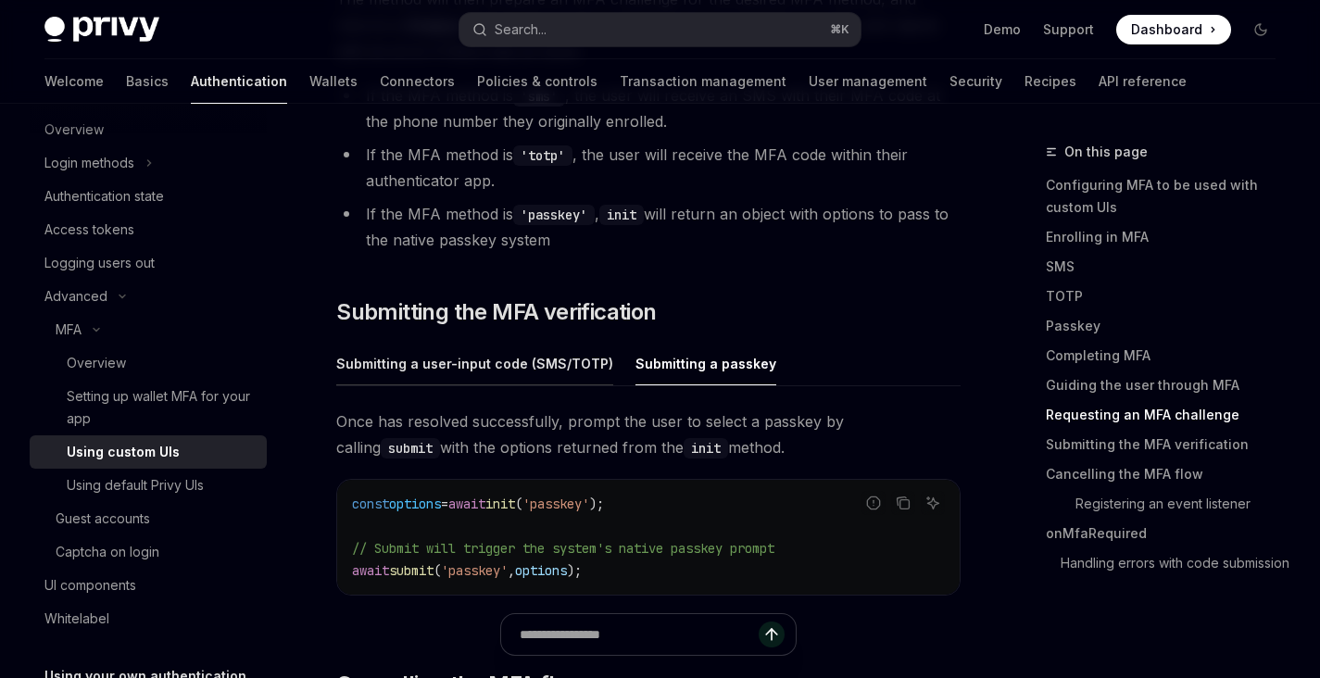
click at [467, 342] on div "Submitting a user-input code (SMS/TOTP)" at bounding box center [474, 364] width 277 height 44
type textarea "*"
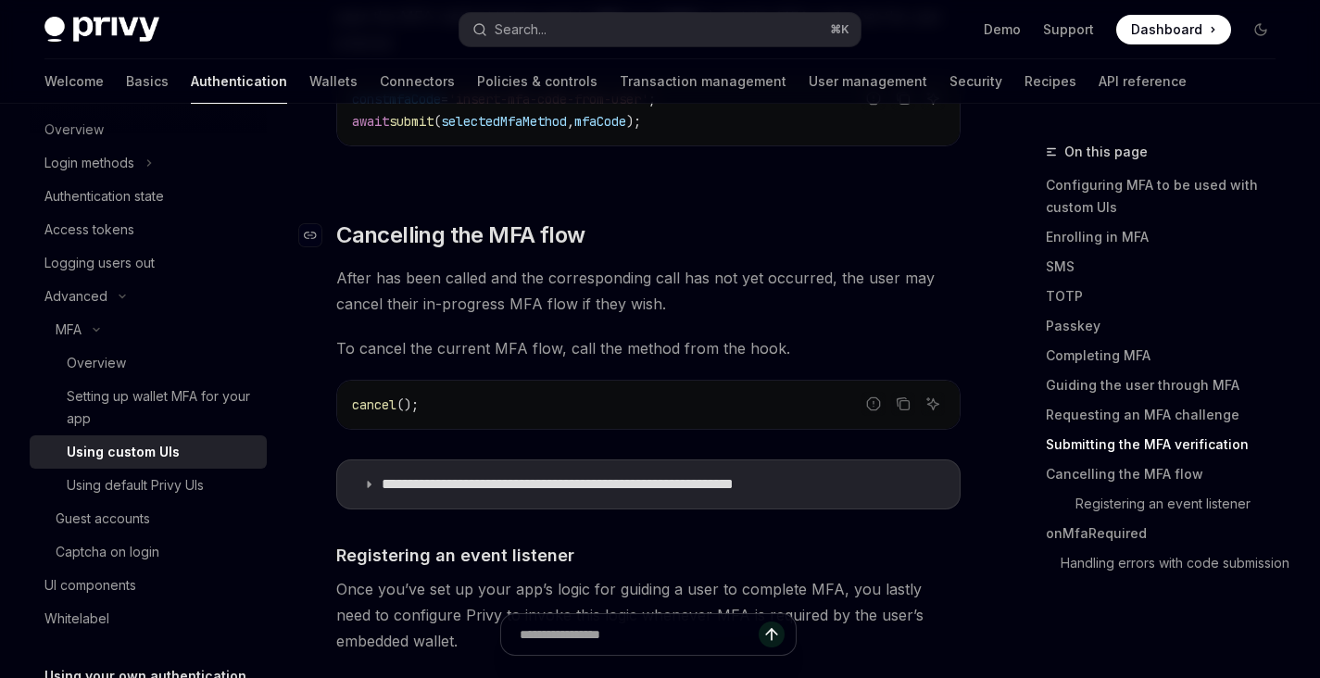
scroll to position [5819, 0]
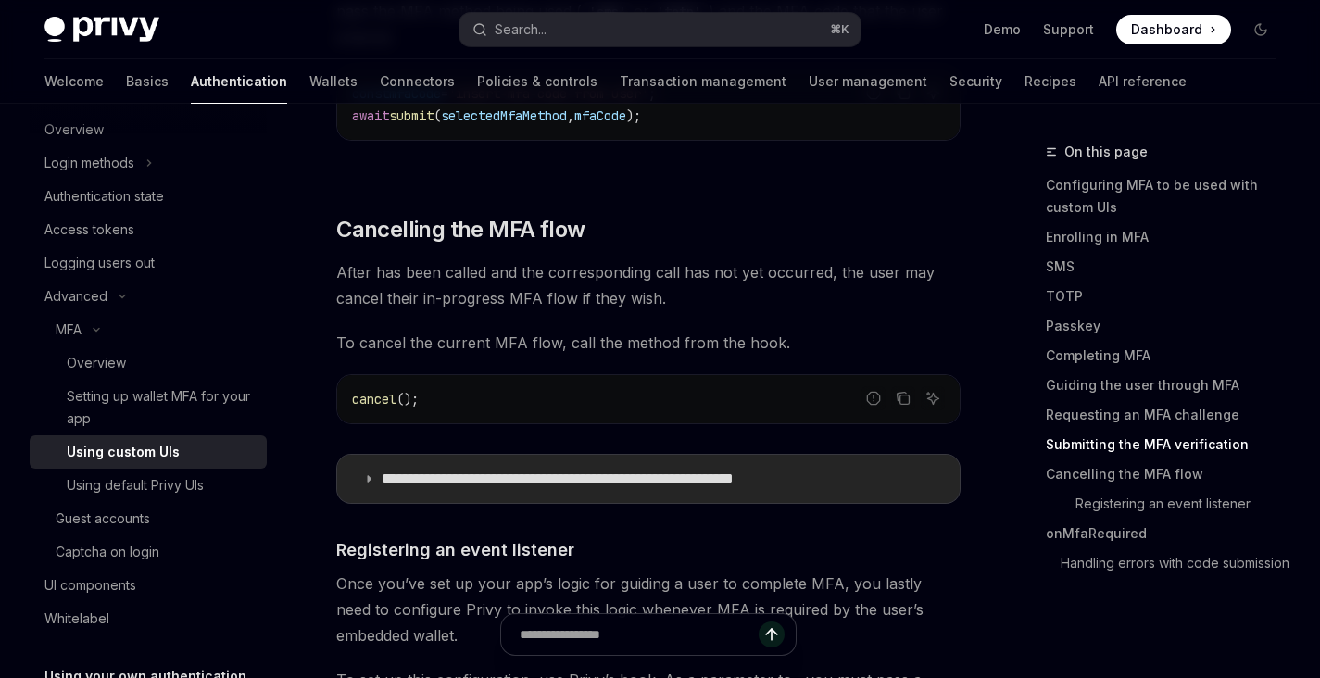
click at [507, 470] on p "**********" at bounding box center [620, 479] width 477 height 19
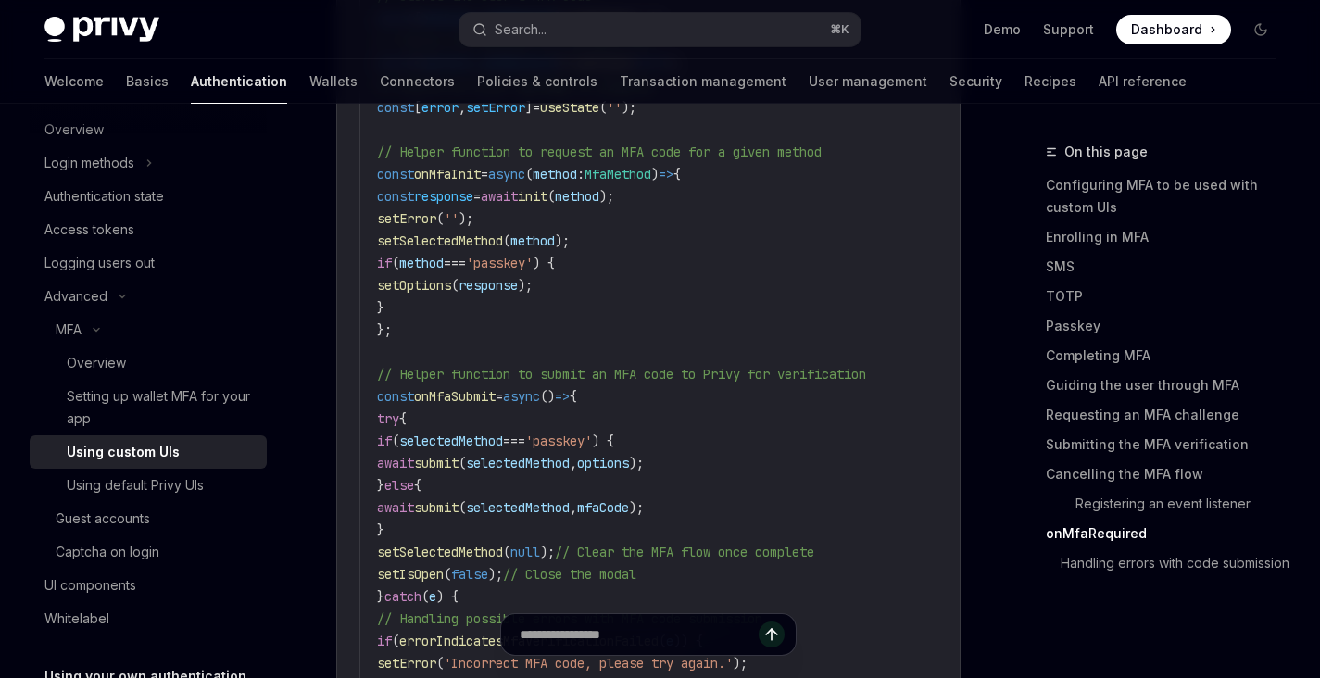
scroll to position [7139, 0]
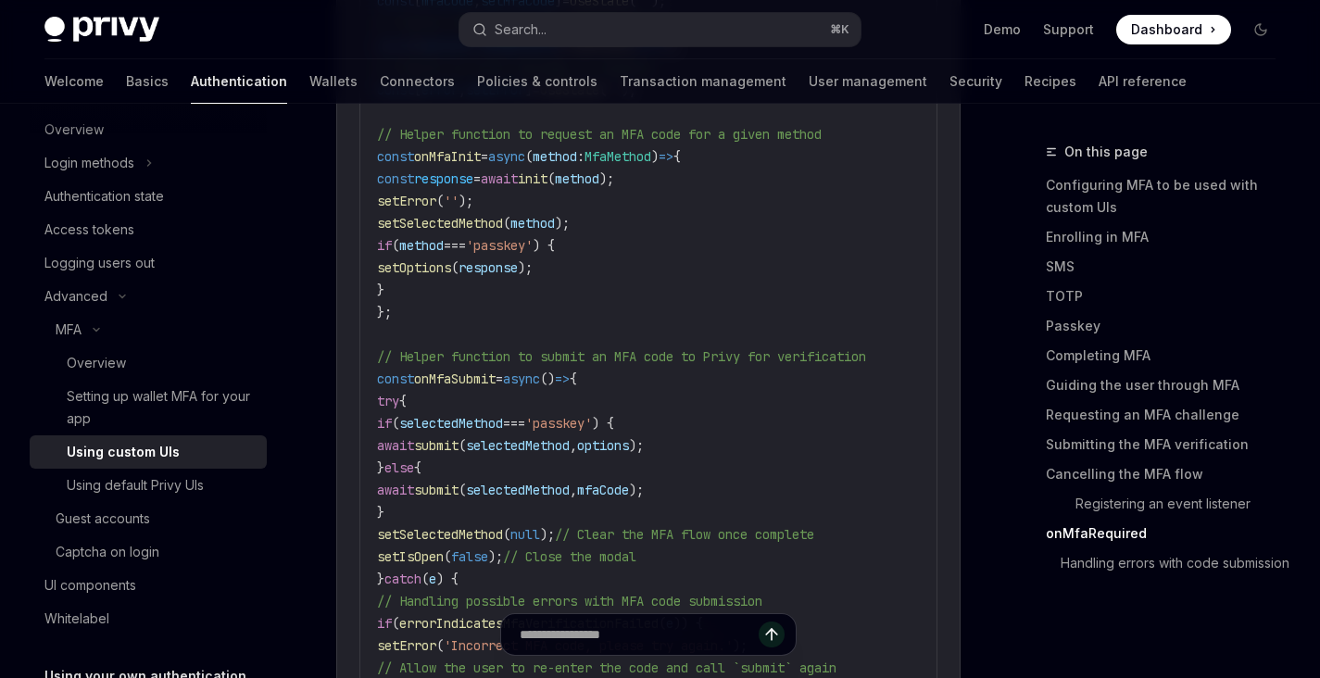
click at [751, 449] on code "import Modal from 'react-modal' ; import { useMfaEnrollment , errorIndicatesMfa…" at bounding box center [688, 456] width 622 height 2000
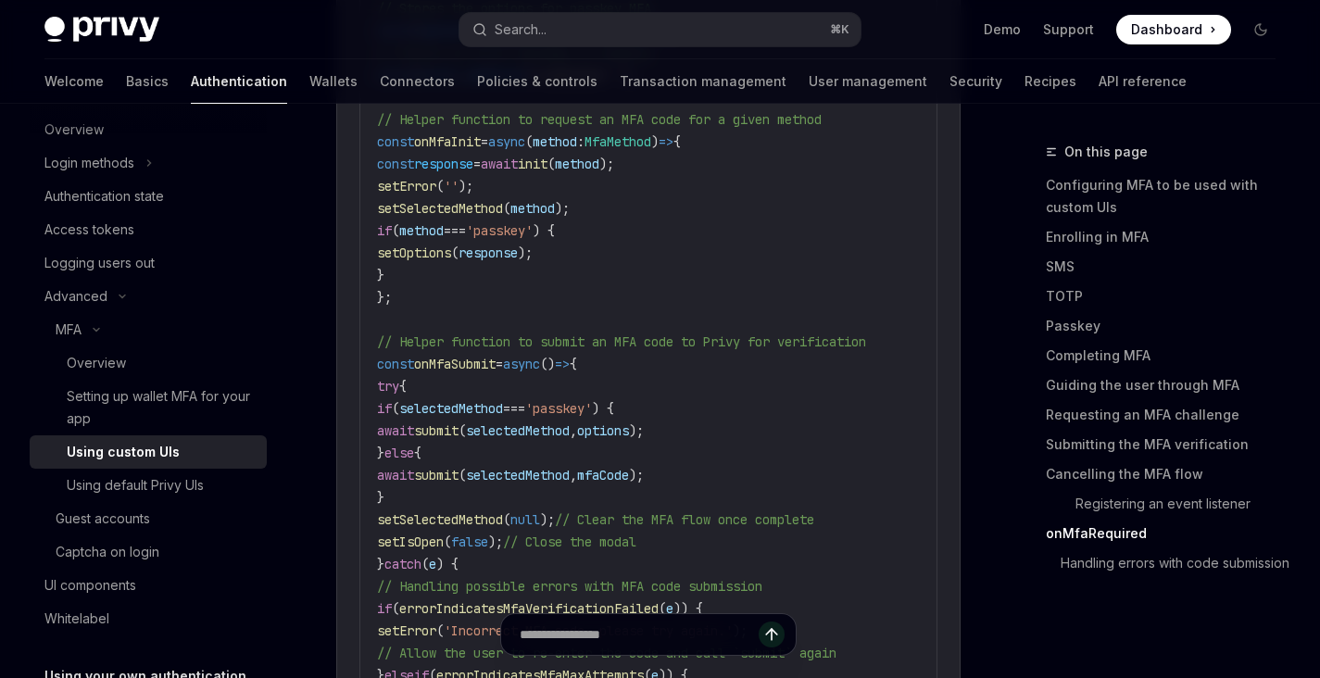
scroll to position [7163, 0]
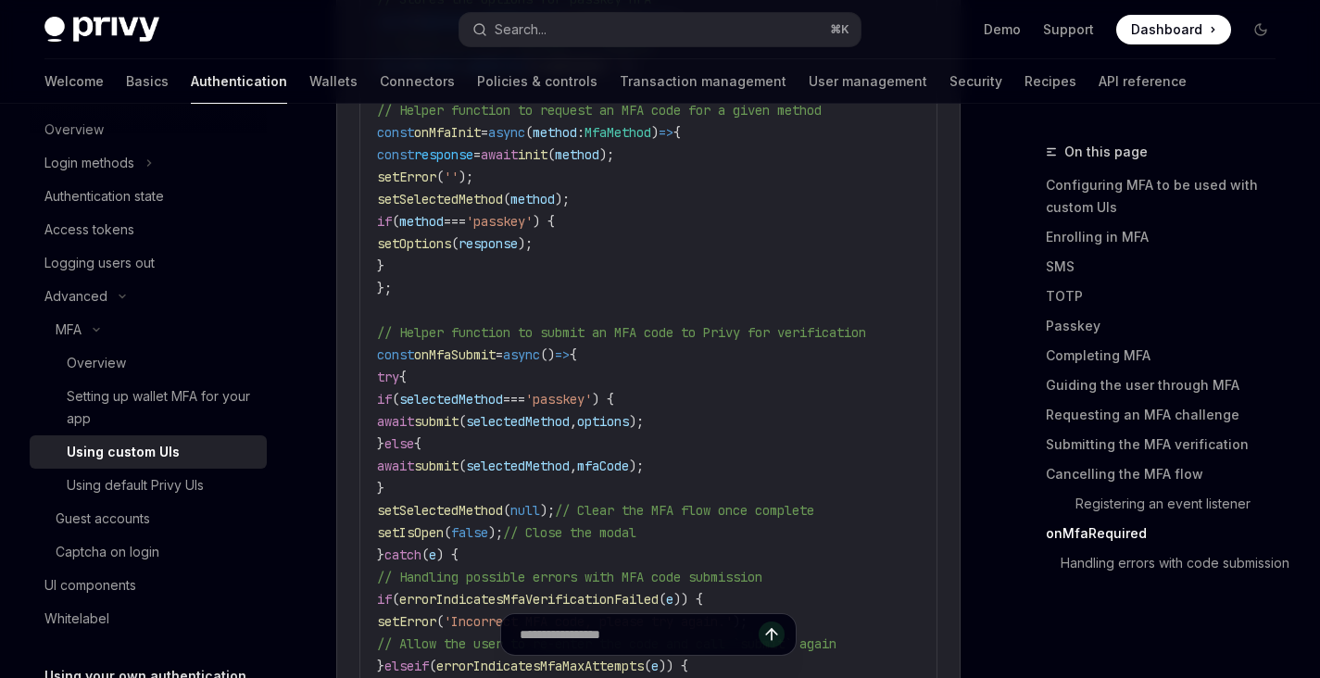
click at [488, 346] on span "onMfaSubmit" at bounding box center [454, 354] width 81 height 17
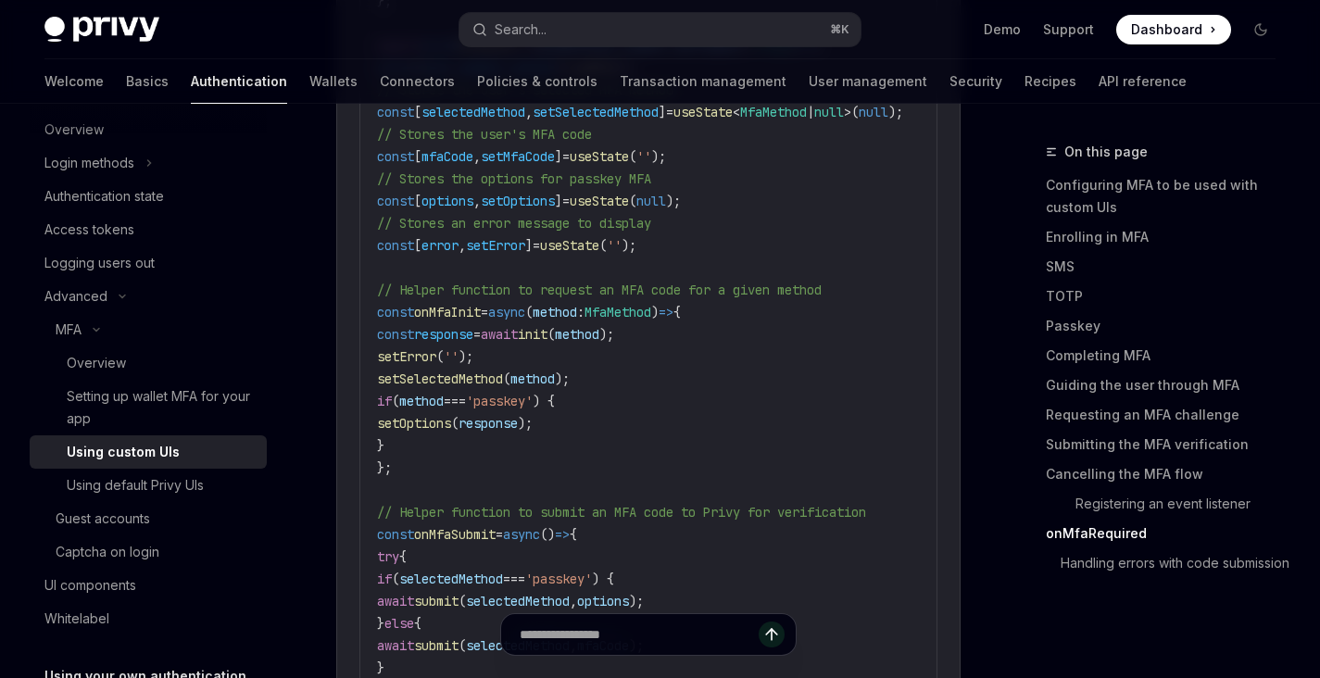
scroll to position [7001, 0]
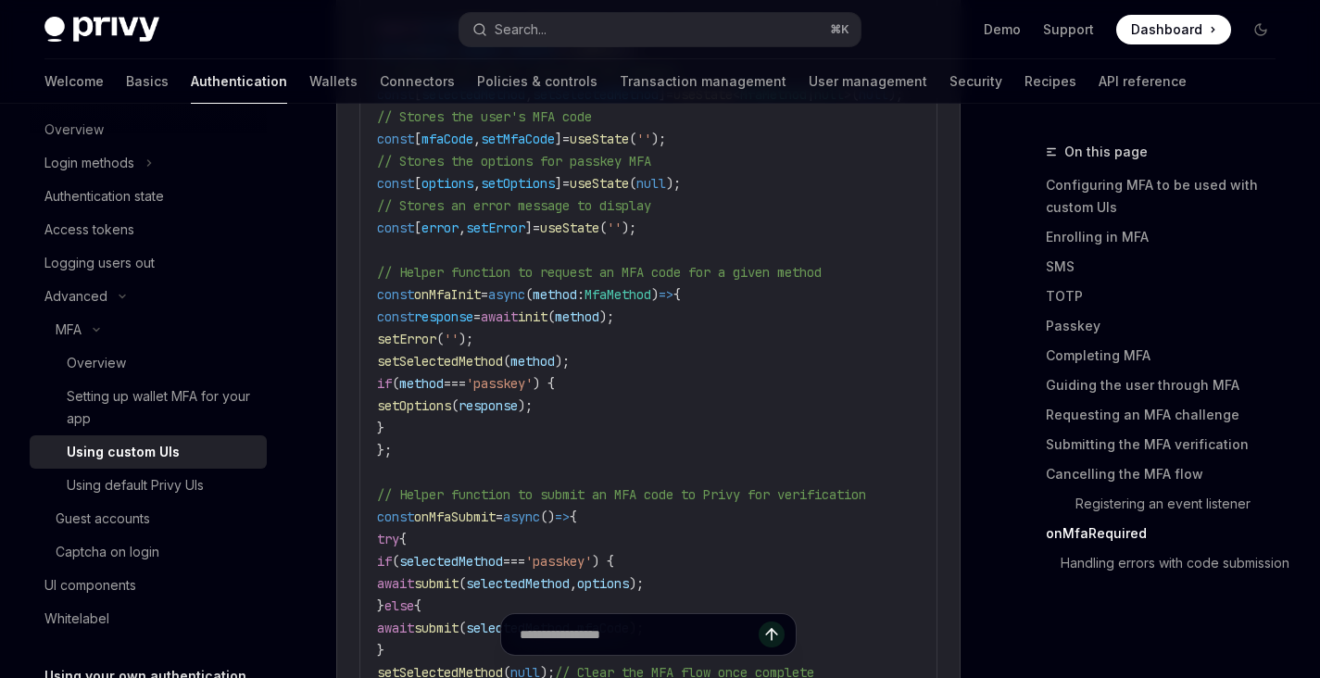
click at [477, 286] on span "onMfaInit" at bounding box center [447, 294] width 67 height 17
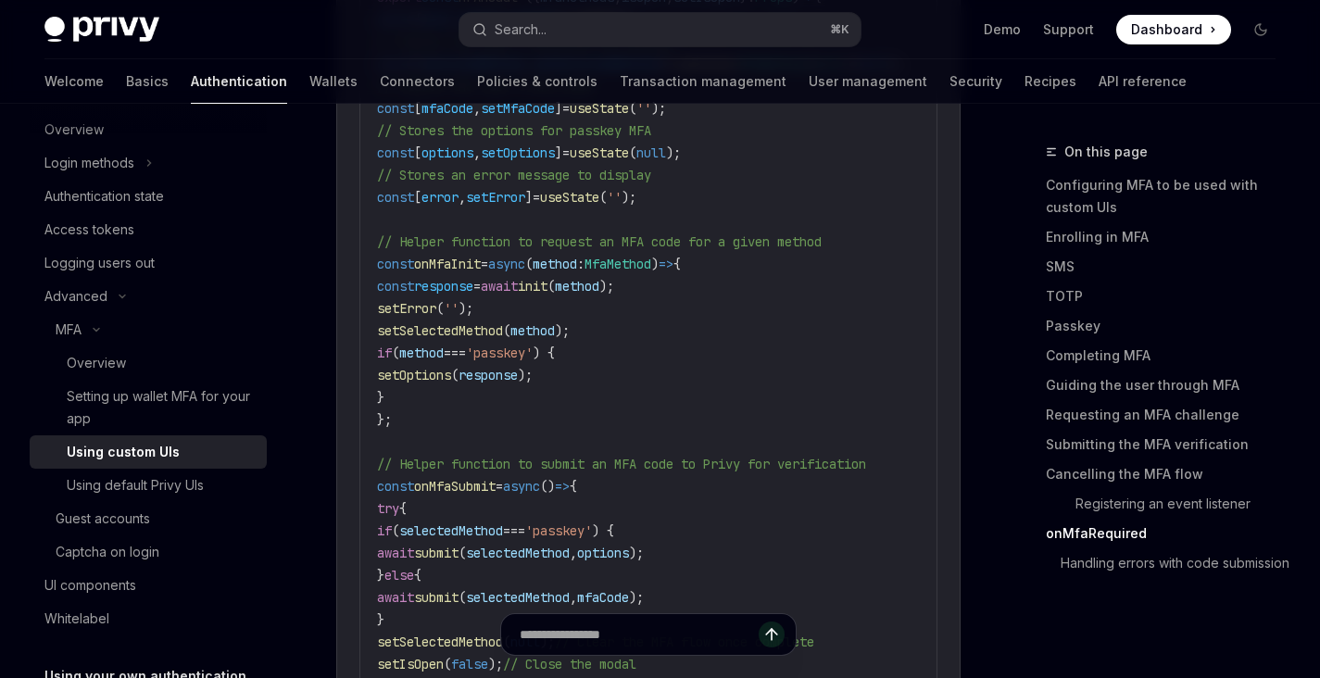
scroll to position [7034, 0]
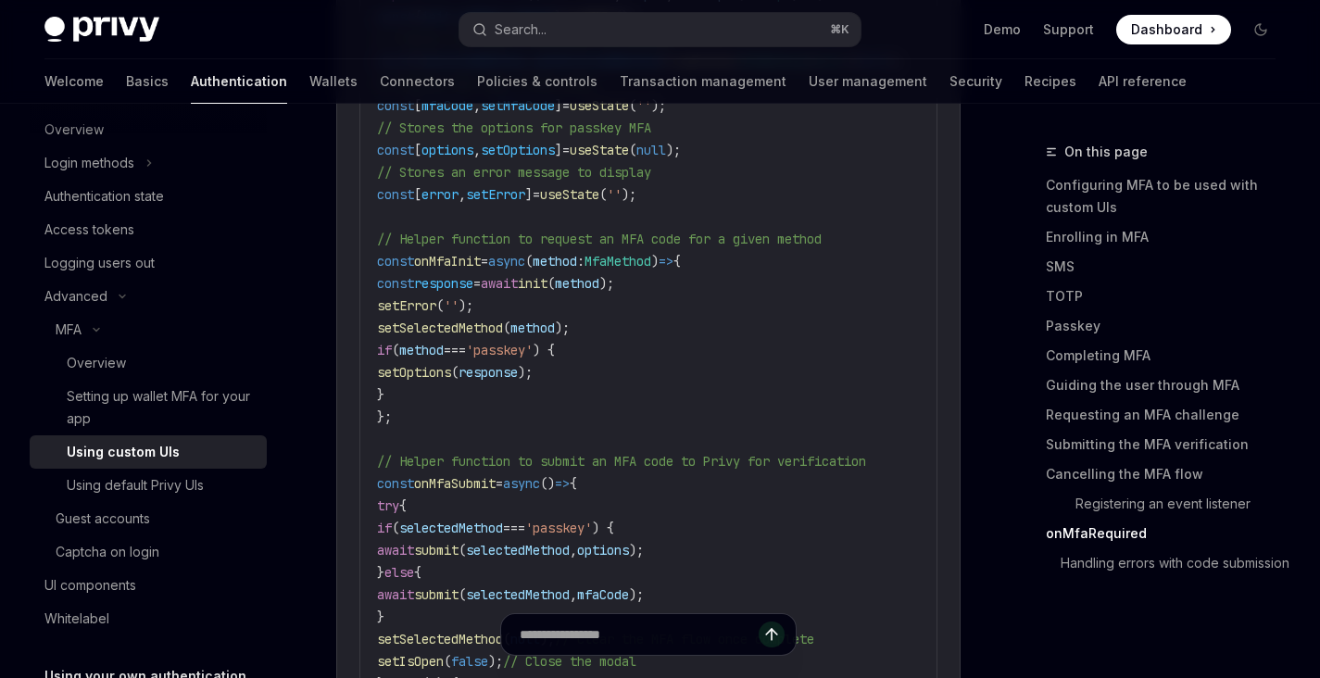
click at [495, 475] on span "onMfaSubmit" at bounding box center [454, 483] width 81 height 17
copy span "onMfaSubmit"
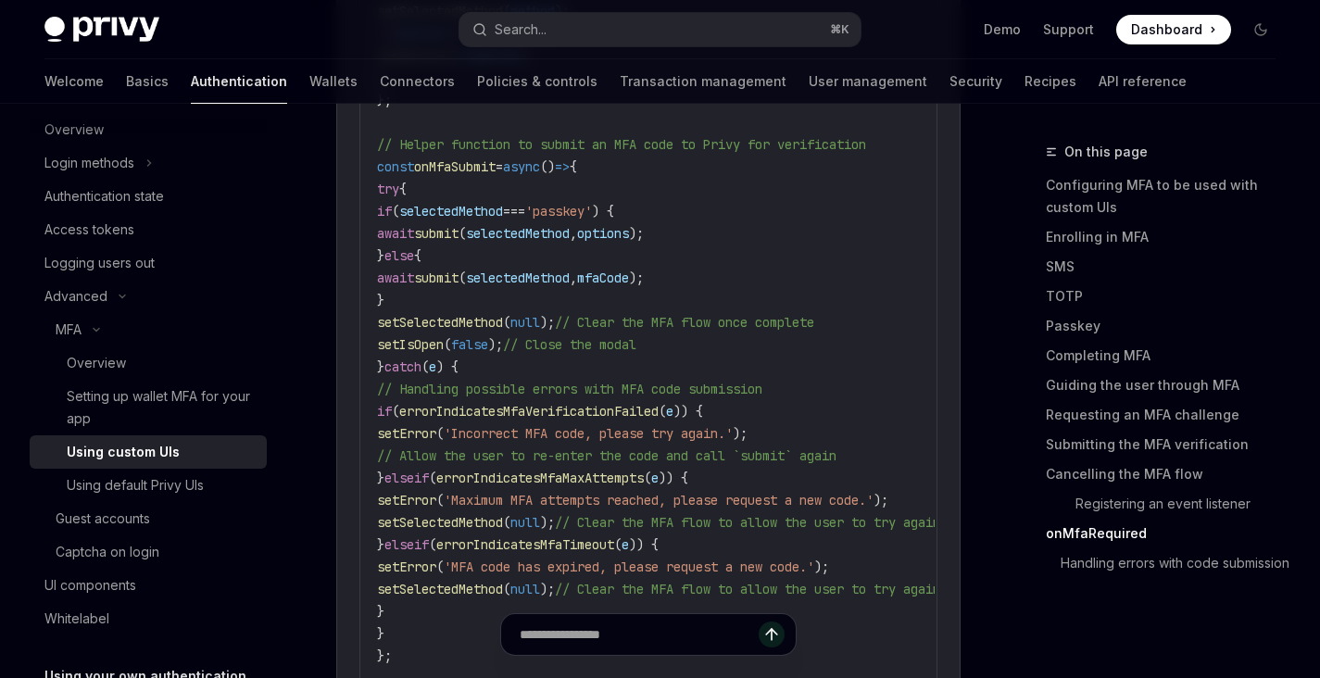
scroll to position [7341, 0]
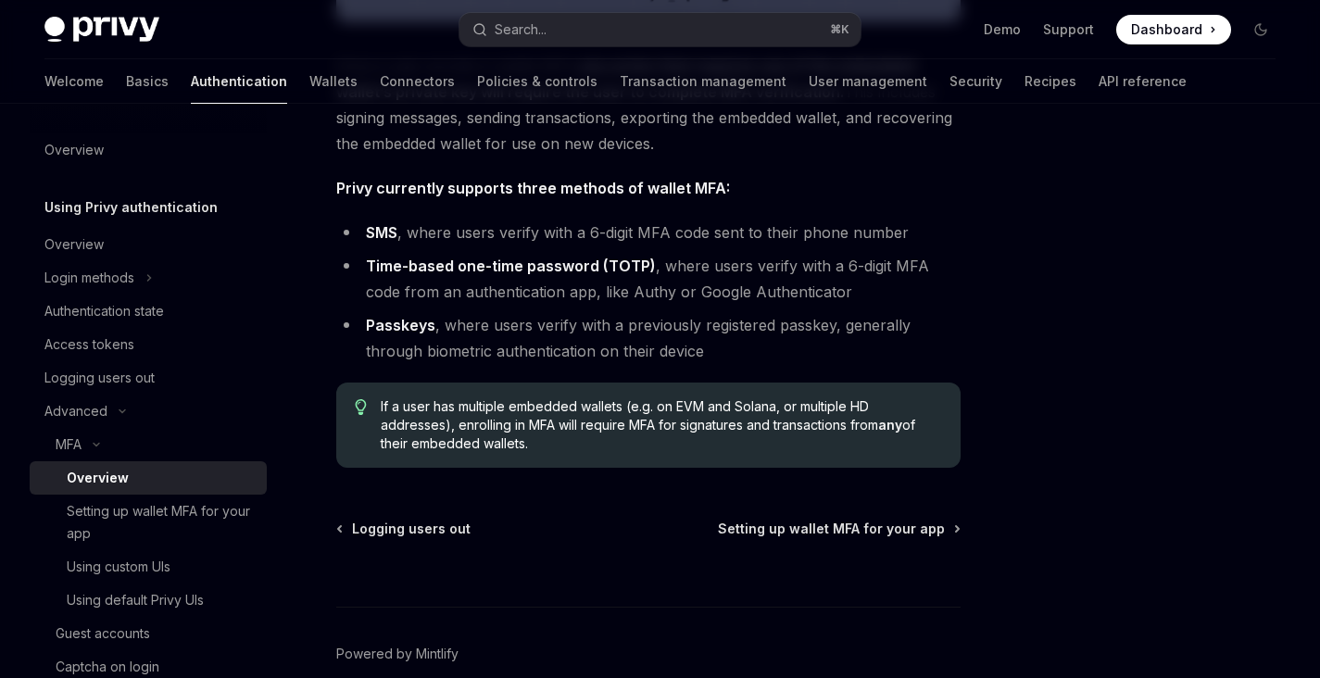
scroll to position [768, 0]
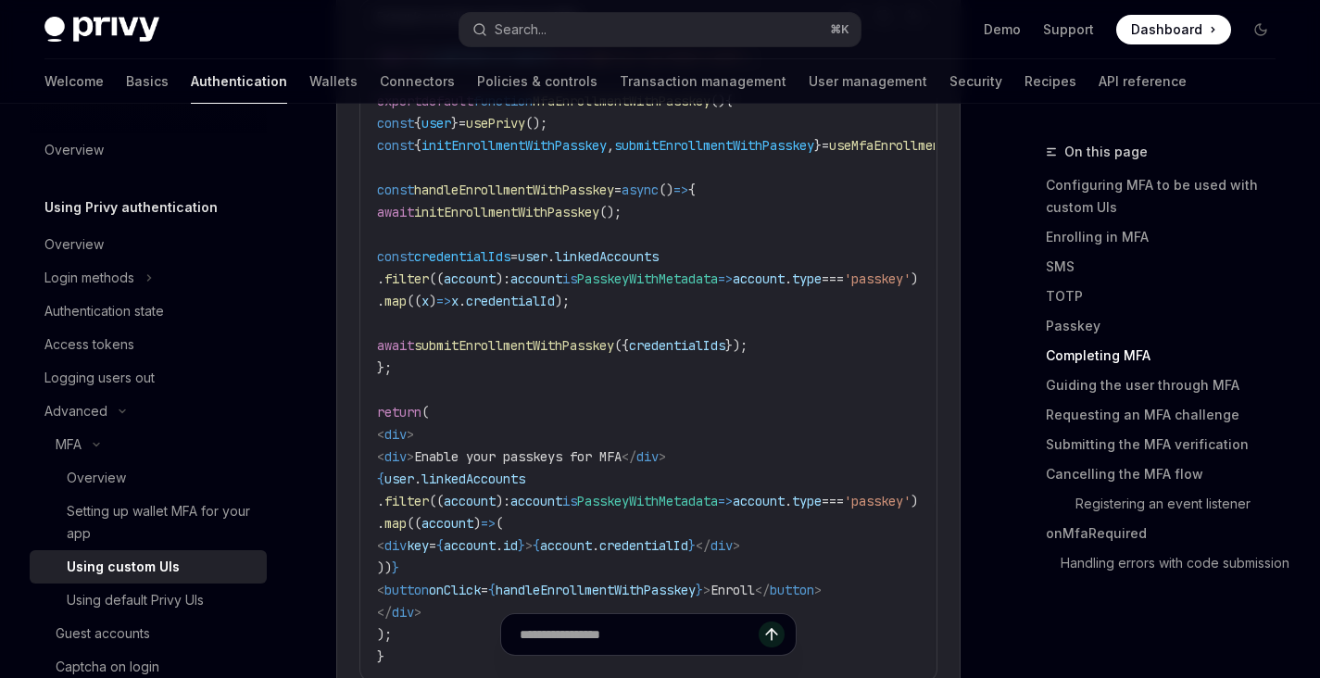
scroll to position [0, 28]
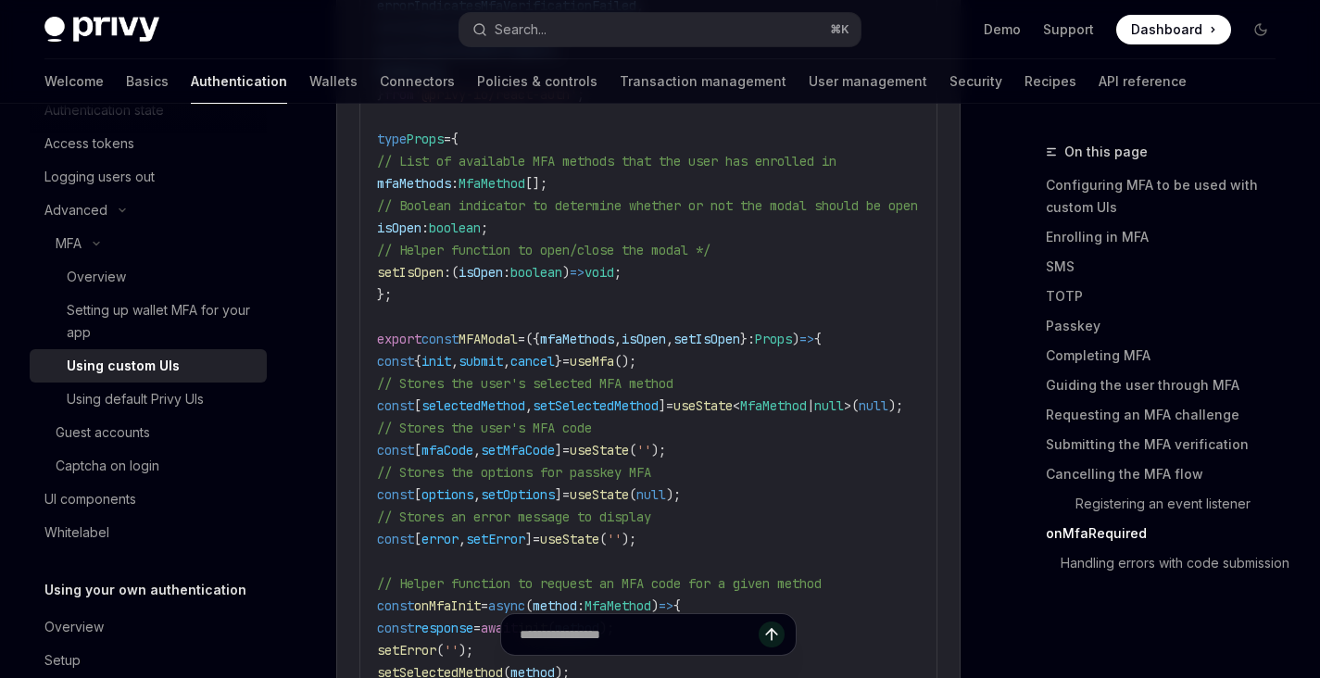
scroll to position [6699, 0]
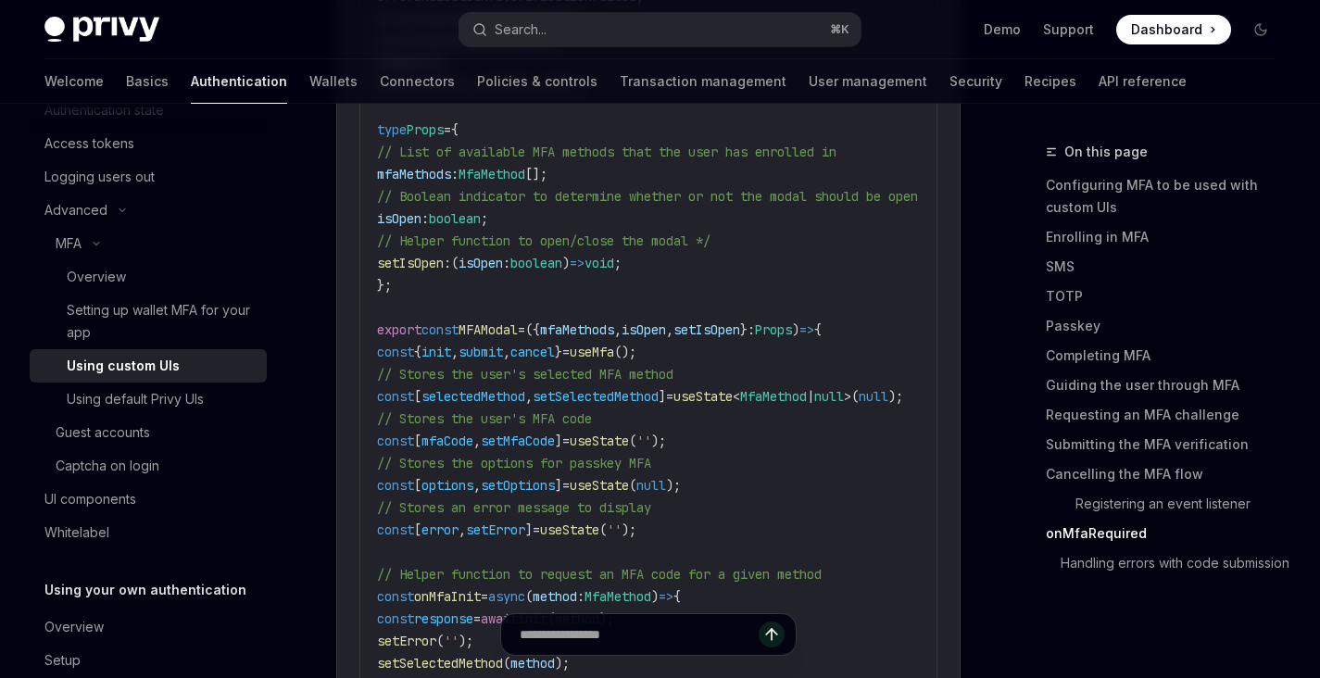
click at [584, 410] on span "// Stores the user's MFA code" at bounding box center [484, 418] width 215 height 17
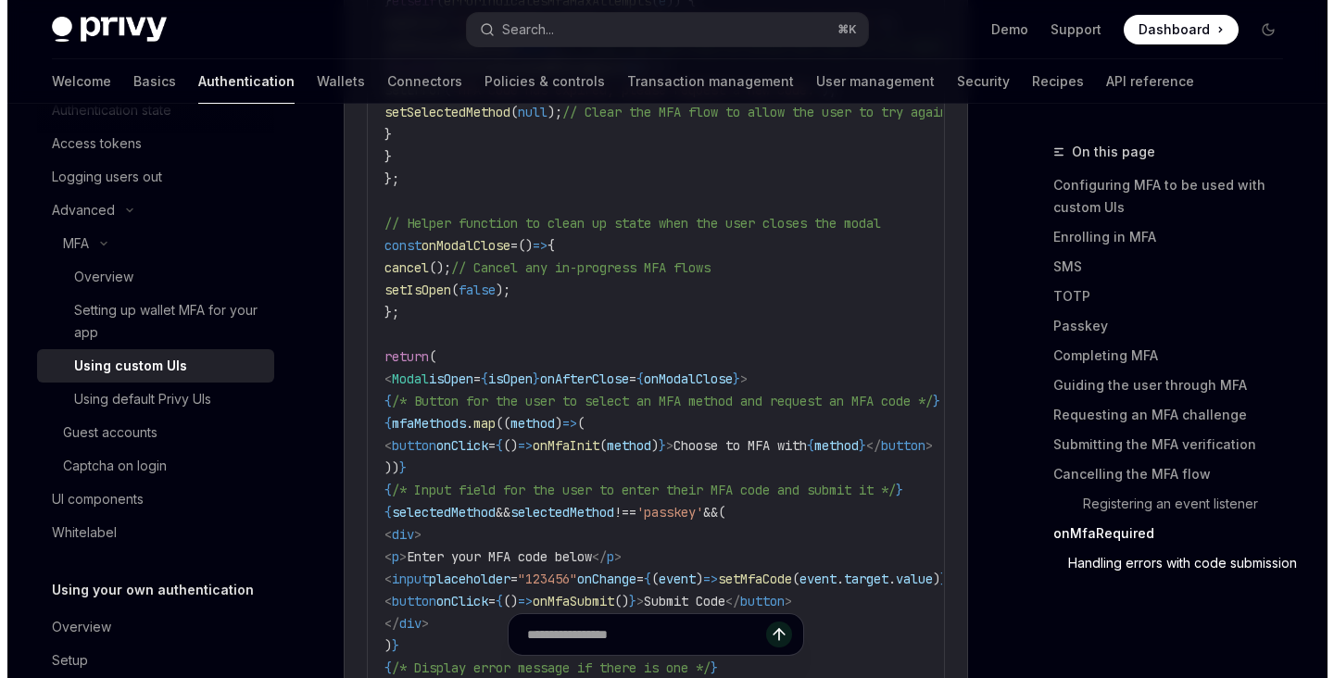
scroll to position [7833, 0]
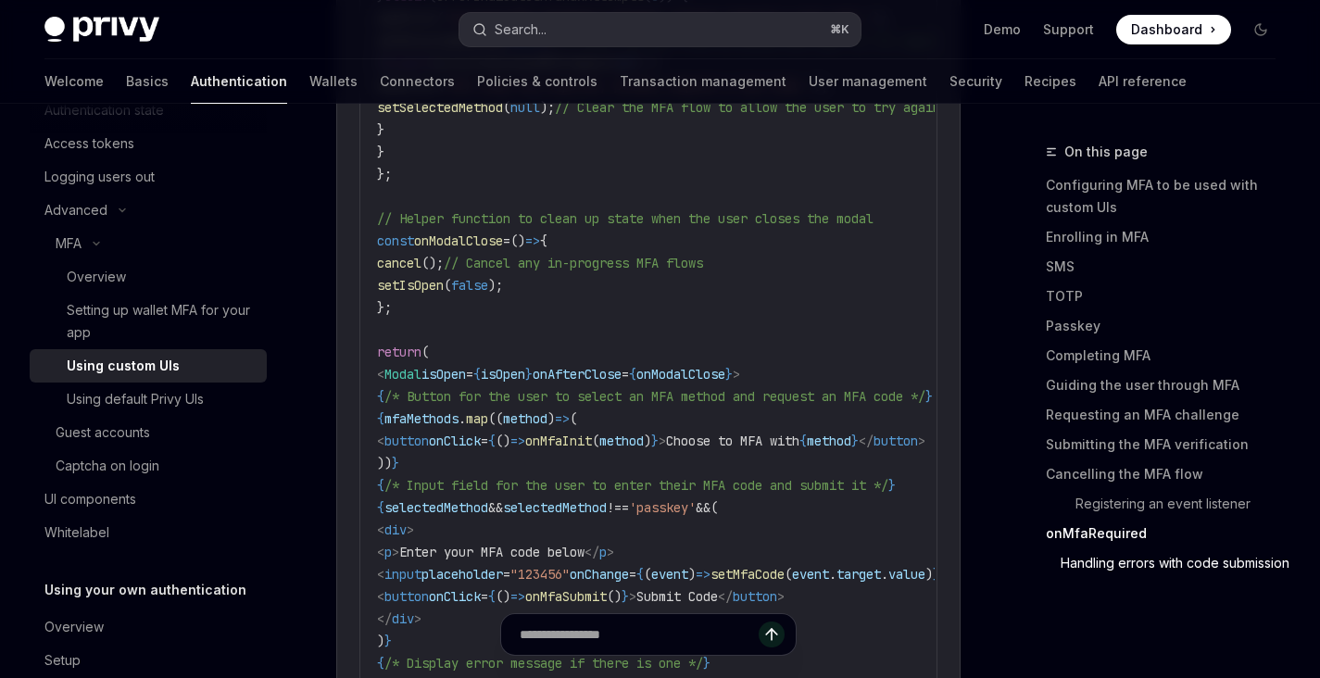
click at [613, 19] on button "Search... ⌘ K" at bounding box center [659, 29] width 400 height 33
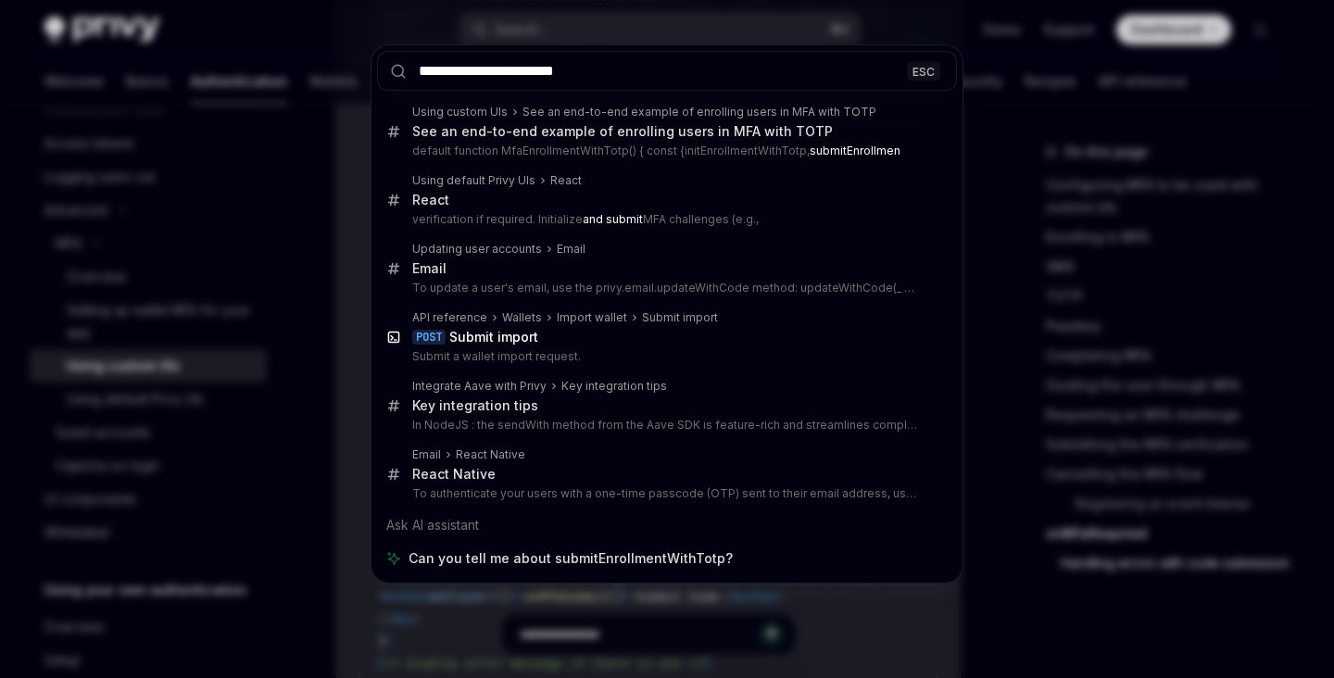
click at [629, 84] on input "**********" at bounding box center [667, 71] width 580 height 40
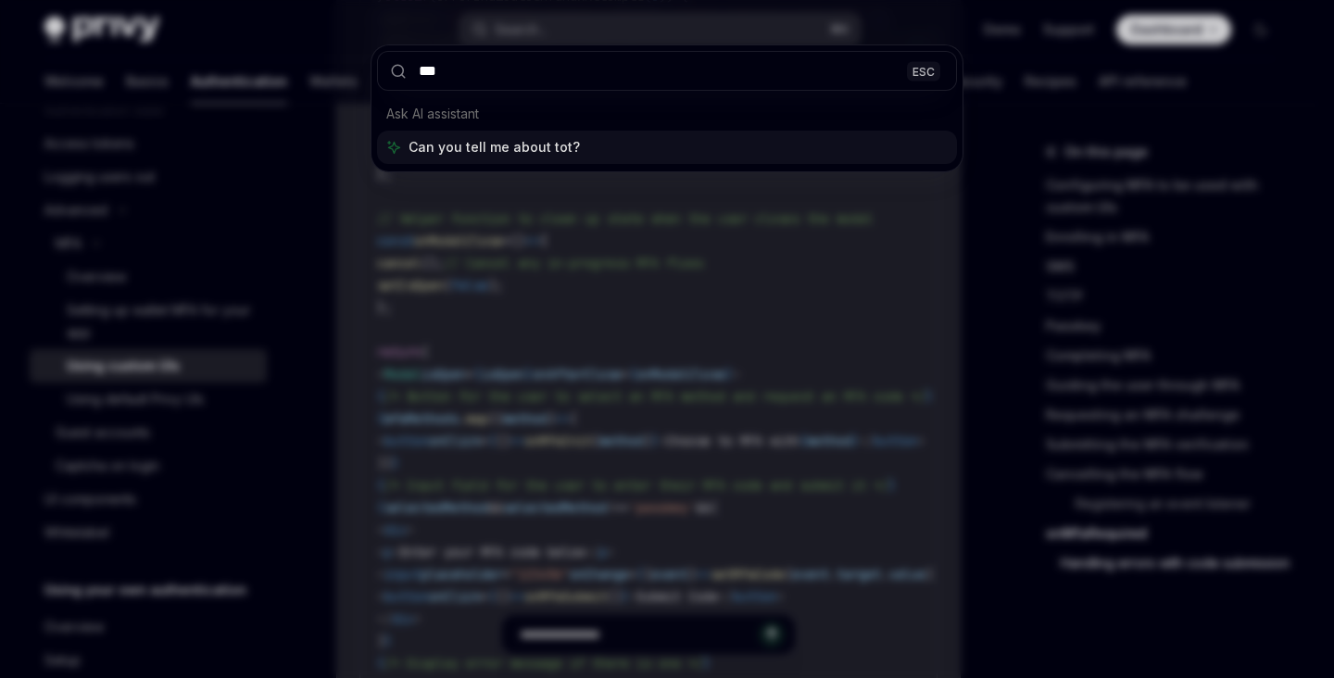
type input "****"
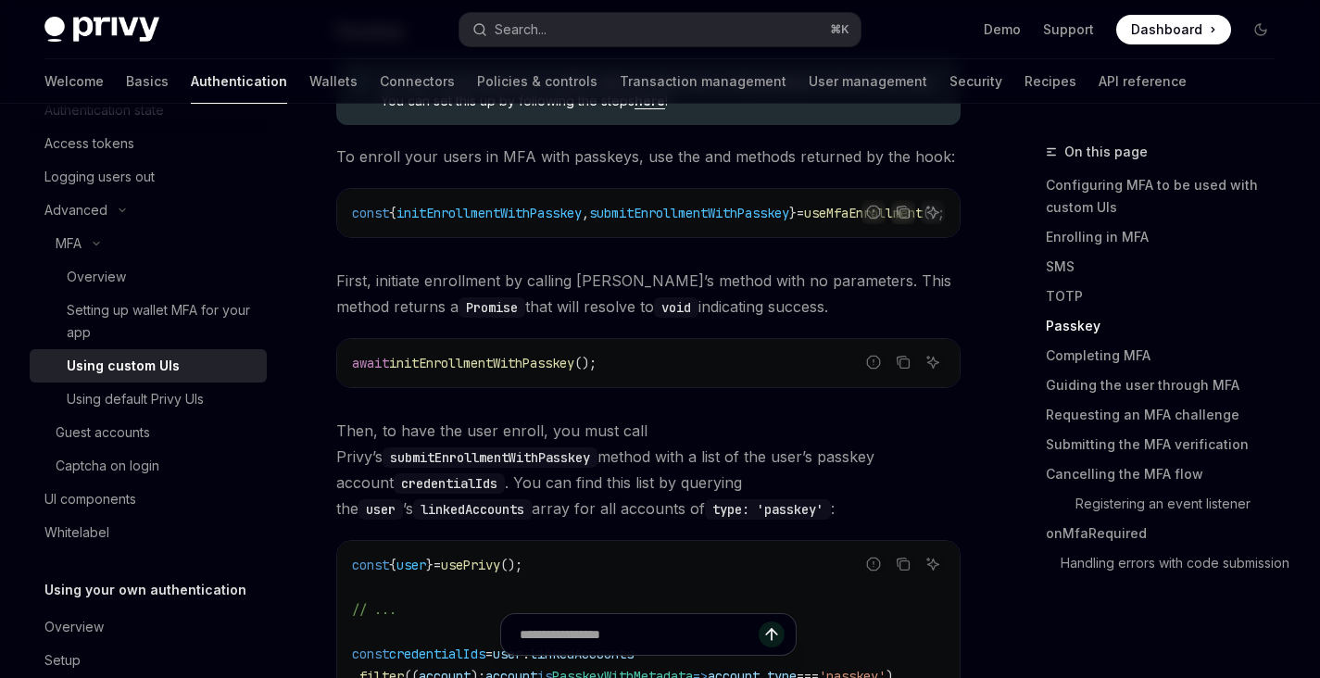
scroll to position [0, 1]
click at [1099, 358] on link "Completing MFA" at bounding box center [1168, 356] width 244 height 30
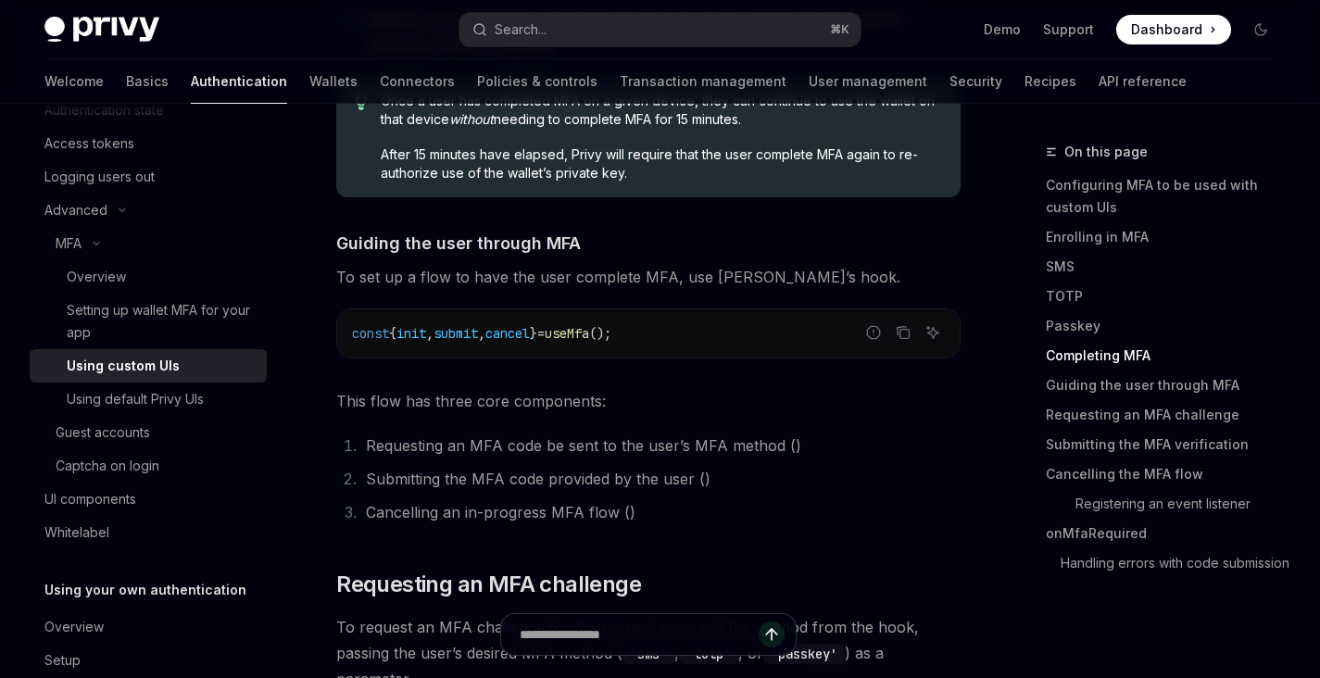
scroll to position [4533, 0]
click at [611, 323] on span "();" at bounding box center [600, 331] width 22 height 17
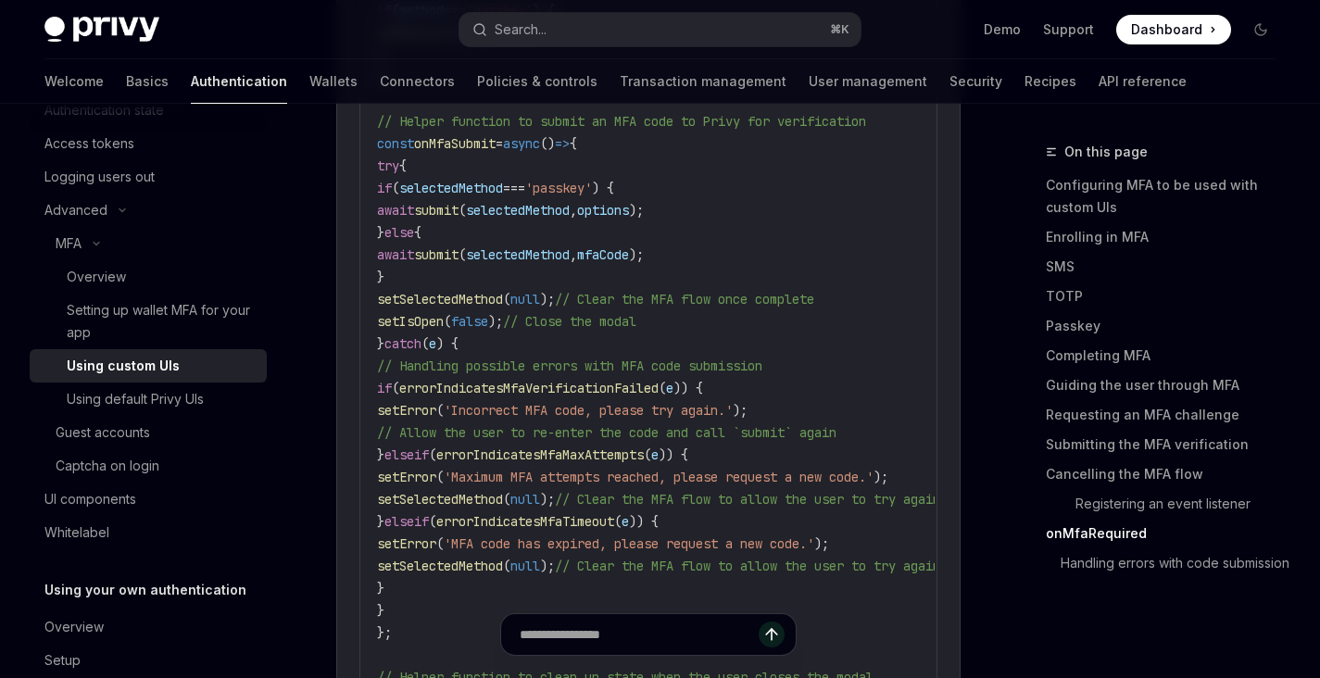
scroll to position [7380, 0]
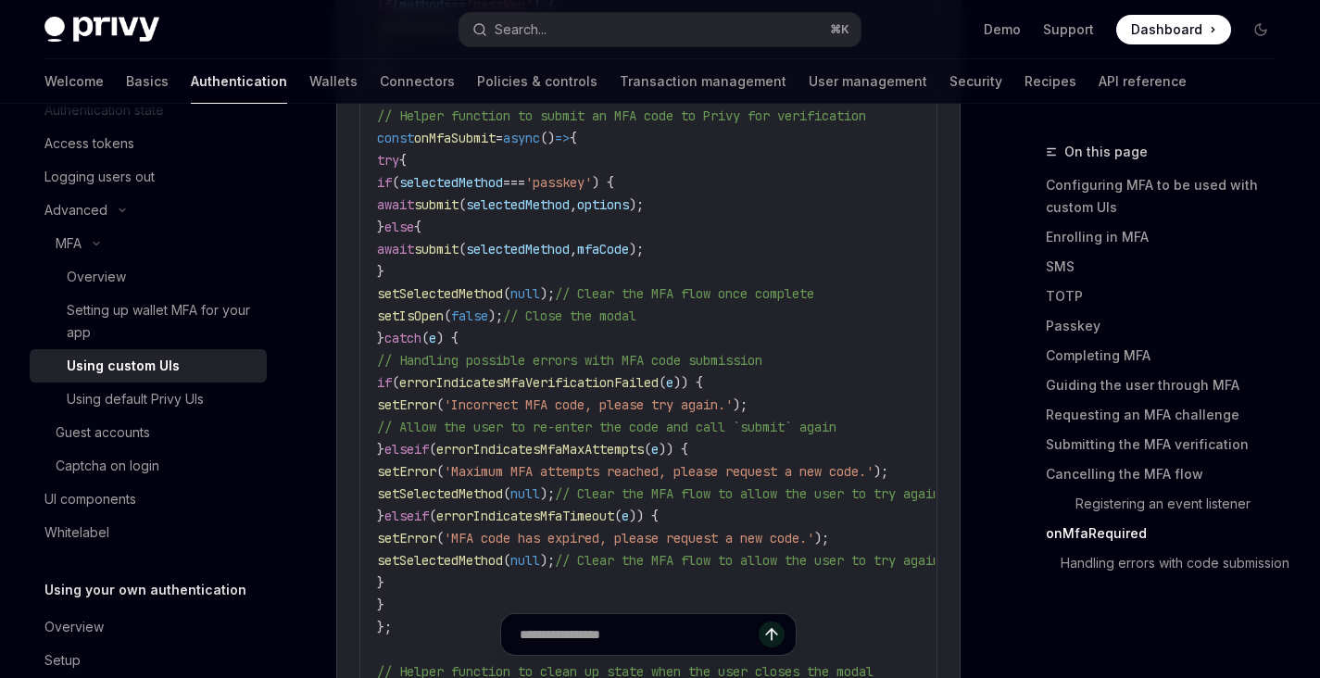
click at [444, 307] on span "setIsOpen" at bounding box center [410, 315] width 67 height 17
